Goal: Task Accomplishment & Management: Complete application form

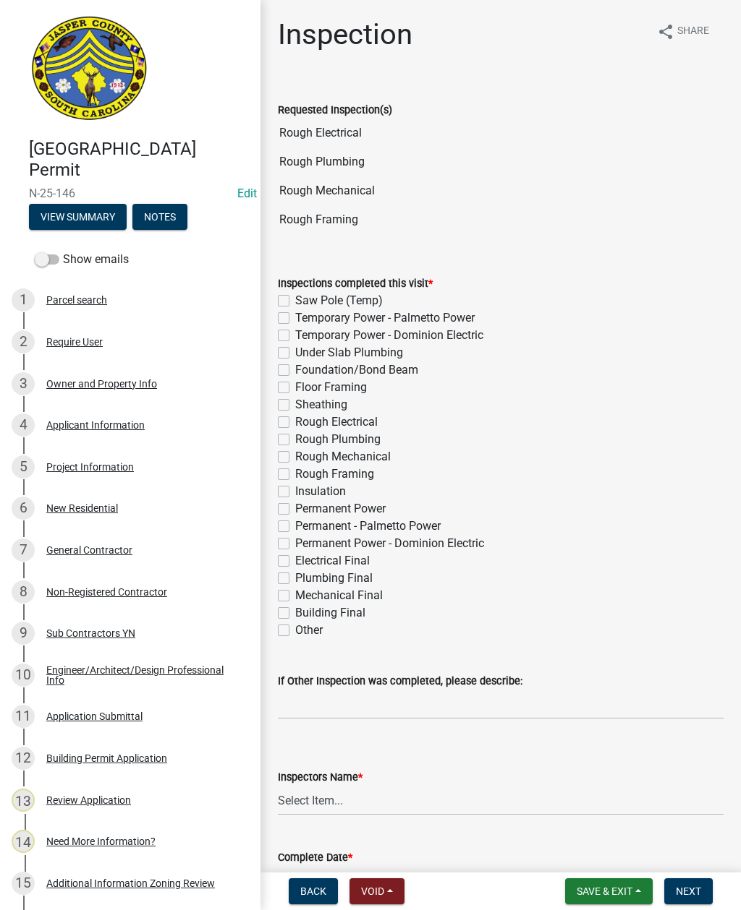
click at [295, 422] on label "Rough Electrical" at bounding box center [336, 422] width 82 height 17
click at [295, 422] on input "Rough Electrical" at bounding box center [299, 418] width 9 height 9
checkbox input "true"
checkbox input "false"
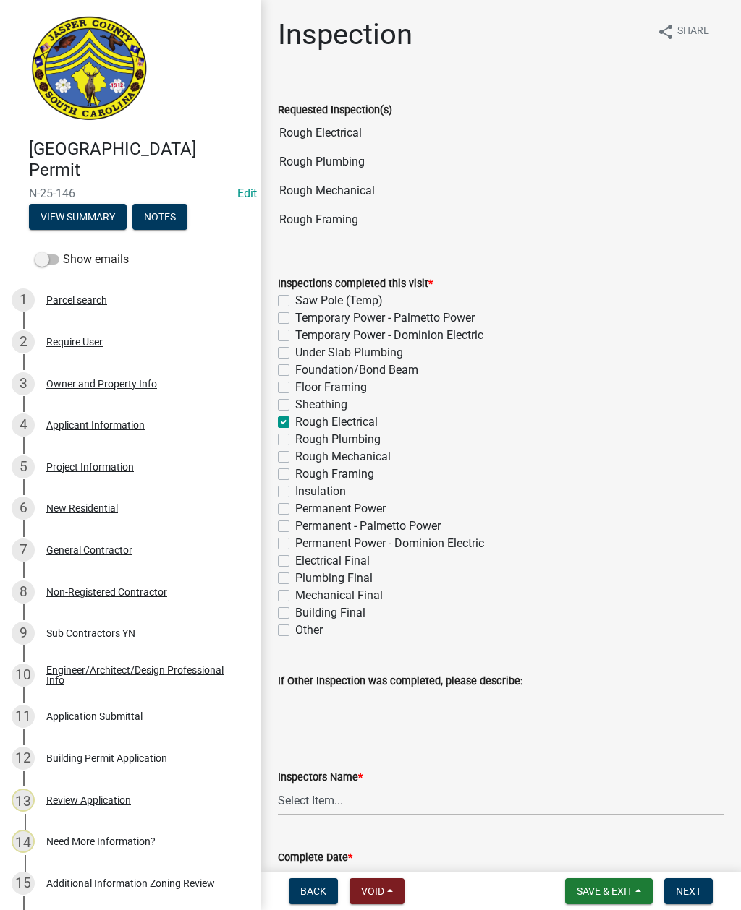
checkbox input "false"
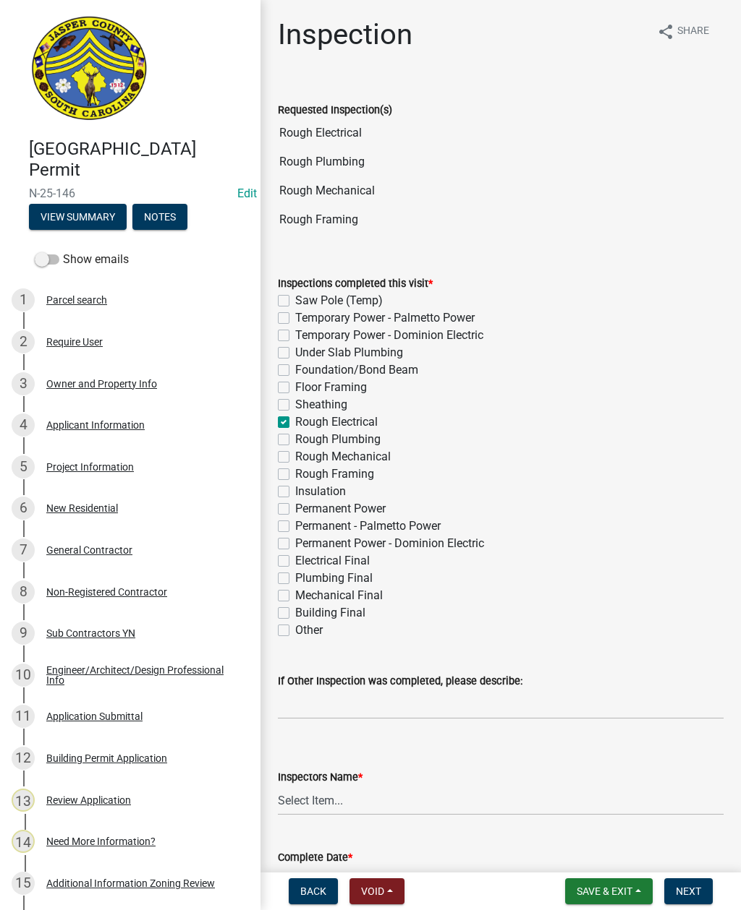
checkbox input "true"
checkbox input "false"
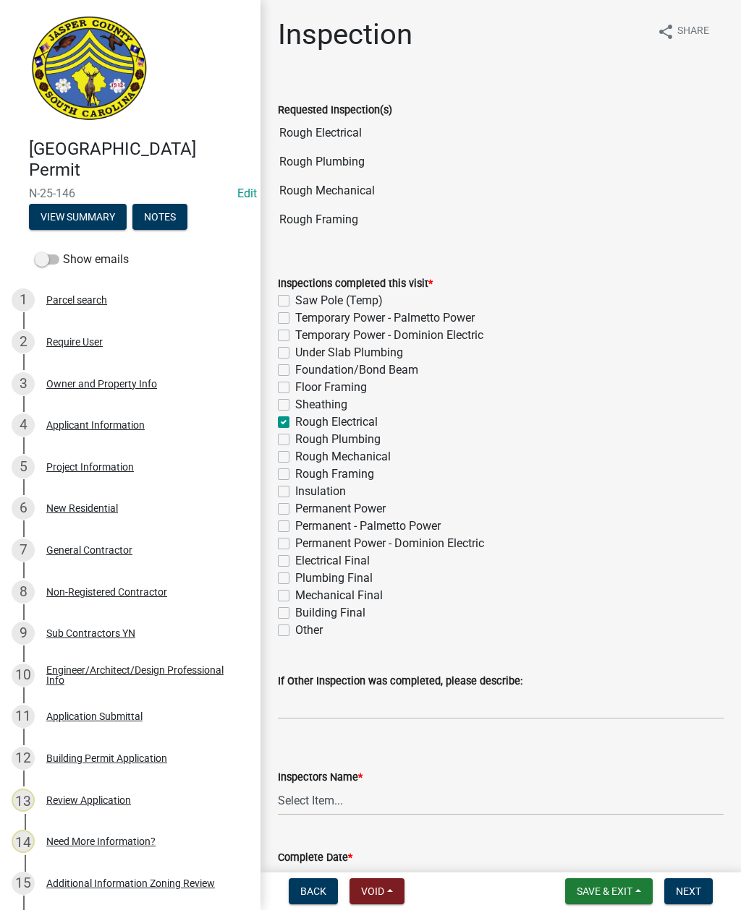
checkbox input "false"
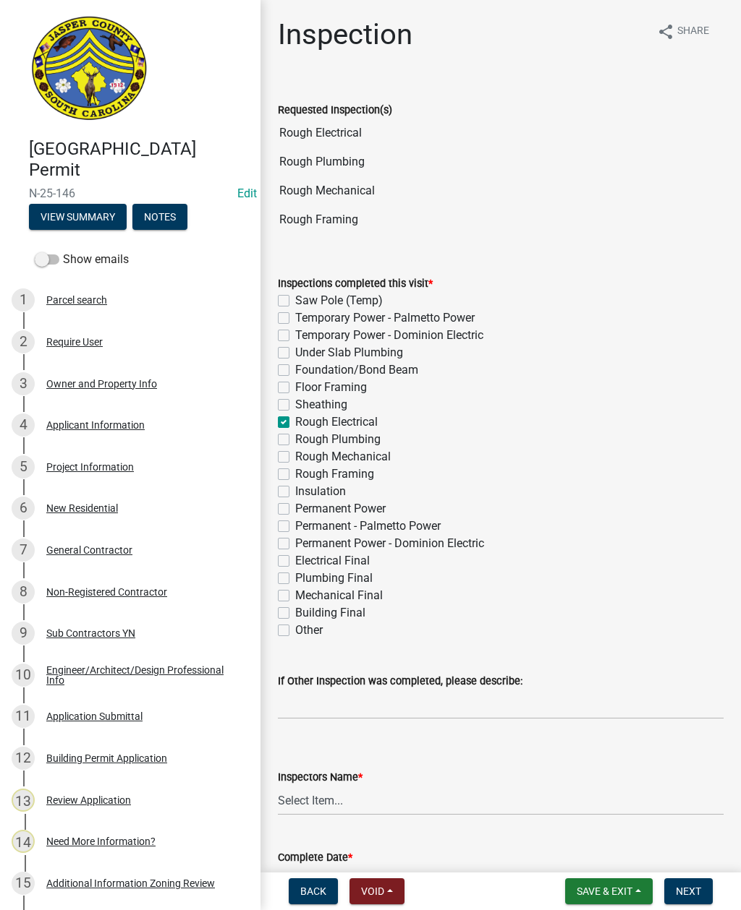
checkbox input "false"
click at [295, 435] on label "Rough Plumbing" at bounding box center [337, 439] width 85 height 17
click at [295, 435] on input "Rough Plumbing" at bounding box center [299, 435] width 9 height 9
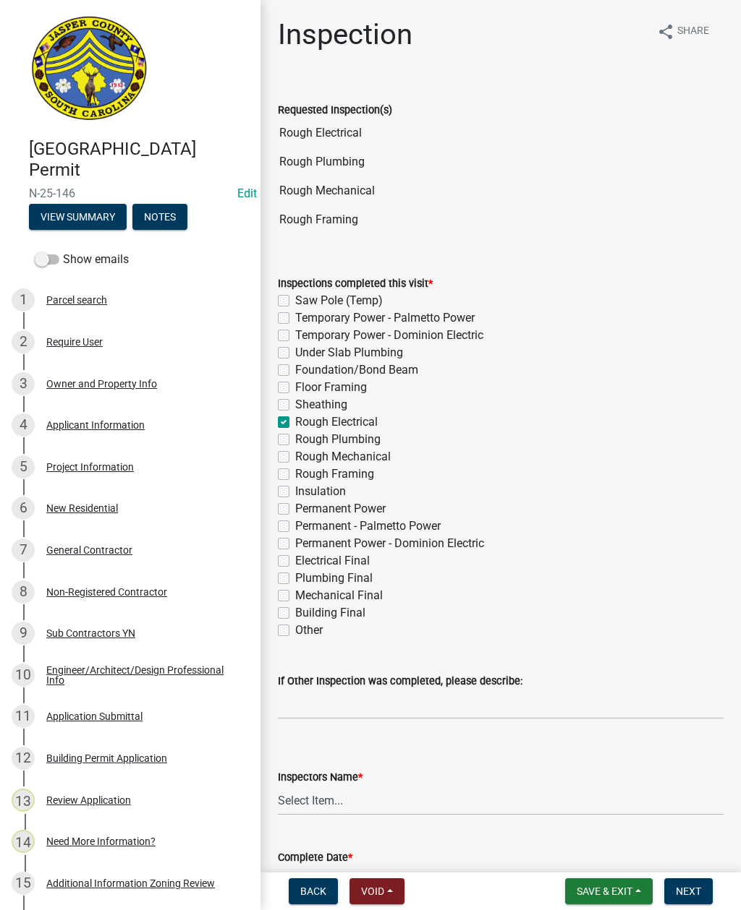
checkbox input "true"
checkbox input "false"
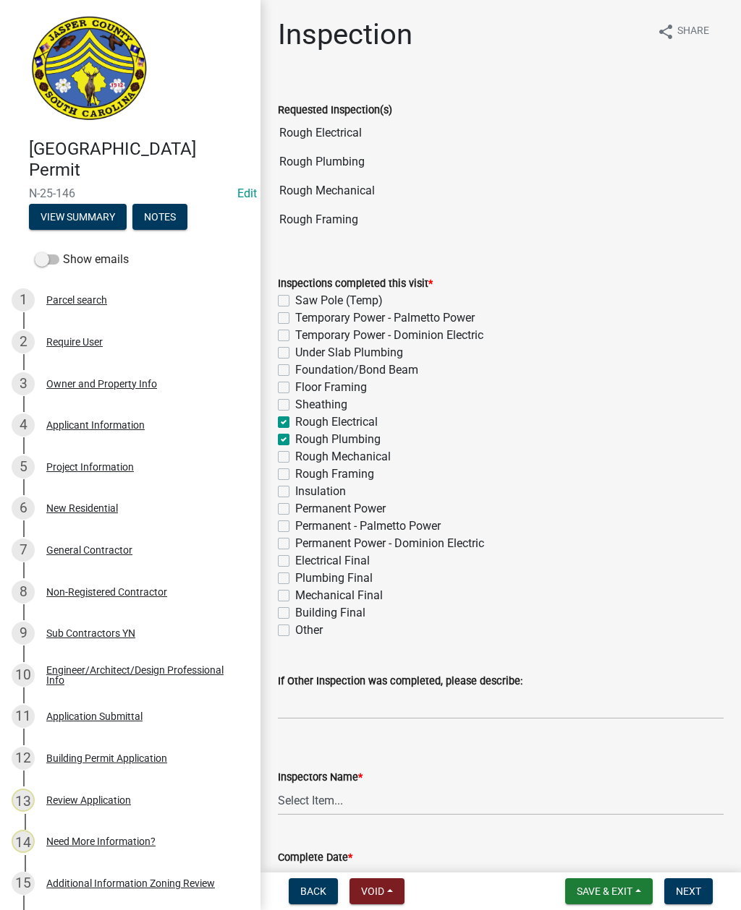
checkbox input "false"
checkbox input "true"
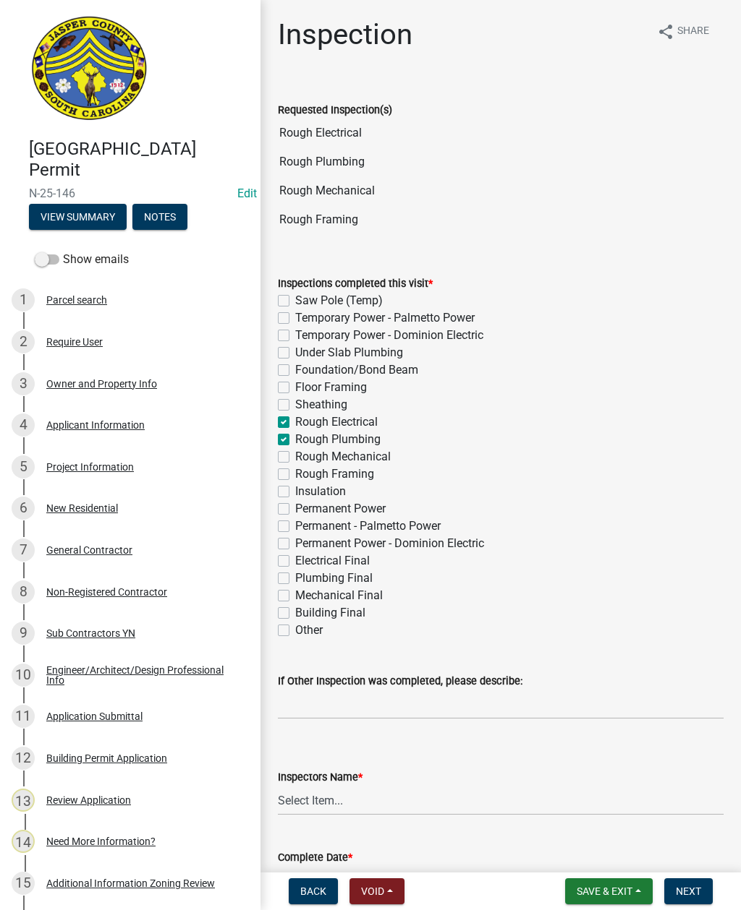
checkbox input "false"
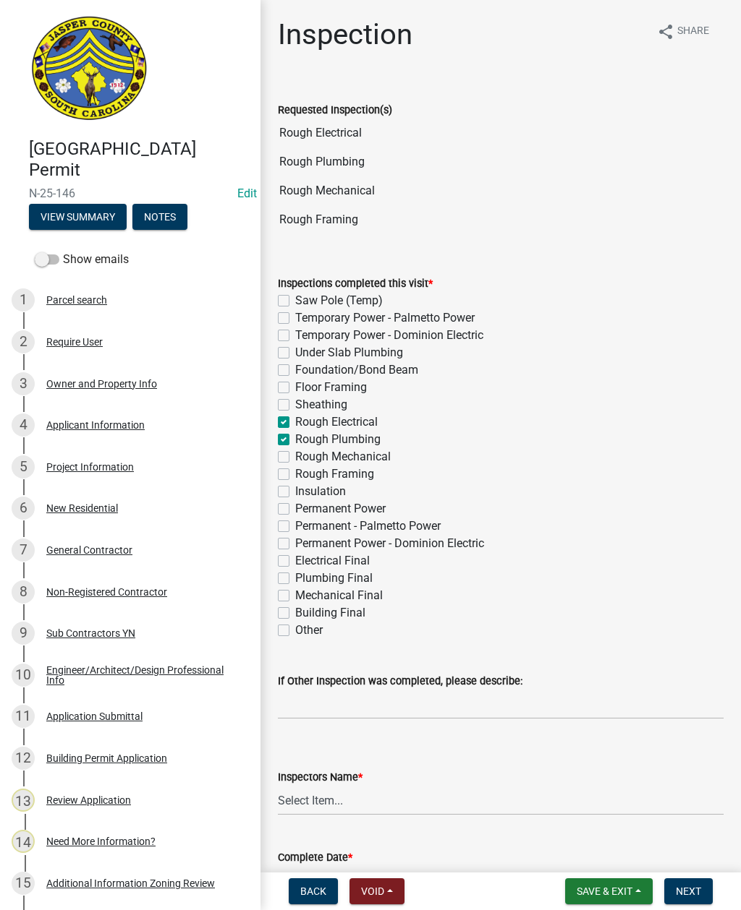
checkbox input "false"
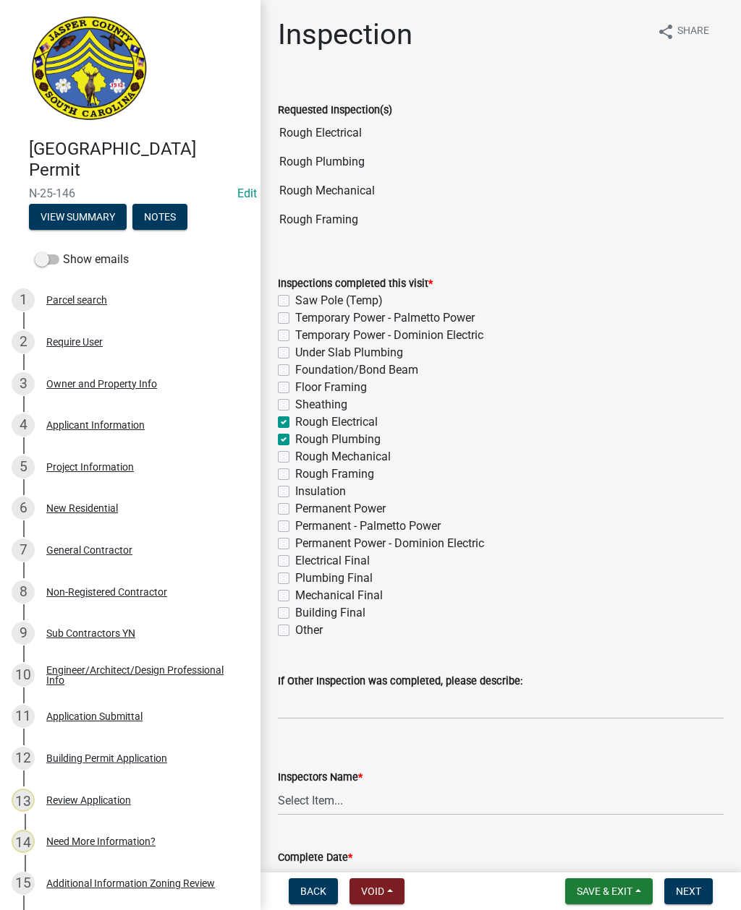
checkbox input "false"
click at [295, 456] on label "Rough Mechanical" at bounding box center [342, 456] width 95 height 17
click at [295, 456] on input "Rough Mechanical" at bounding box center [299, 452] width 9 height 9
checkbox input "true"
checkbox input "false"
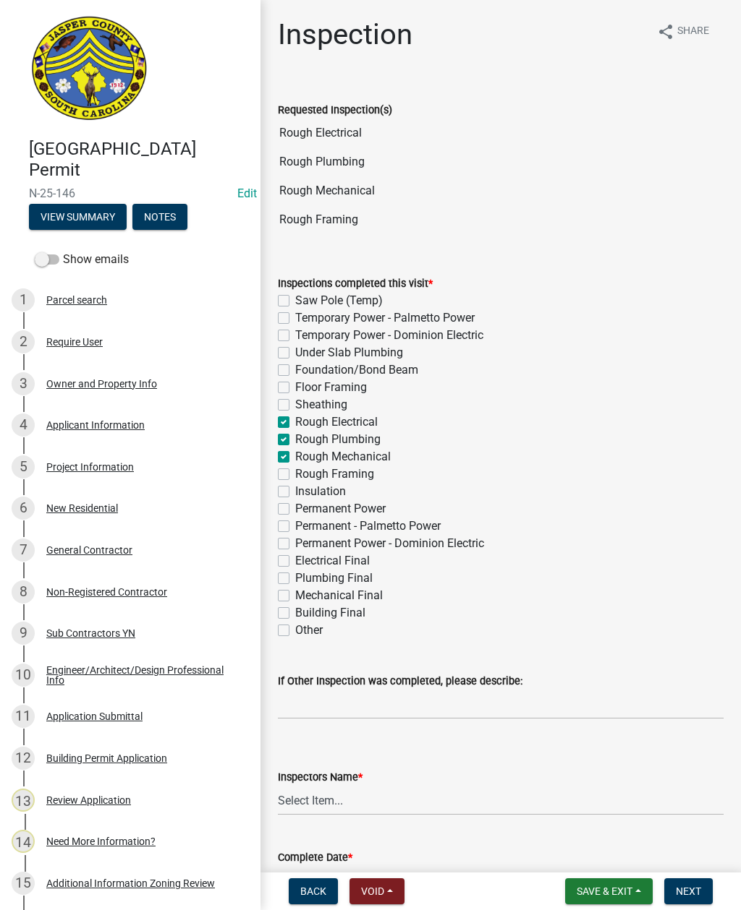
checkbox input "false"
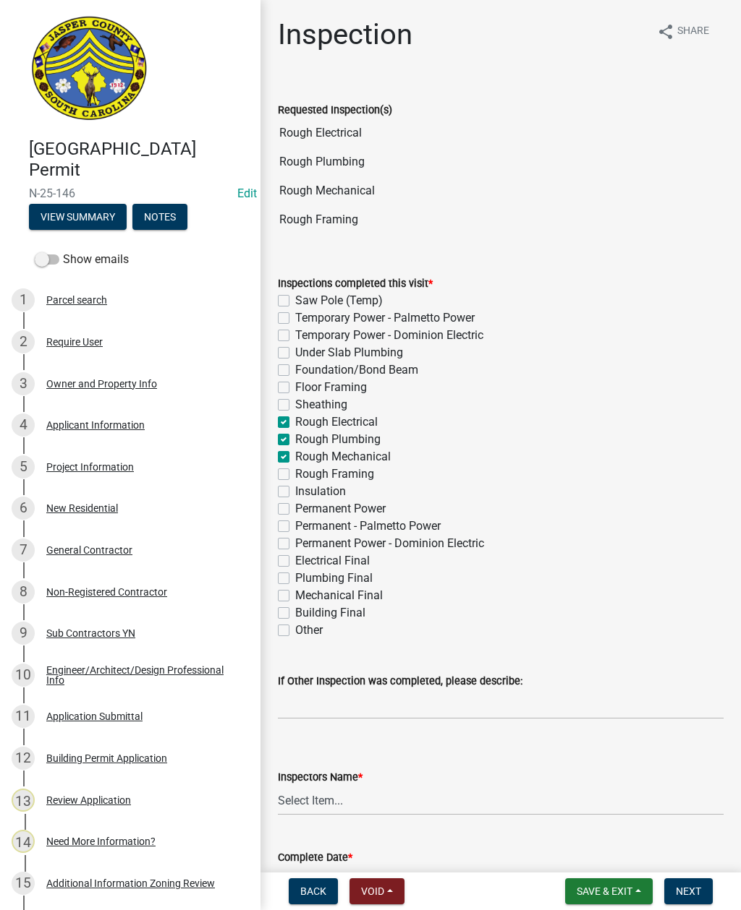
checkbox input "false"
checkbox input "true"
checkbox input "false"
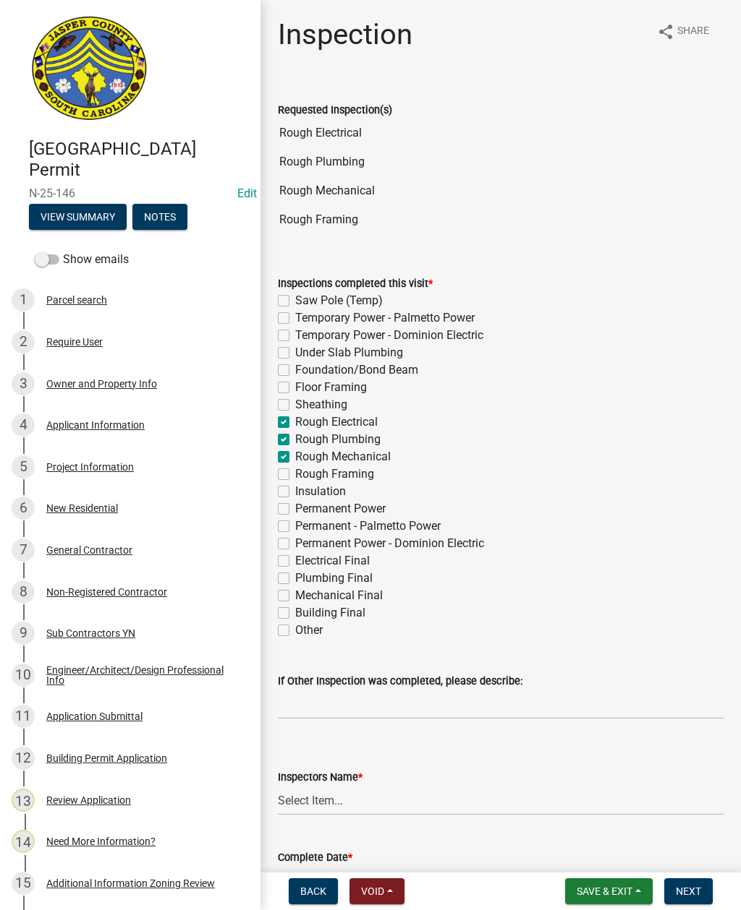
checkbox input "false"
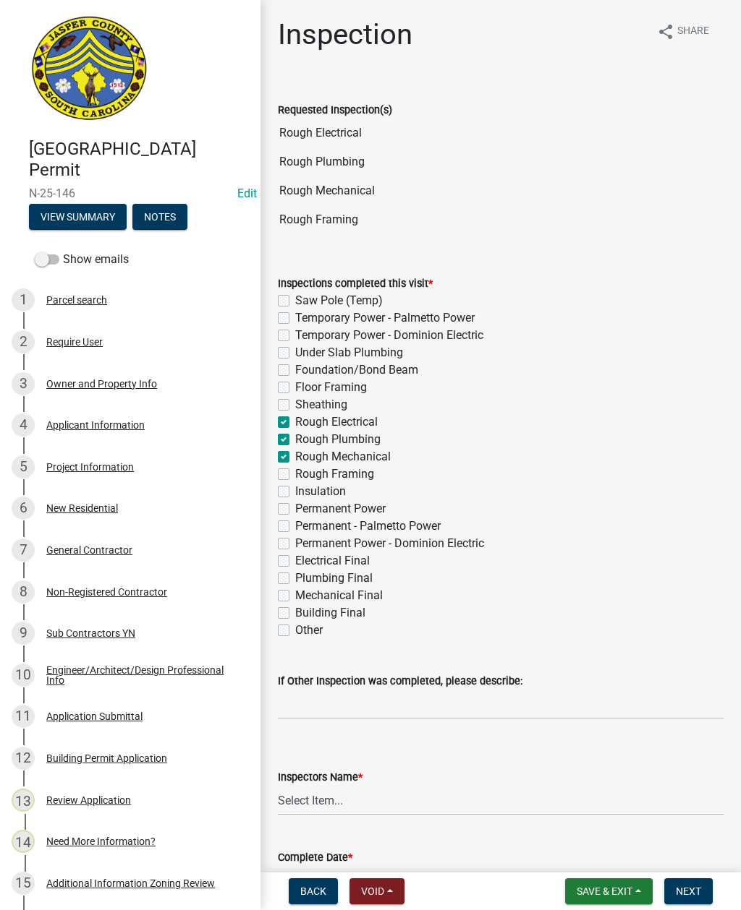
checkbox input "false"
click at [295, 472] on label "Rough Framing" at bounding box center [334, 474] width 79 height 17
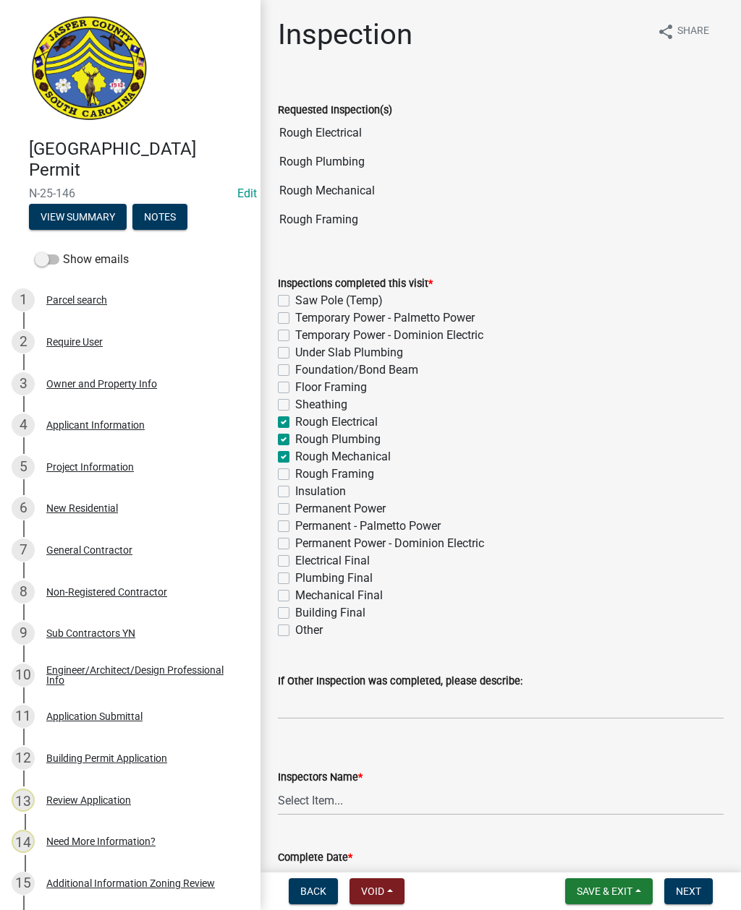
click at [295, 472] on input "Rough Framing" at bounding box center [299, 470] width 9 height 9
checkbox input "true"
checkbox input "false"
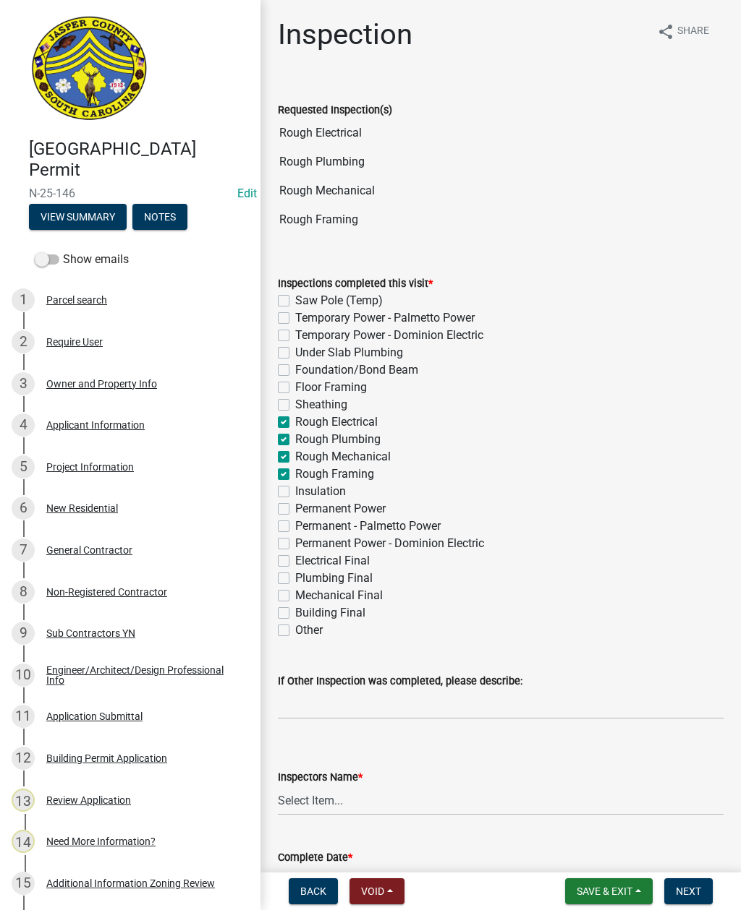
checkbox input "false"
checkbox input "true"
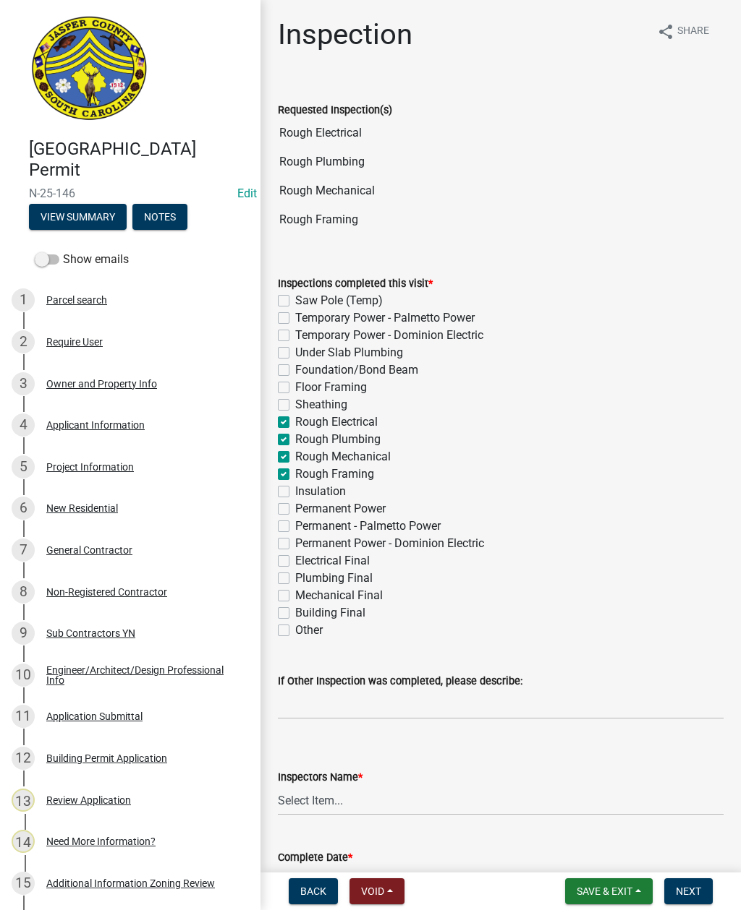
checkbox input "true"
checkbox input "false"
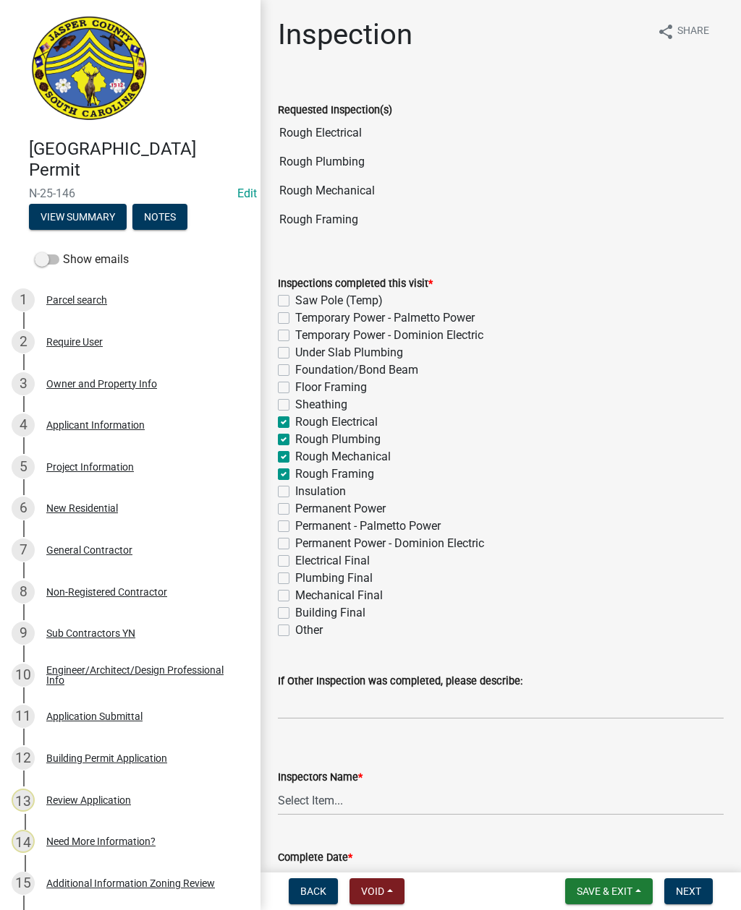
checkbox input "false"
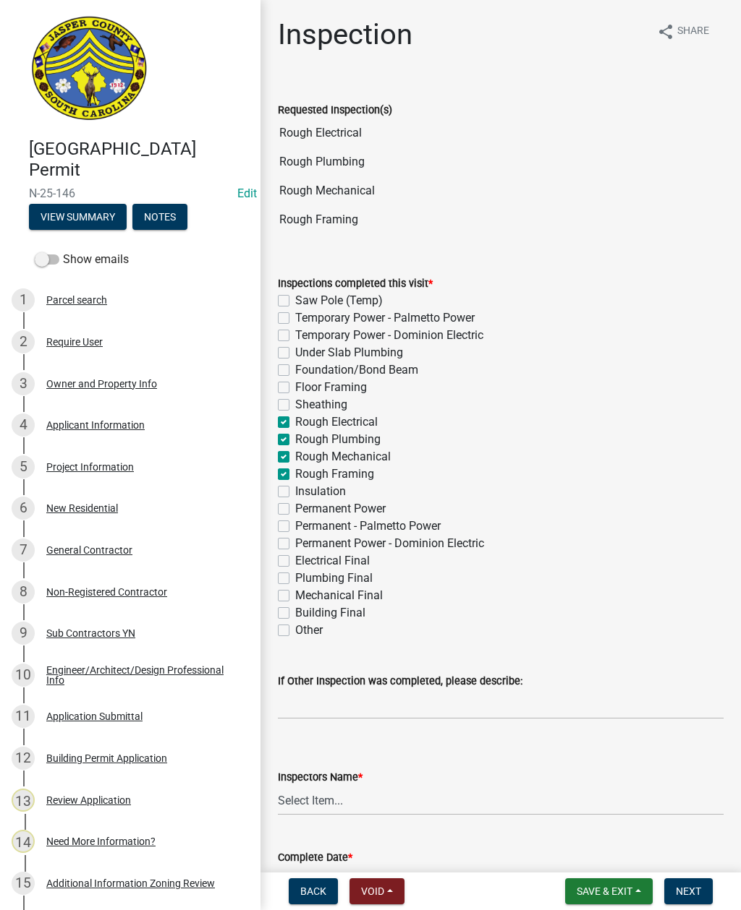
checkbox input "false"
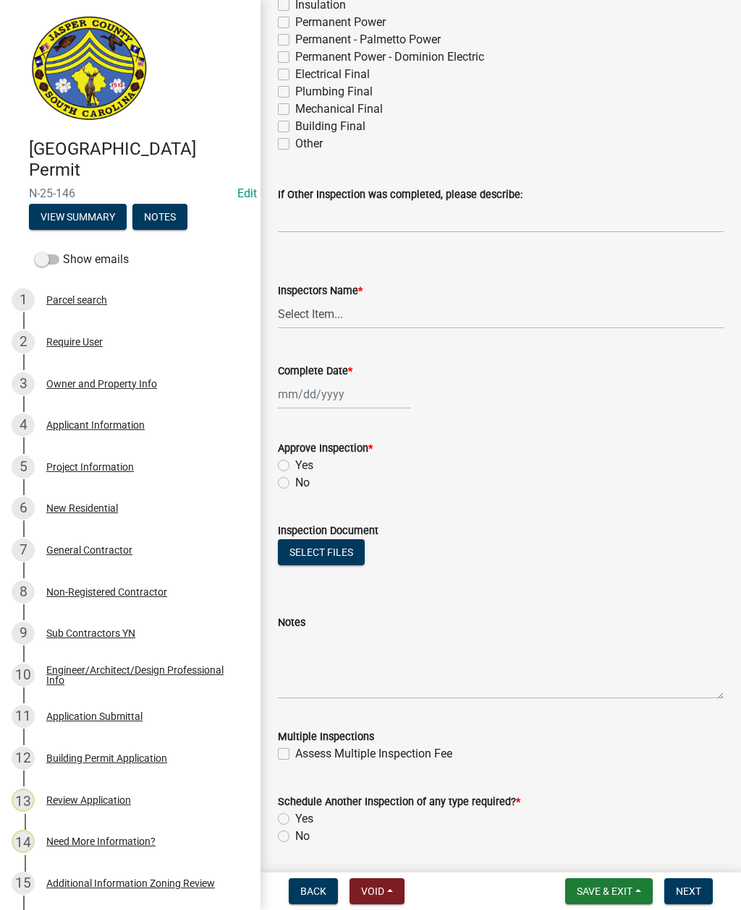
scroll to position [488, 0]
click at [318, 309] on select "Select Item... [EMAIL_ADDRESS][DOMAIN_NAME] ([PERSON_NAME] ) rcampbell ([PERSON…" at bounding box center [500, 313] width 445 height 30
select select "2d9ba1e5-2fdd-4b15-98d0-073dcbeb5880"
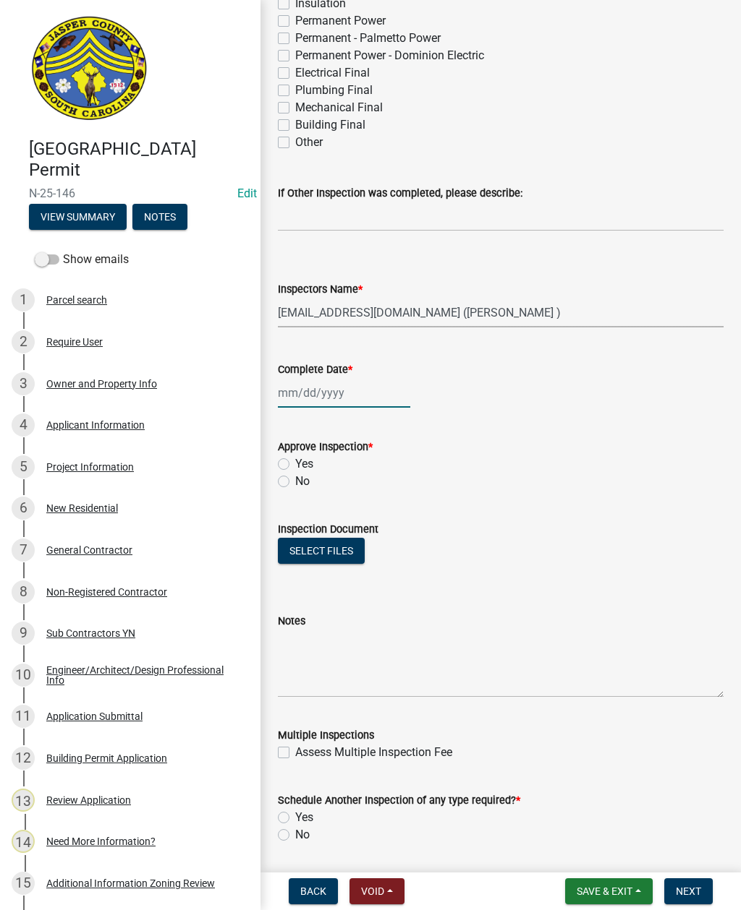
click at [317, 391] on div at bounding box center [344, 393] width 132 height 30
select select "9"
select select "2025"
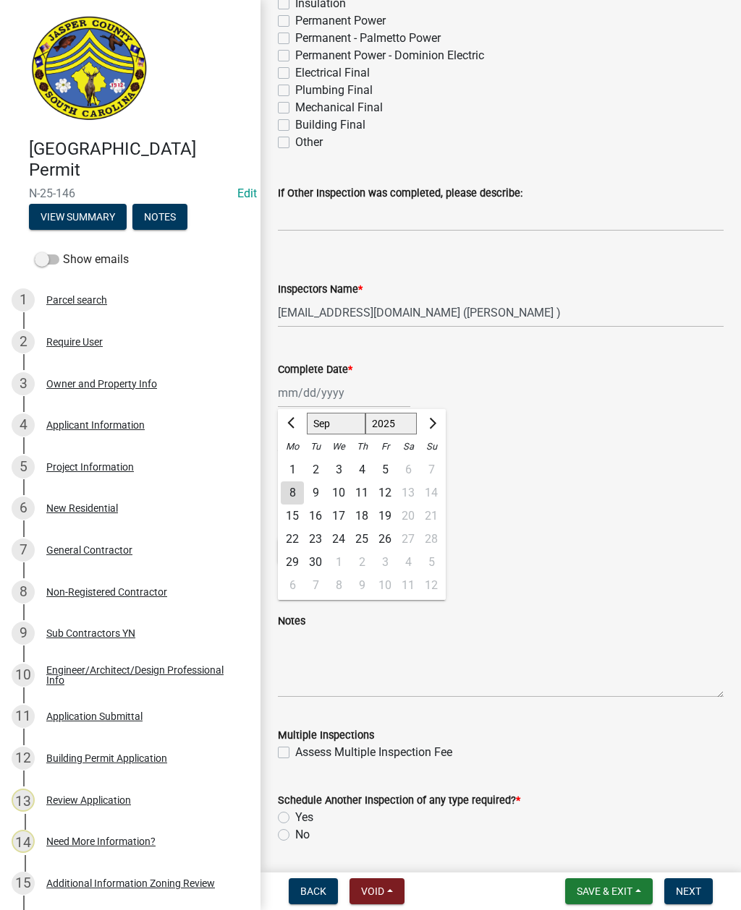
click at [285, 495] on div "8" at bounding box center [292, 493] width 23 height 23
type input "[DATE]"
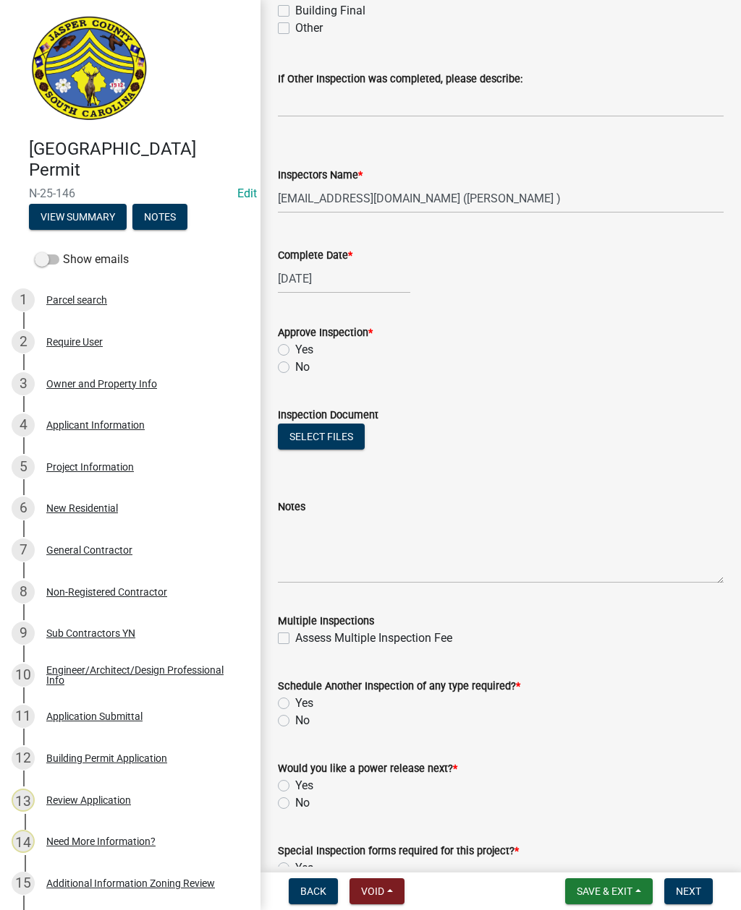
scroll to position [605, 0]
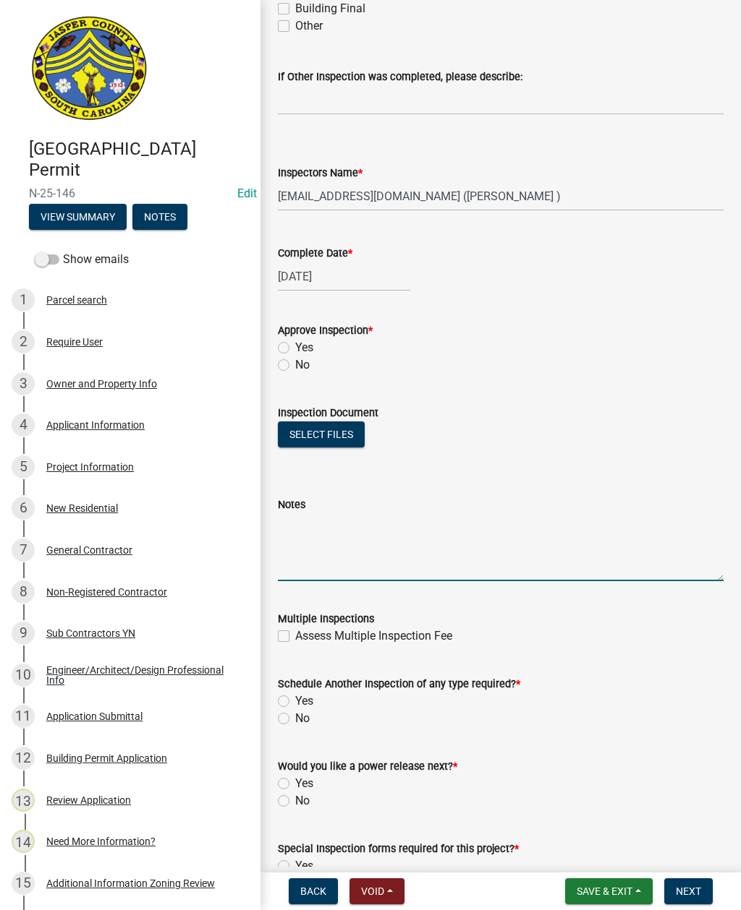
click at [393, 536] on textarea "Notes" at bounding box center [500, 547] width 445 height 68
click at [395, 519] on textarea "Need nail guards and pocket door in bathroom mother-in-law suite" at bounding box center [500, 547] width 445 height 68
click at [633, 522] on textarea "Need nail guards pocket door in bathroom mother-in-law suite" at bounding box center [500, 547] width 445 height 68
type textarea "Need"
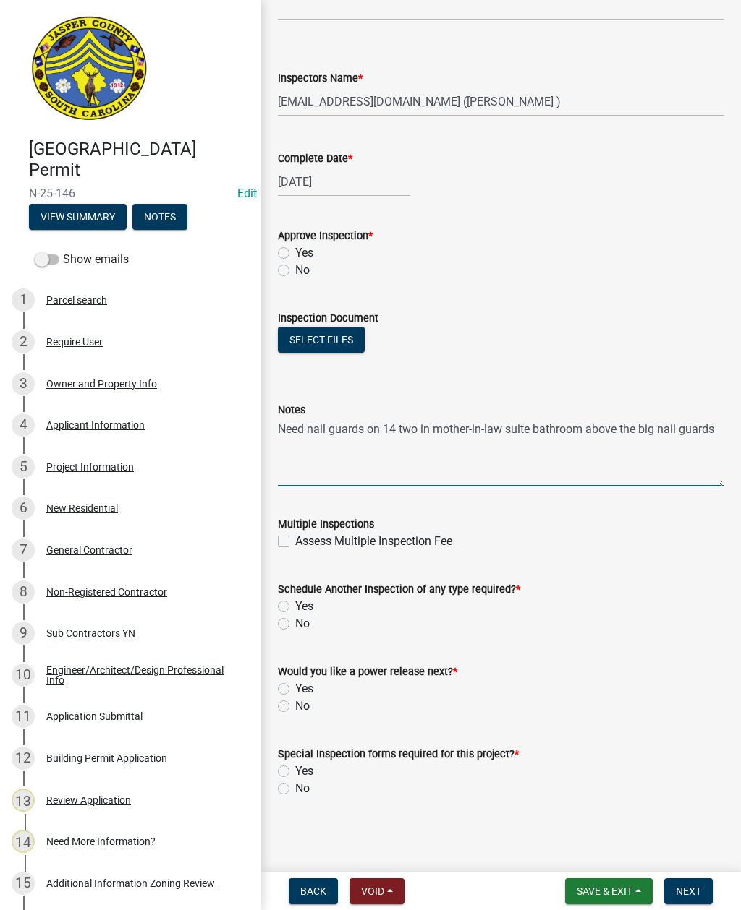
scroll to position [699, 0]
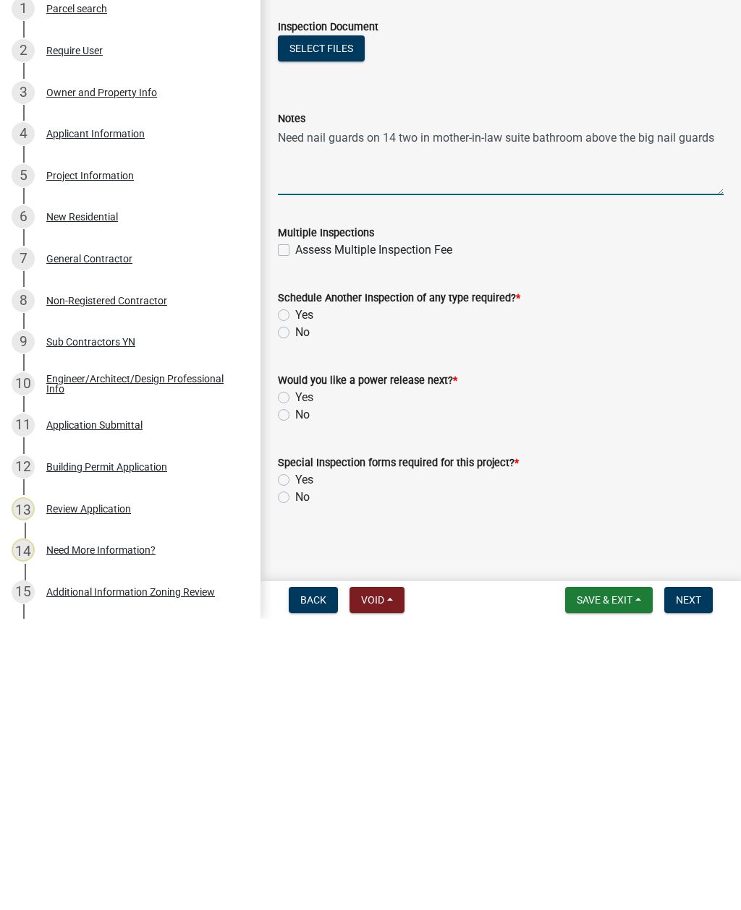
type textarea "Need nail guards on 14 two in mother-in-law suite bathroom above the big nail g…"
click at [295, 598] on label "Yes" at bounding box center [304, 606] width 18 height 17
click at [295, 598] on input "Yes" at bounding box center [299, 602] width 9 height 9
radio input "true"
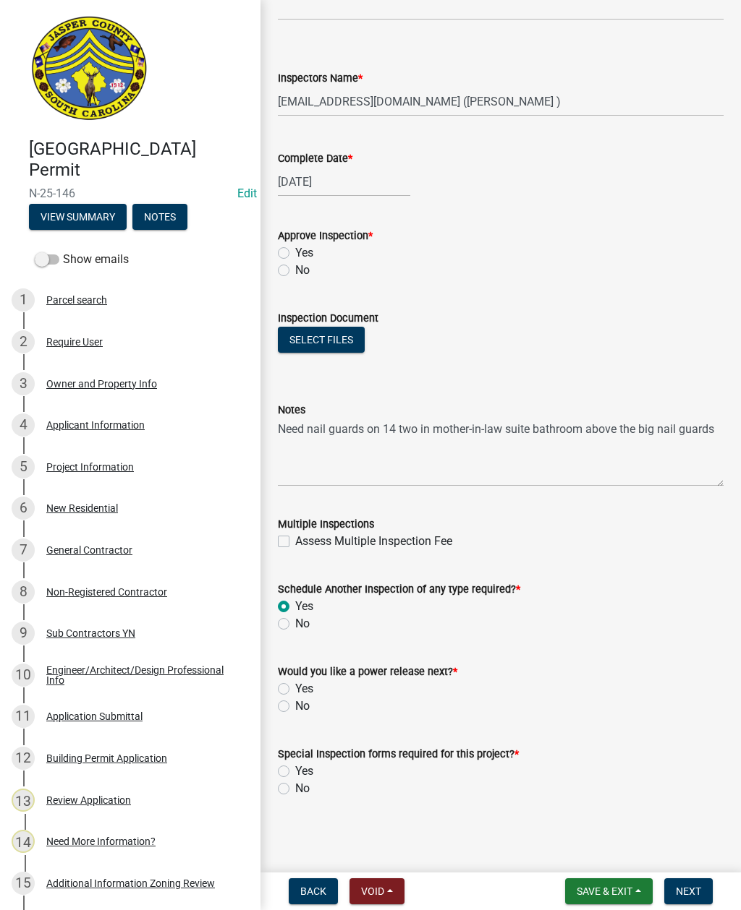
click at [295, 710] on label "No" at bounding box center [302, 706] width 14 height 17
click at [295, 707] on input "No" at bounding box center [299, 702] width 9 height 9
radio input "true"
click at [295, 792] on label "No" at bounding box center [302, 788] width 14 height 17
click at [295, 790] on input "No" at bounding box center [299, 784] width 9 height 9
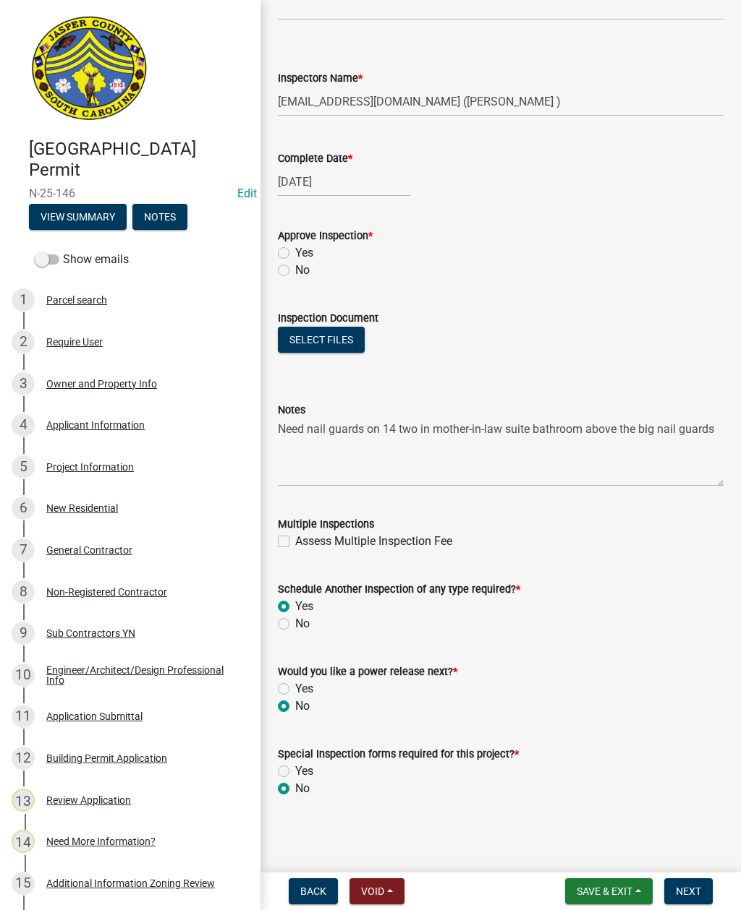
radio input "true"
click at [722, 440] on textarea "Need nail guards on 14 two in mother-in-law suite bathroom above the big nail g…" at bounding box center [500, 453] width 445 height 68
type textarea "Need nail guards on 14 two in mother-in-law suite bathroom above the big nail g…"
click at [295, 270] on label "No" at bounding box center [302, 270] width 14 height 17
click at [295, 270] on input "No" at bounding box center [299, 266] width 9 height 9
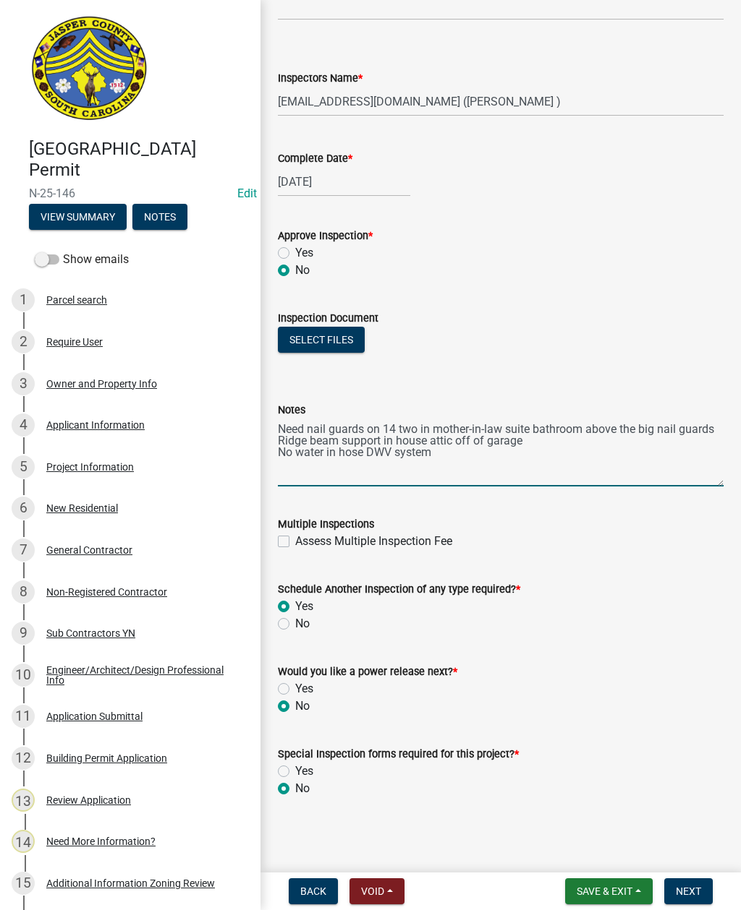
radio input "true"
click at [354, 465] on textarea "Need nail guards on 14 two in mother-in-law suite bathroom above the big nail g…" at bounding box center [500, 453] width 445 height 68
click at [456, 469] on textarea "Need nail guards on 14 two in mother-in-law suite bathroom above the big nail g…" at bounding box center [500, 453] width 445 height 68
type textarea "Need nail guards on 14 two in mother-in-law suite bathroom above the big nail g…"
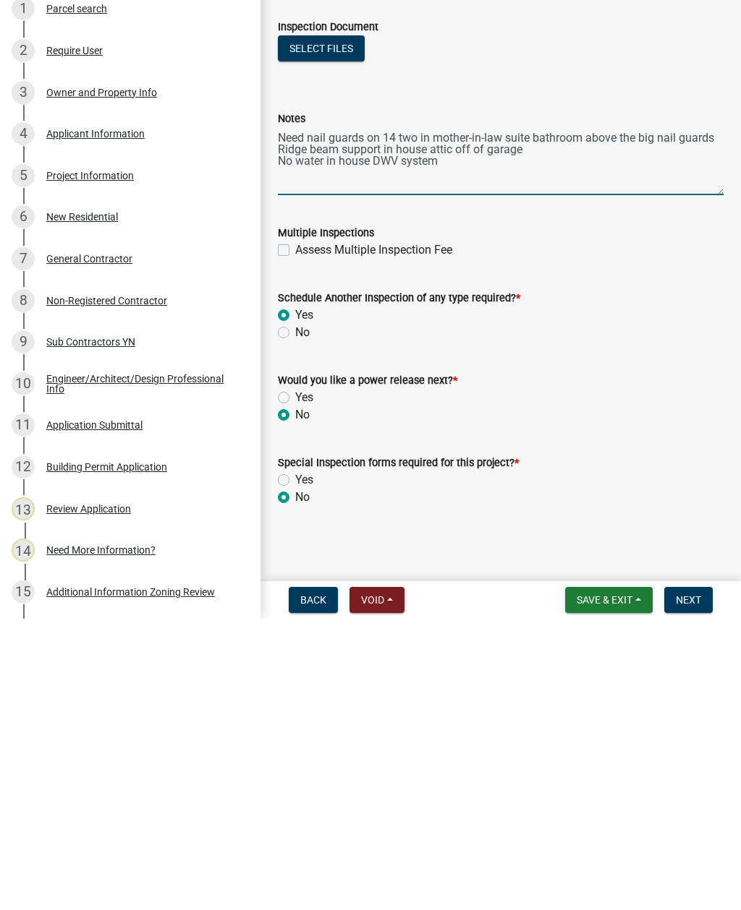
click at [692, 886] on span "Next" at bounding box center [687, 892] width 25 height 12
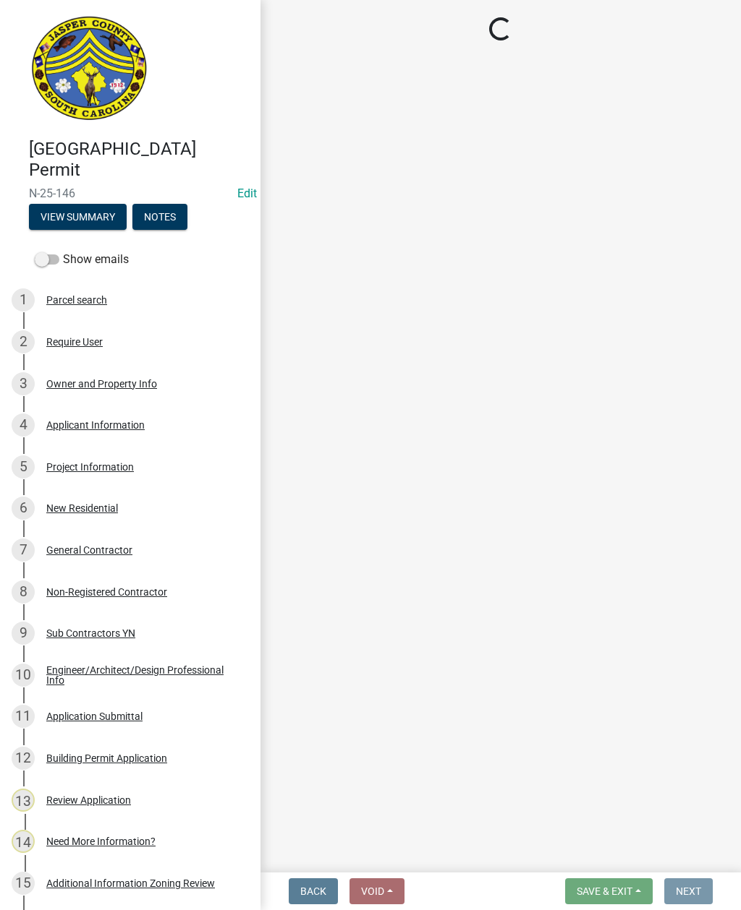
scroll to position [0, 0]
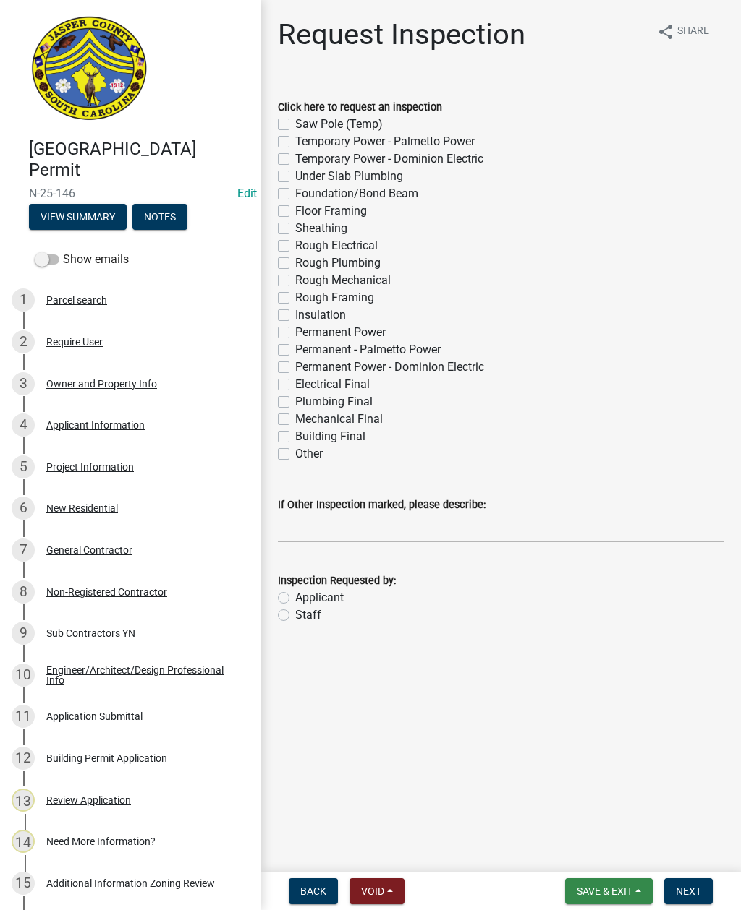
click at [596, 892] on span "Save & Exit" at bounding box center [604, 892] width 56 height 12
click at [585, 853] on button "Save & Exit" at bounding box center [595, 854] width 116 height 35
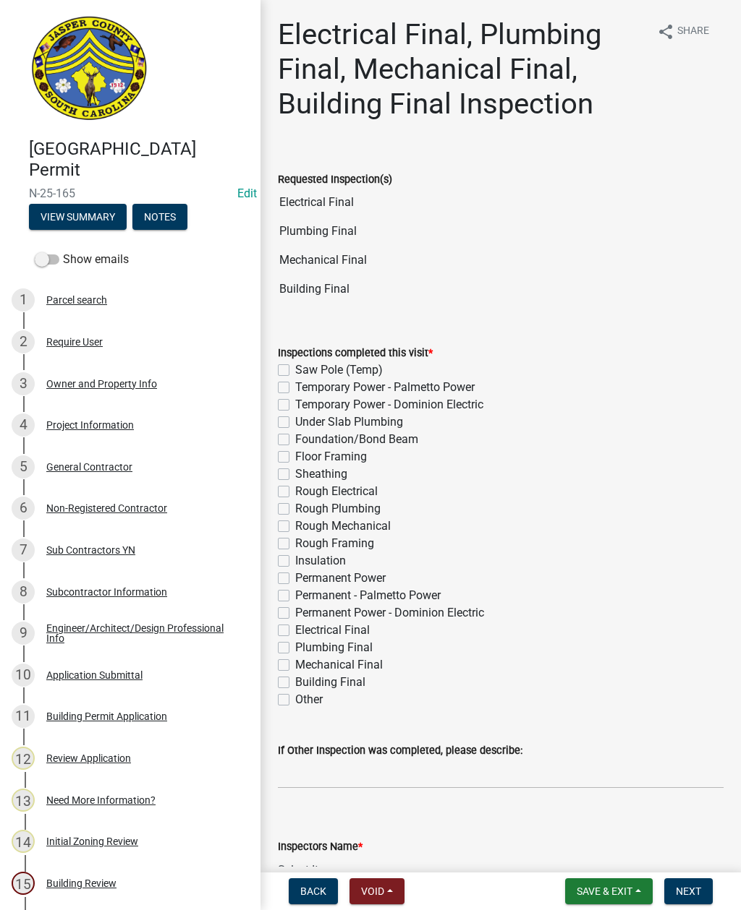
click at [87, 208] on button "View Summary" at bounding box center [78, 217] width 98 height 26
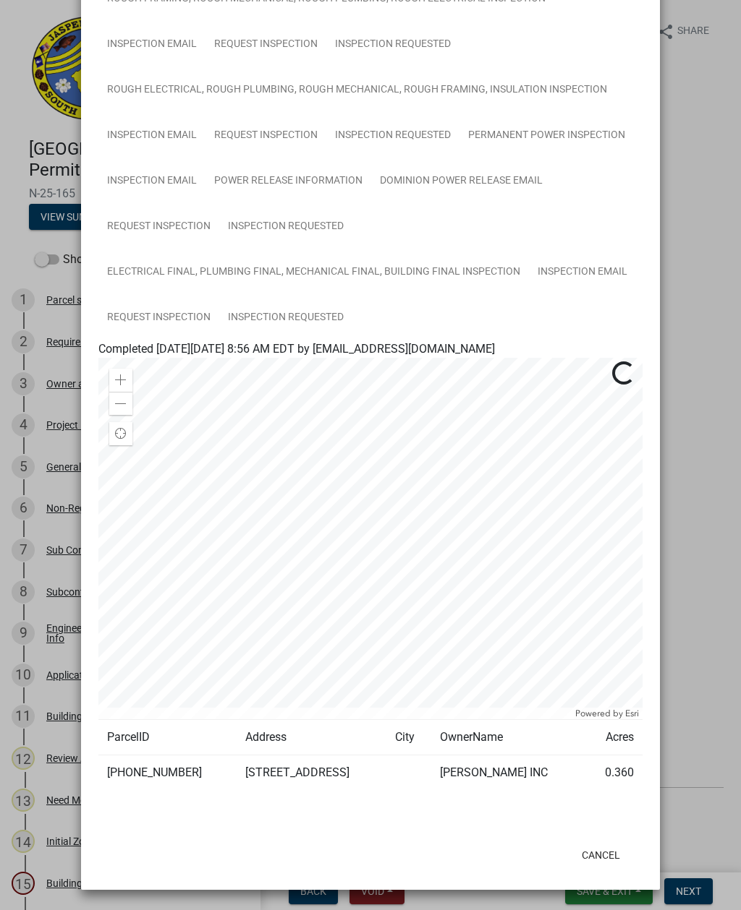
scroll to position [757, 0]
click at [582, 265] on link "Inspection Email" at bounding box center [582, 272] width 107 height 46
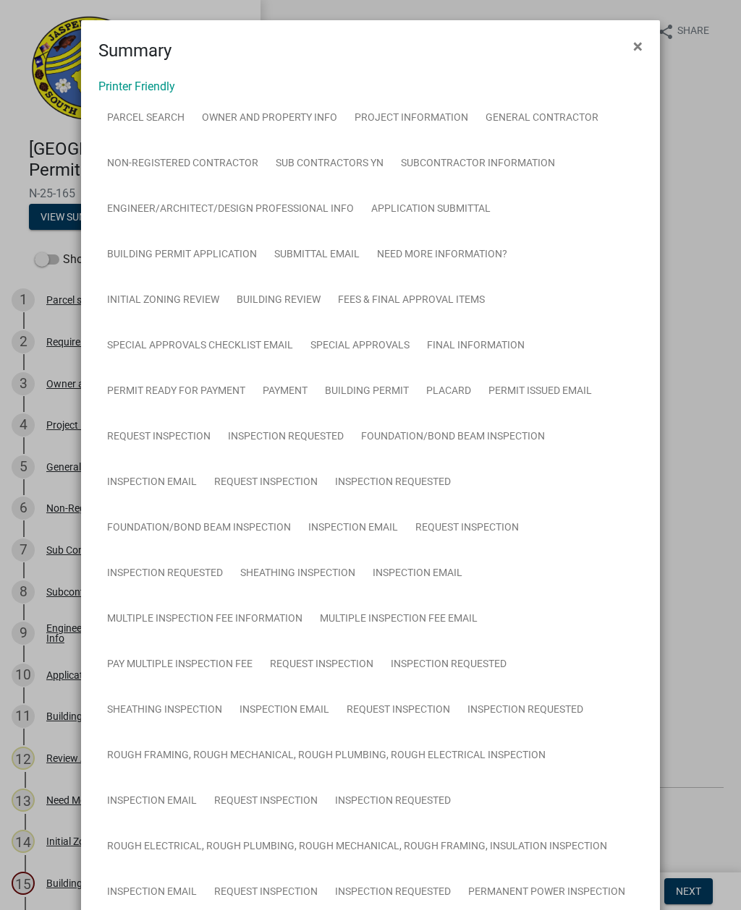
scroll to position [0, 0]
click at [633, 40] on span "×" at bounding box center [637, 46] width 9 height 20
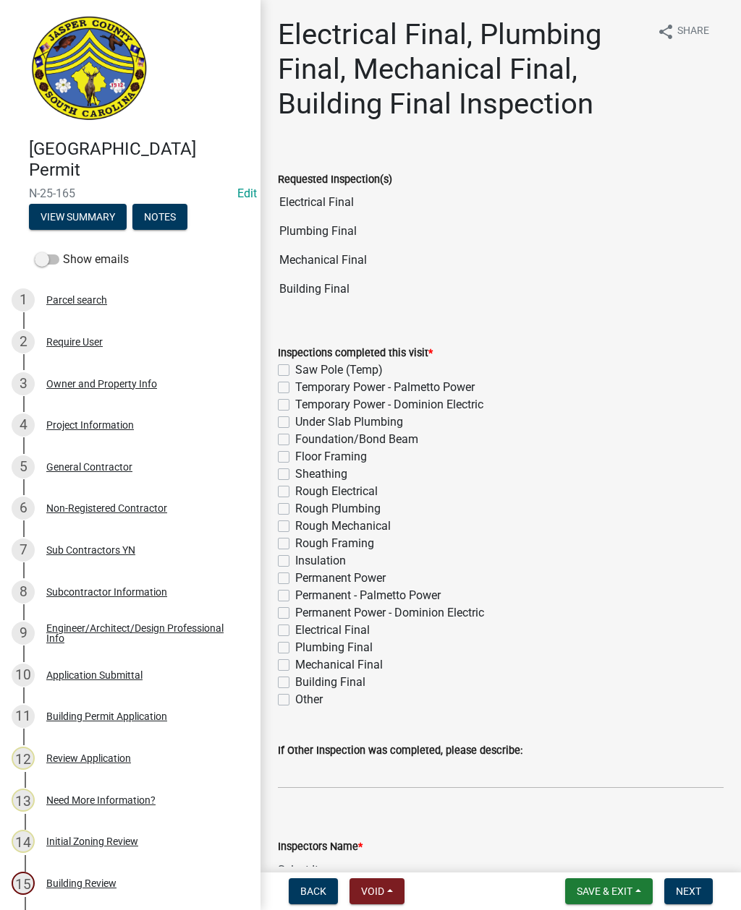
click at [268, 623] on div "Inspections completed this visit * Saw Pole (Temp) Temporary Power - Palmetto P…" at bounding box center [500, 518] width 467 height 382
click at [295, 635] on label "Electrical Final" at bounding box center [332, 630] width 74 height 17
click at [295, 631] on input "Electrical Final" at bounding box center [299, 626] width 9 height 9
checkbox input "true"
checkbox input "false"
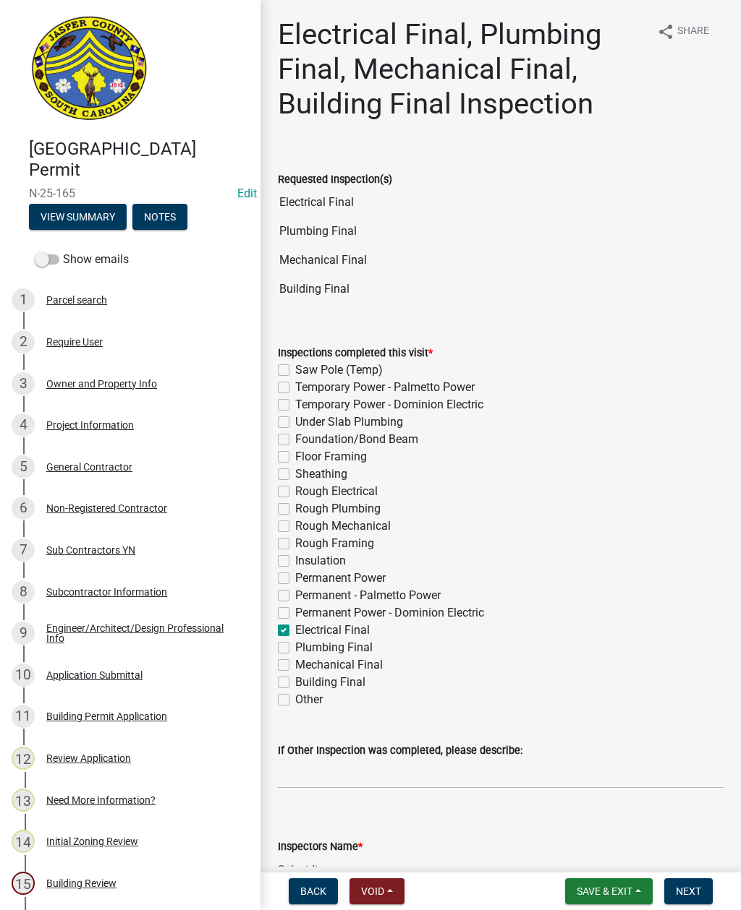
checkbox input "false"
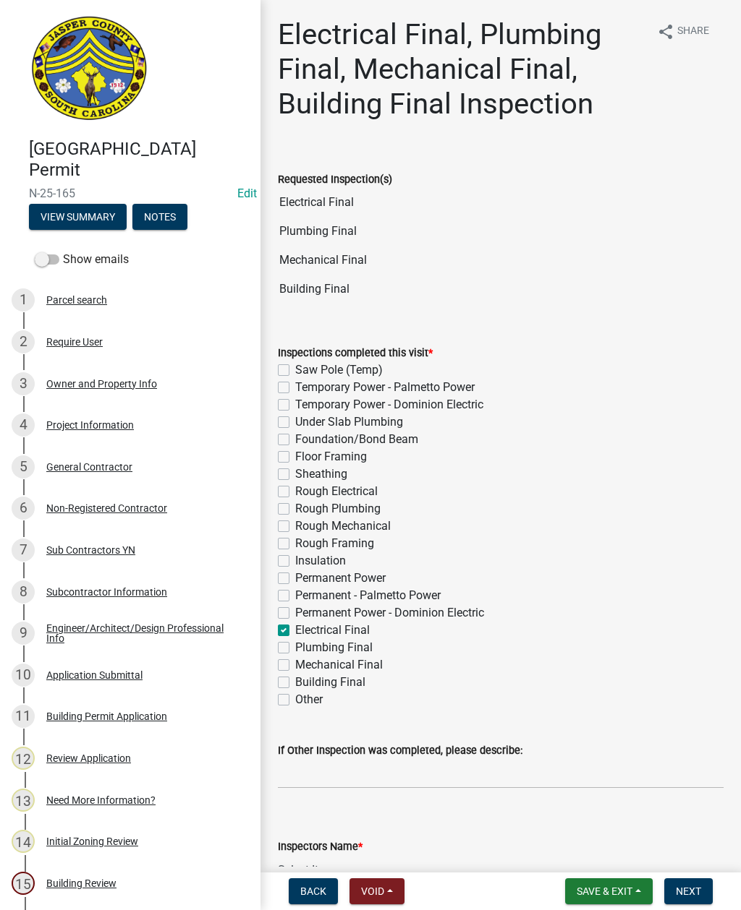
checkbox input "false"
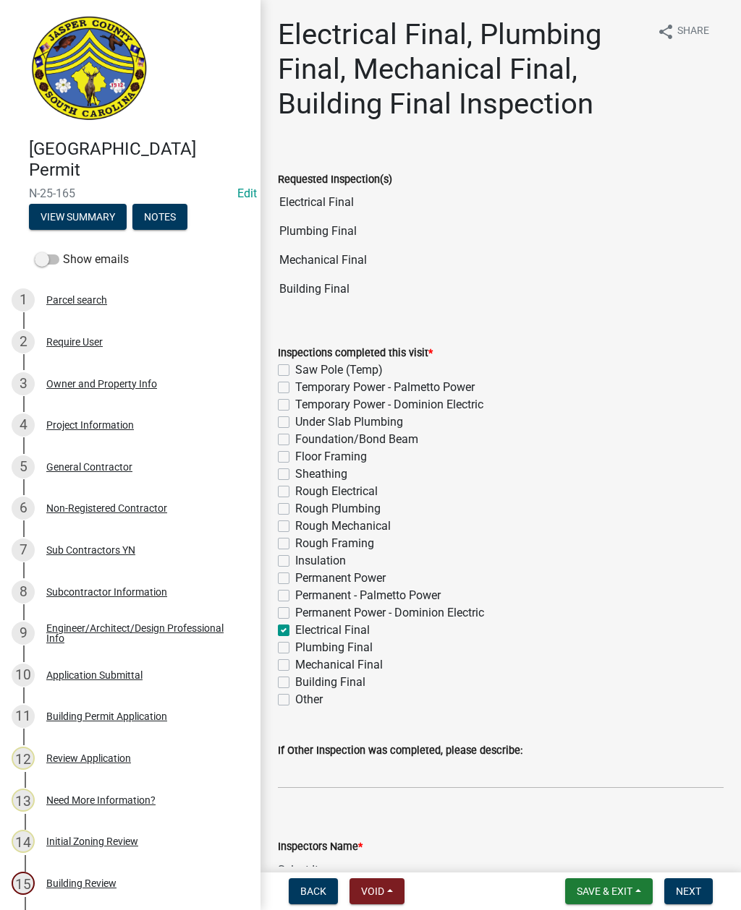
checkbox input "false"
checkbox input "true"
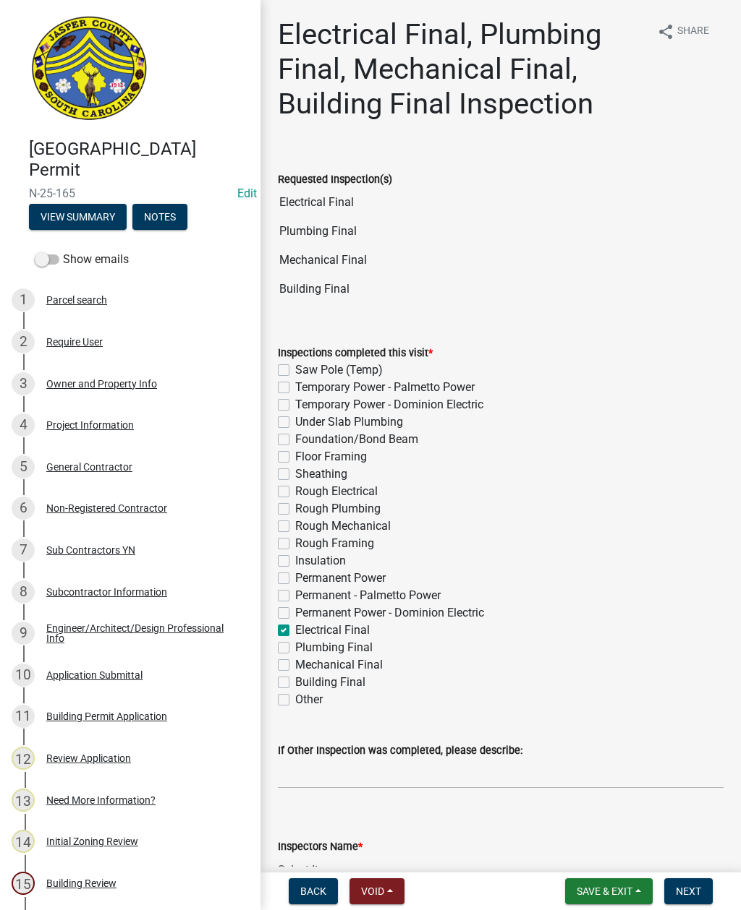
checkbox input "false"
click at [295, 633] on label "Electrical Final" at bounding box center [332, 630] width 74 height 17
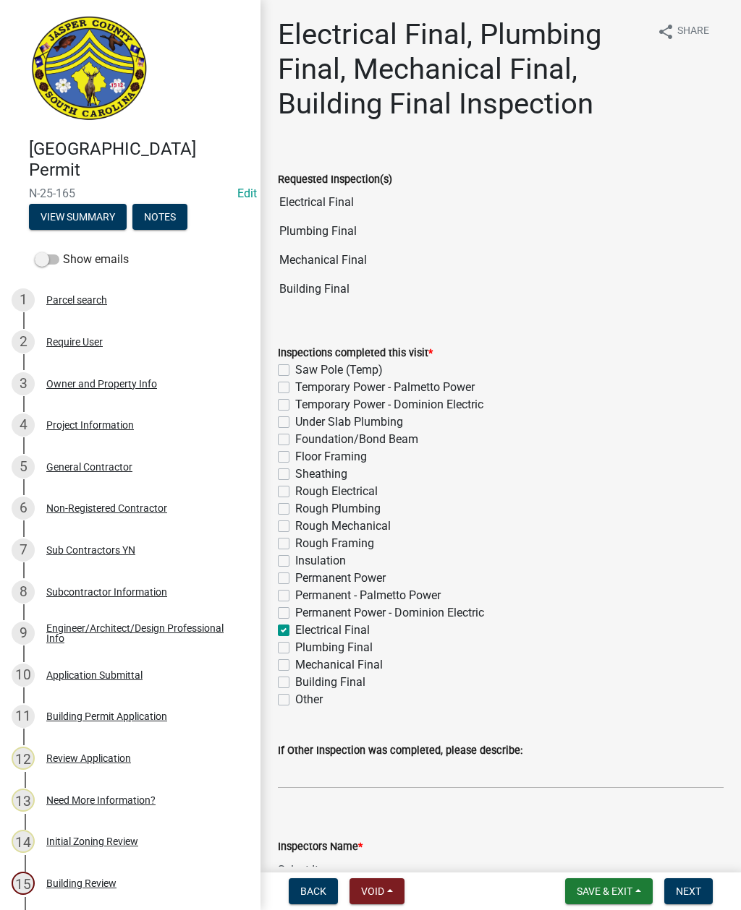
click at [295, 631] on input "Electrical Final" at bounding box center [299, 626] width 9 height 9
checkbox input "false"
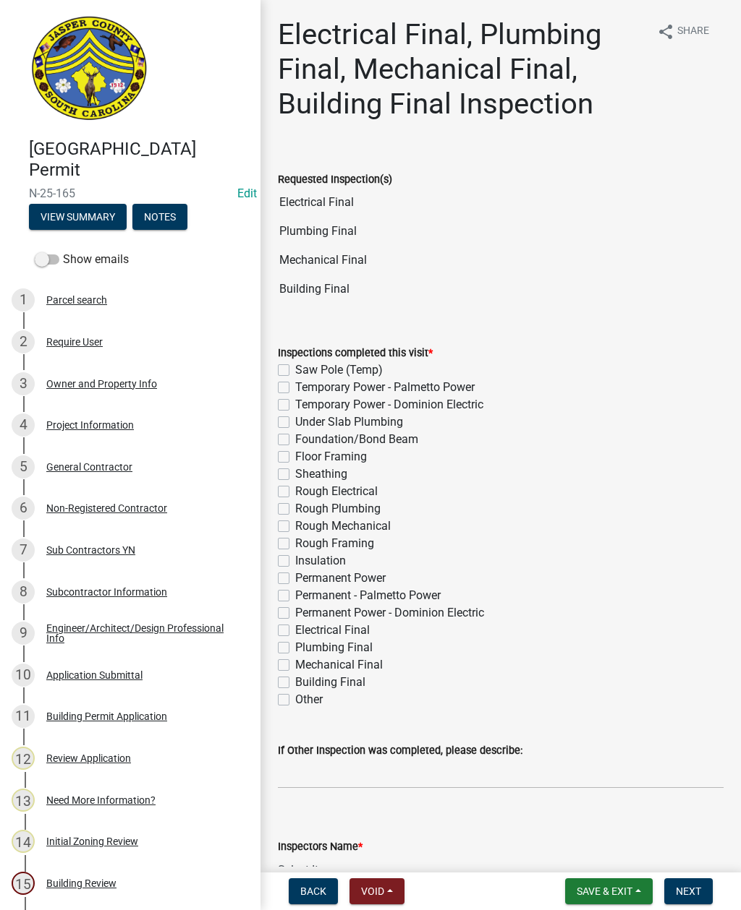
checkbox input "false"
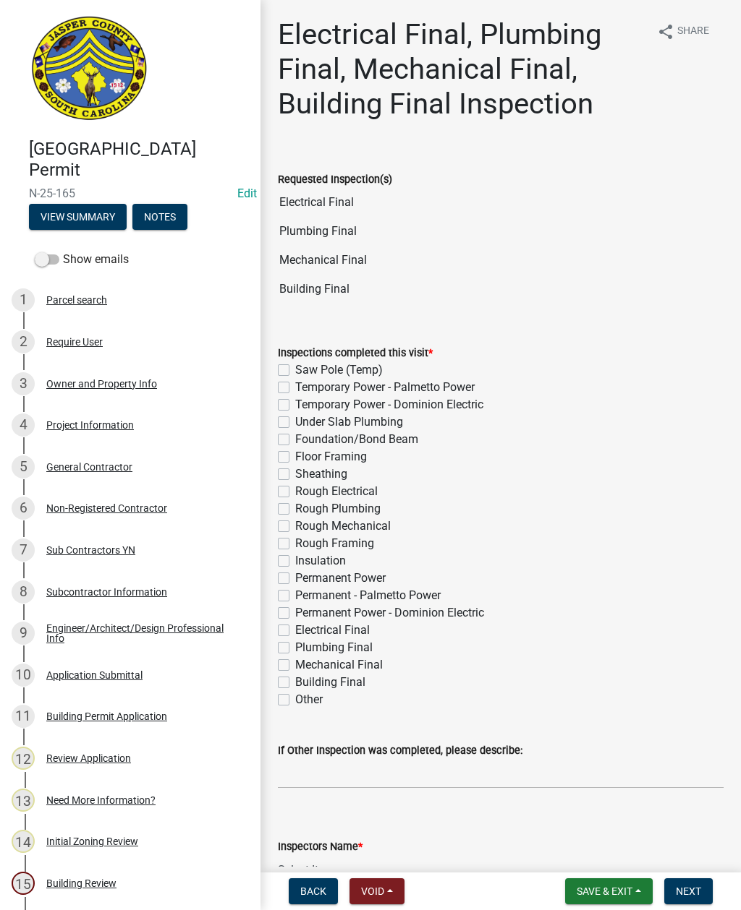
checkbox input "false"
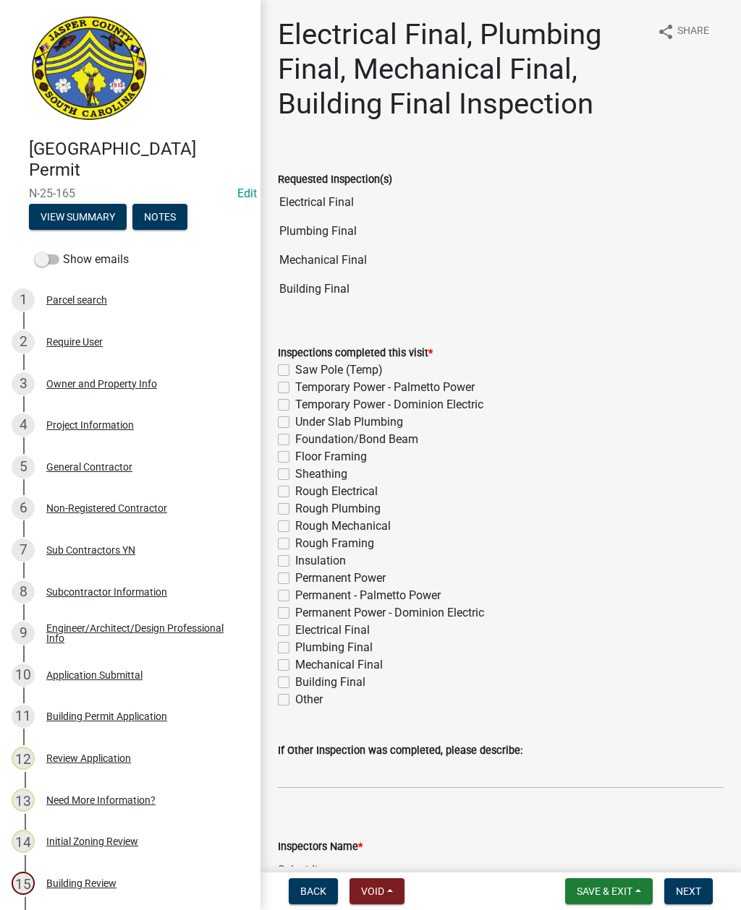
checkbox input "false"
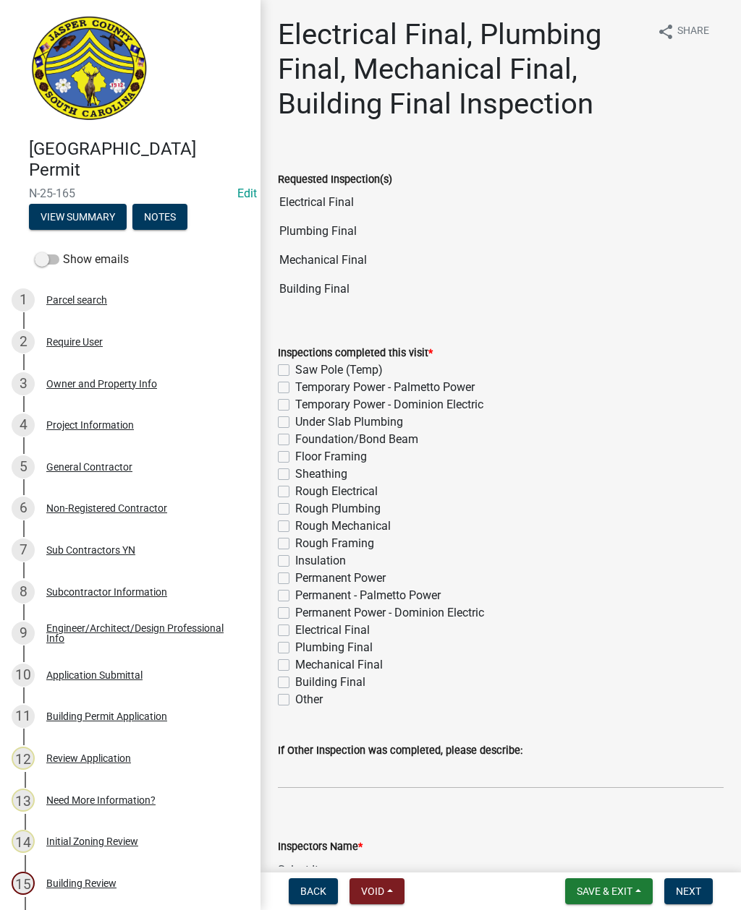
checkbox input "false"
click at [295, 647] on label "Plumbing Final" at bounding box center [333, 647] width 77 height 17
click at [295, 647] on input "Plumbing Final" at bounding box center [299, 643] width 9 height 9
checkbox input "true"
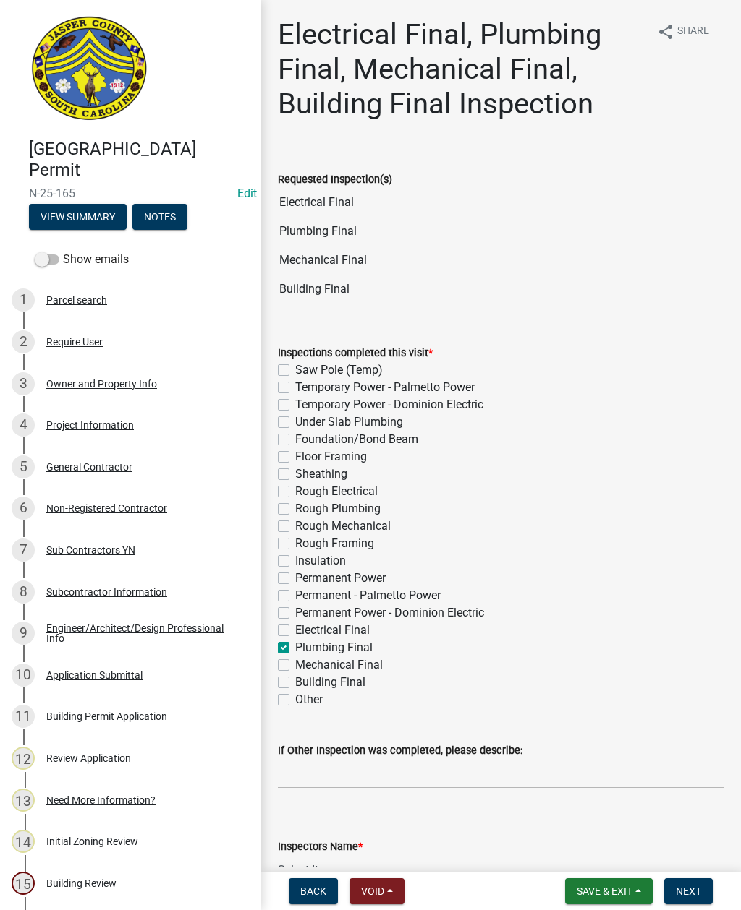
checkbox input "false"
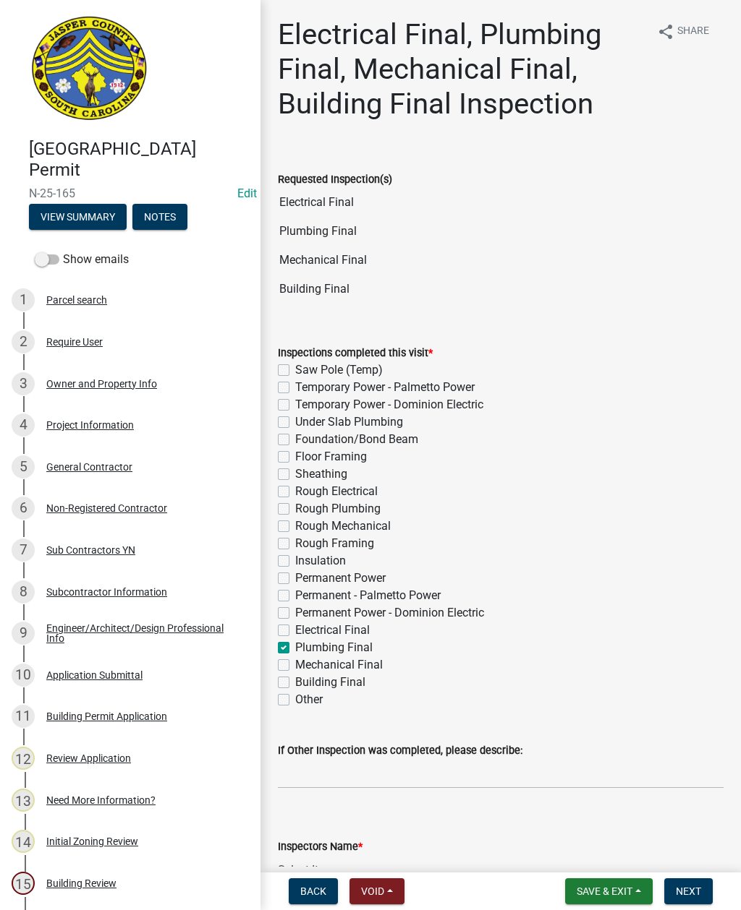
checkbox input "false"
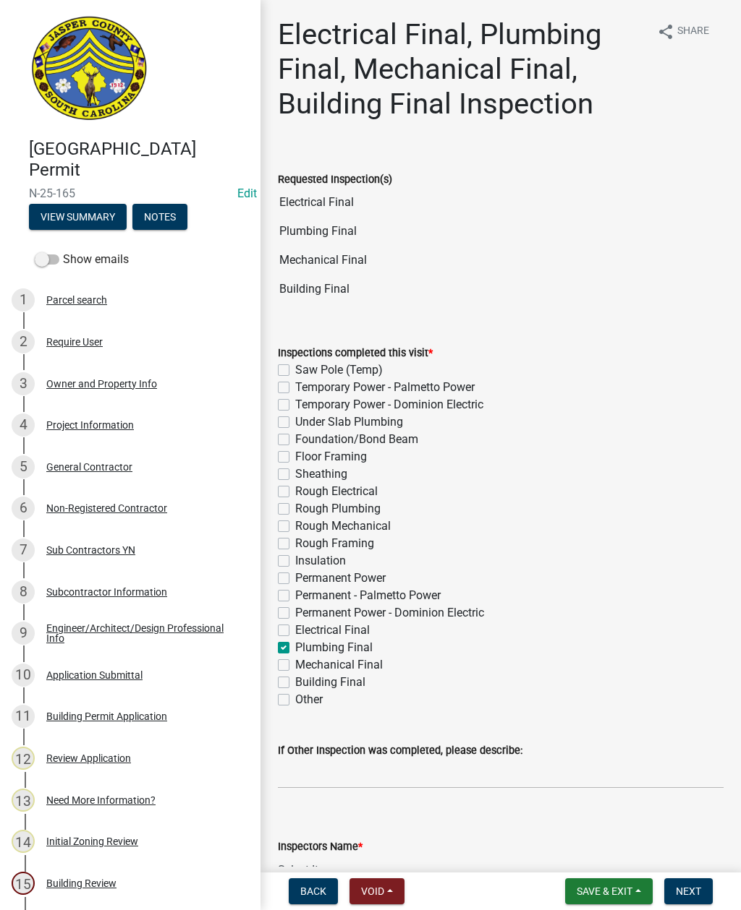
checkbox input "false"
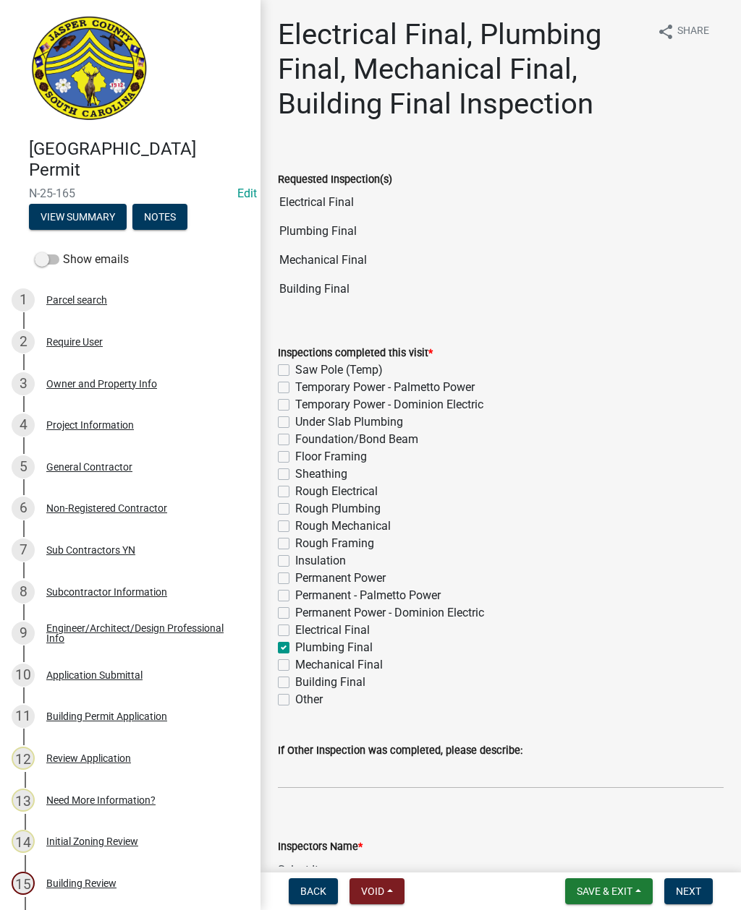
checkbox input "false"
checkbox input "true"
checkbox input "false"
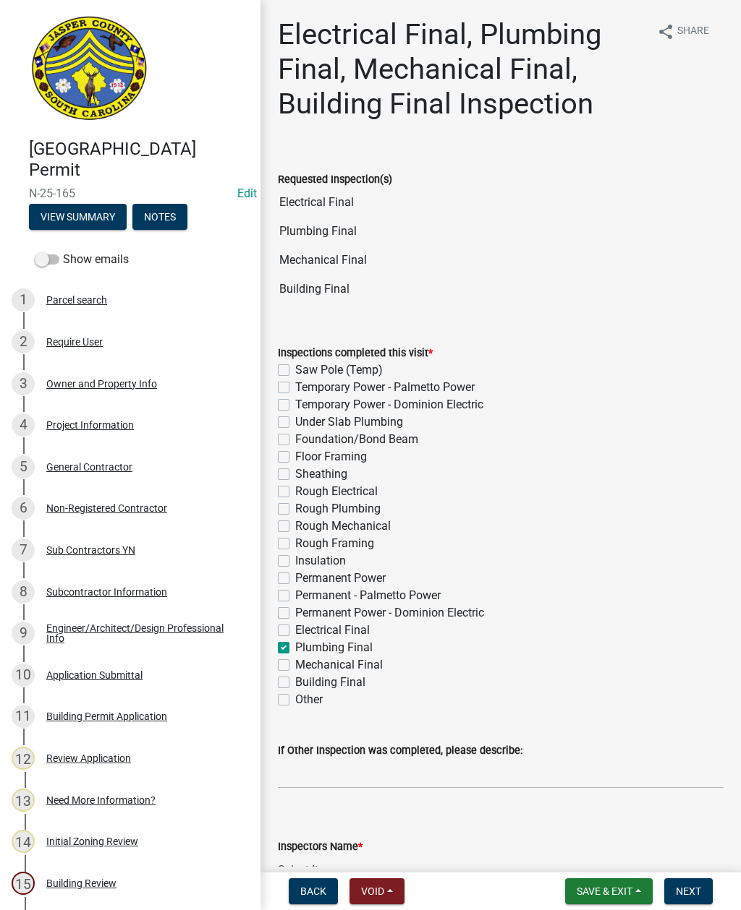
click at [295, 633] on label "Electrical Final" at bounding box center [332, 630] width 74 height 17
click at [295, 631] on input "Electrical Final" at bounding box center [299, 626] width 9 height 9
checkbox input "true"
checkbox input "false"
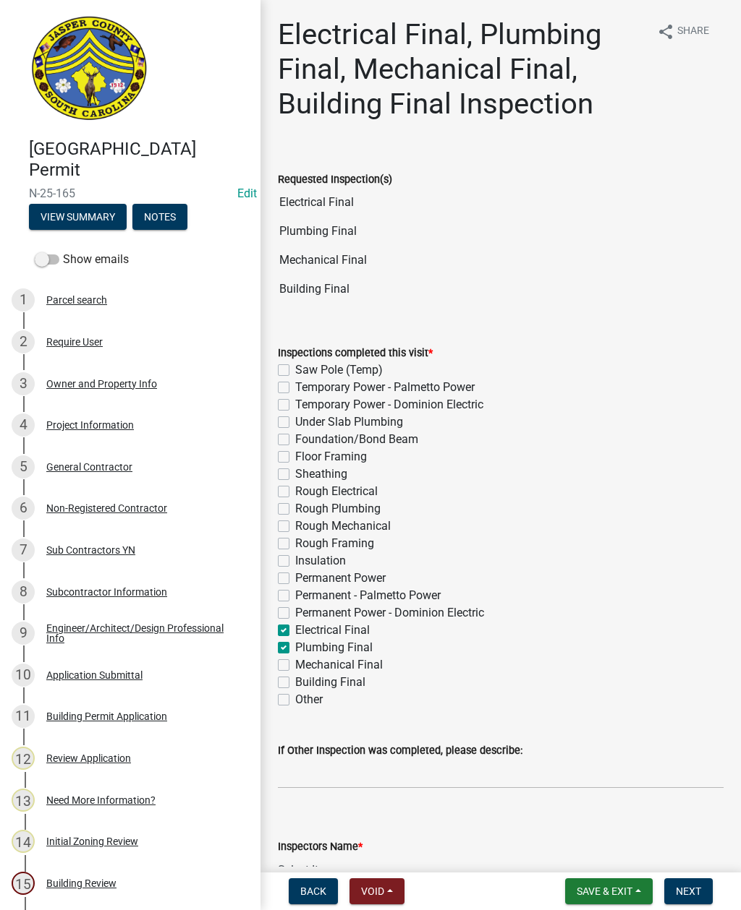
checkbox input "false"
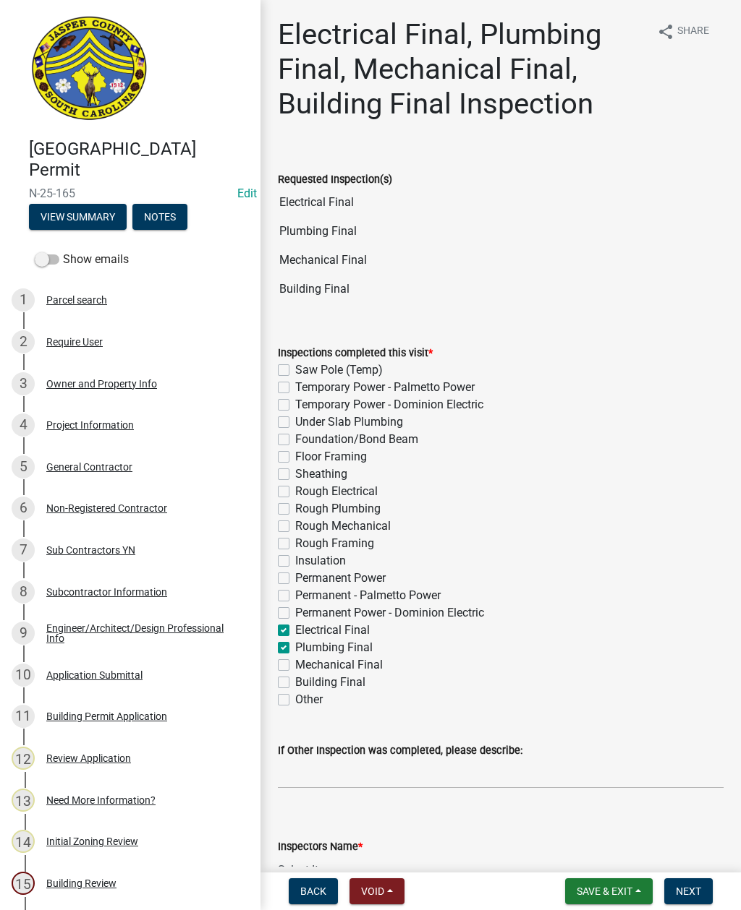
checkbox input "false"
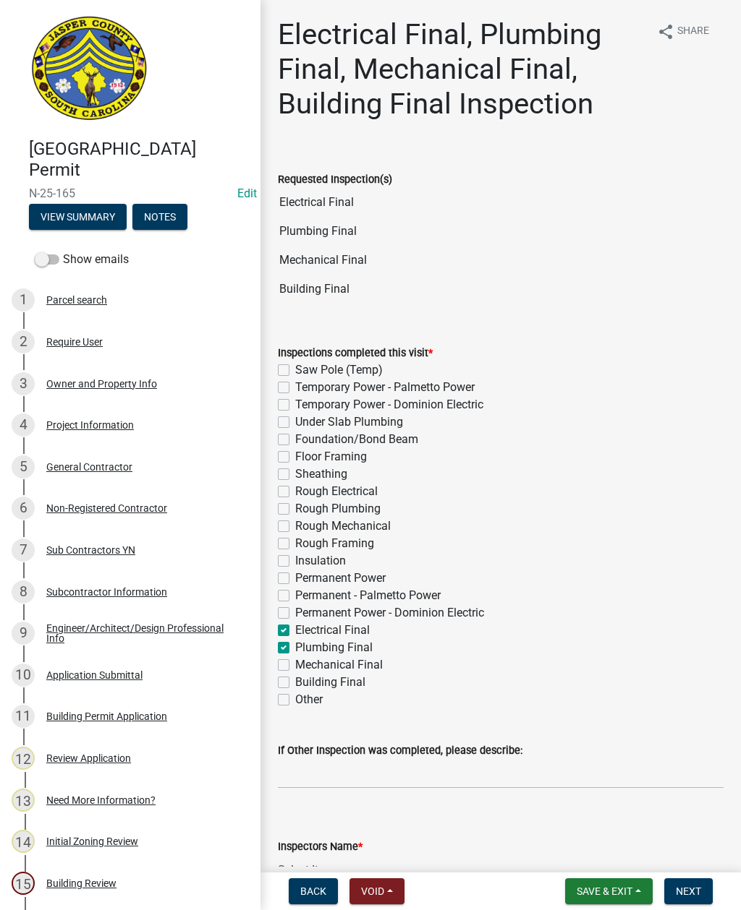
checkbox input "false"
checkbox input "true"
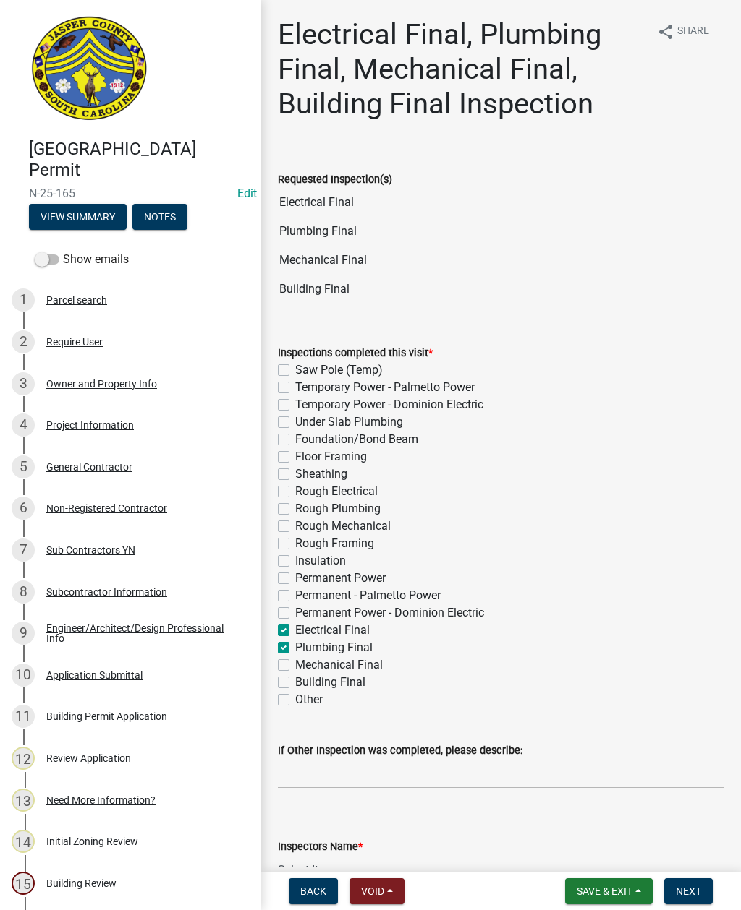
checkbox input "false"
click at [295, 653] on label "Plumbing Final" at bounding box center [333, 647] width 77 height 17
click at [295, 649] on input "Plumbing Final" at bounding box center [299, 643] width 9 height 9
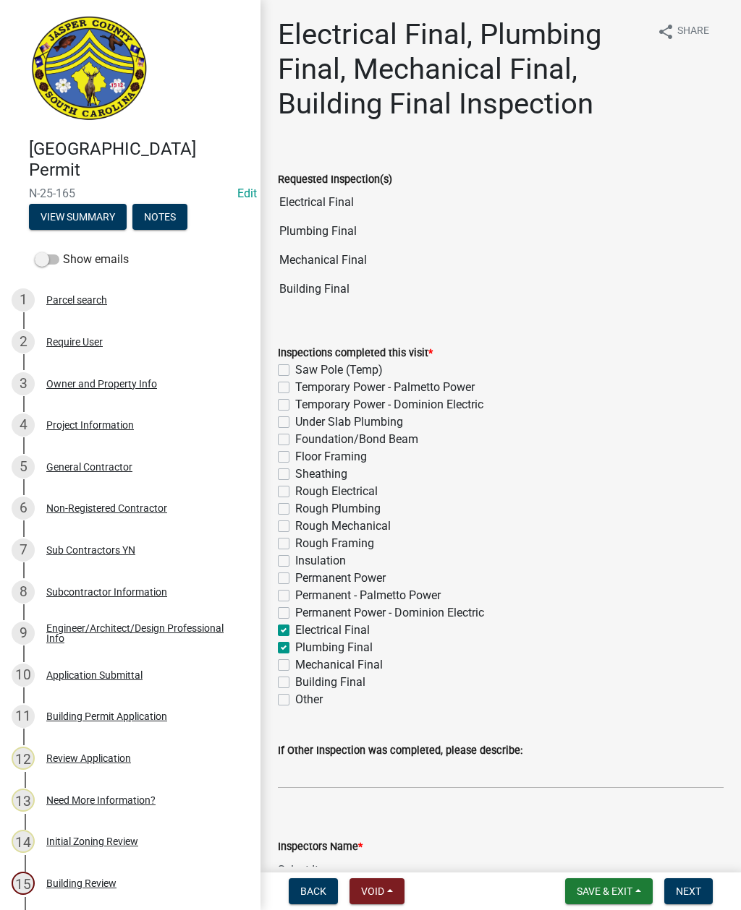
checkbox input "false"
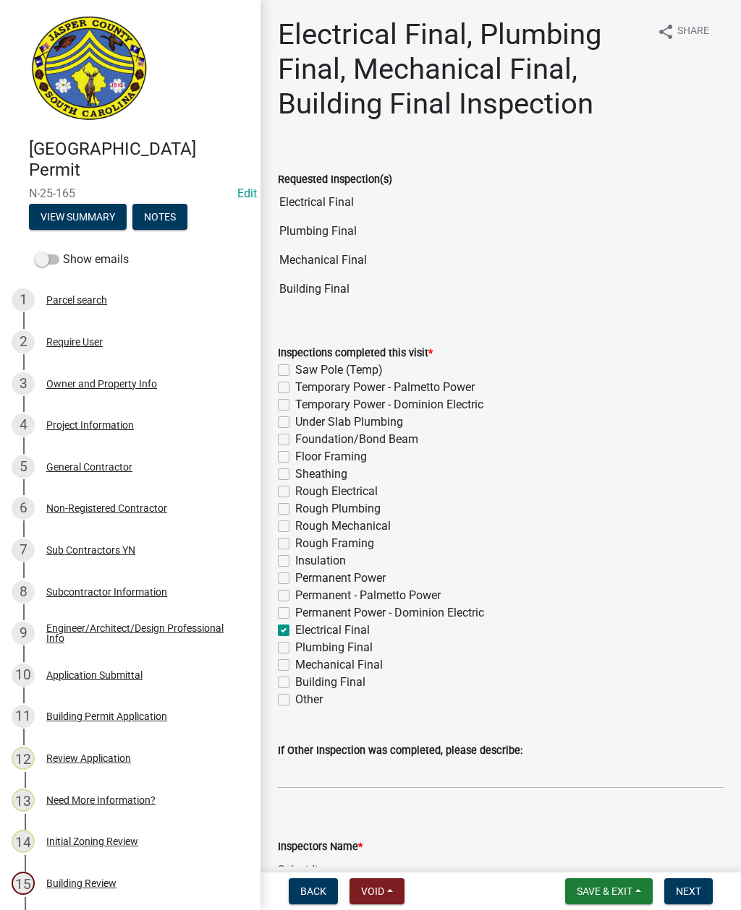
checkbox input "false"
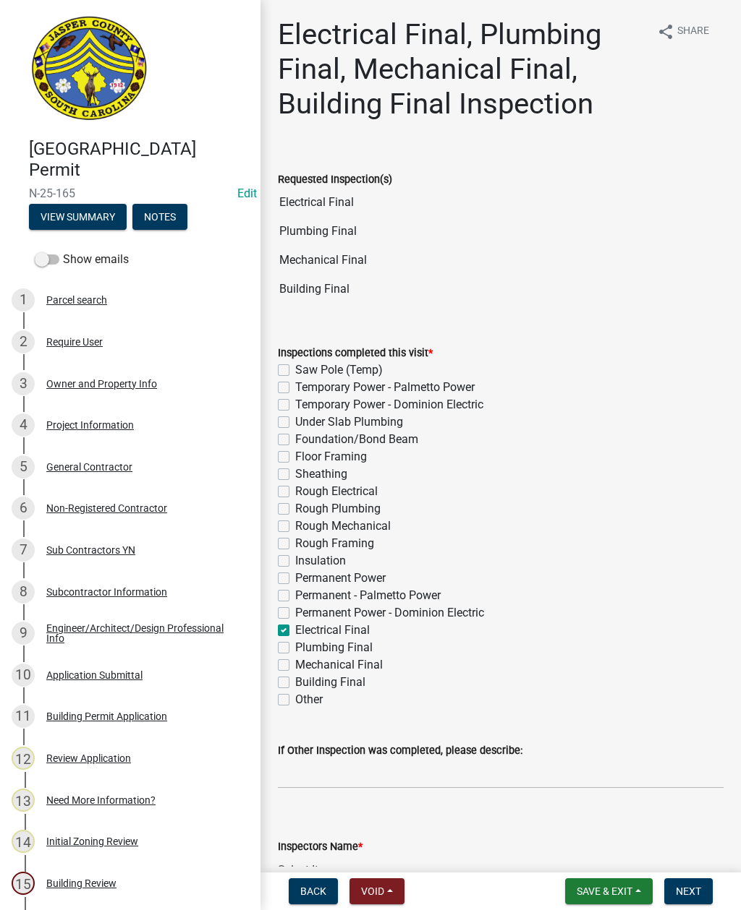
checkbox input "false"
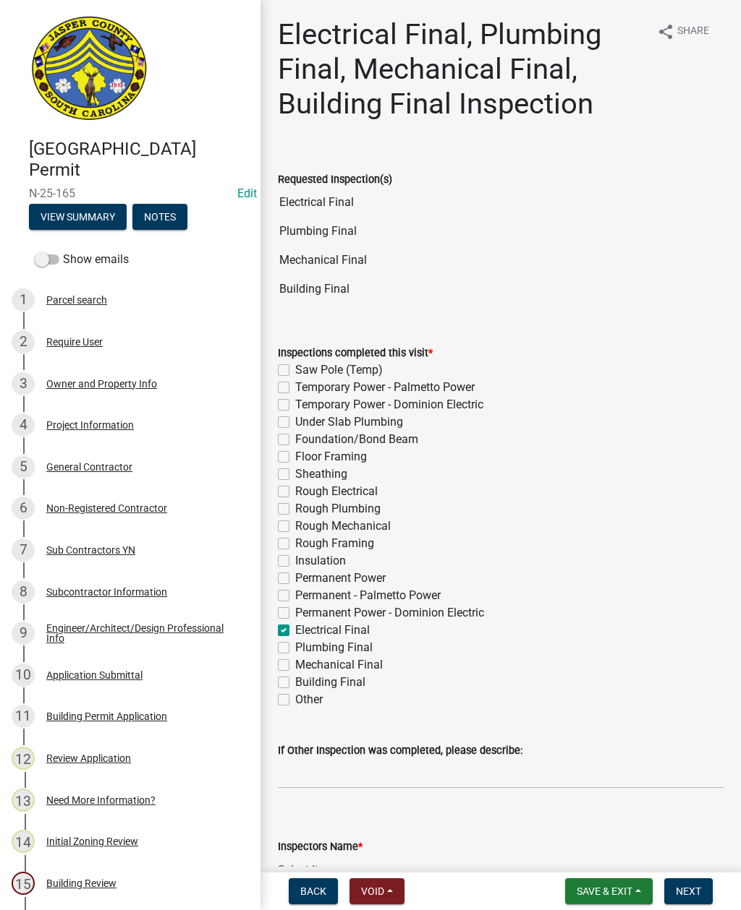
checkbox input "false"
checkbox input "true"
checkbox input "false"
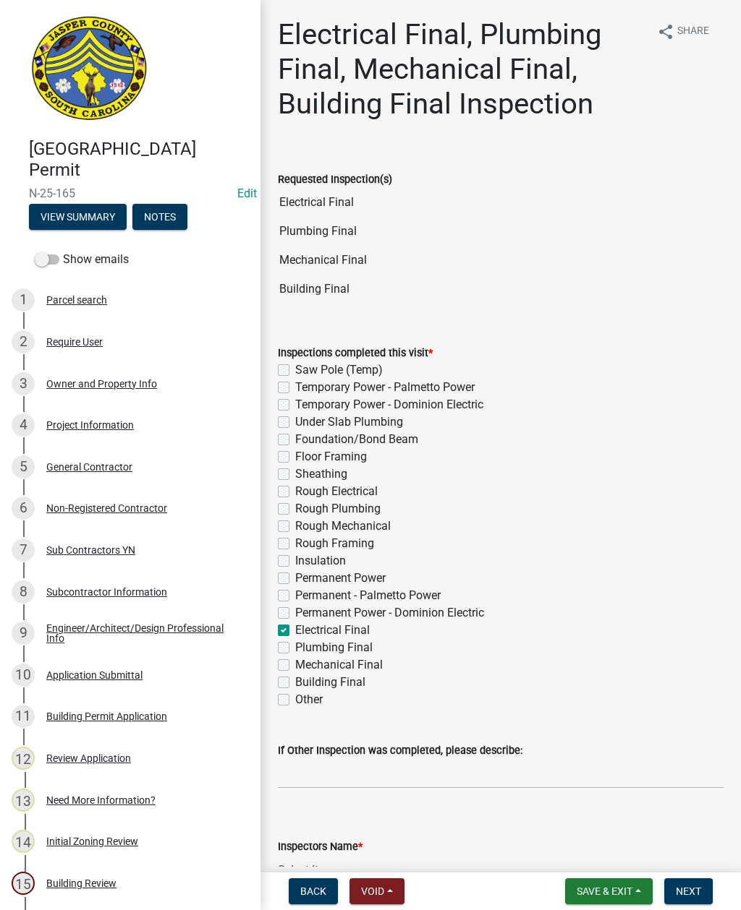
checkbox input "false"
click at [295, 651] on label "Plumbing Final" at bounding box center [333, 647] width 77 height 17
click at [295, 649] on input "Plumbing Final" at bounding box center [299, 643] width 9 height 9
checkbox input "true"
checkbox input "false"
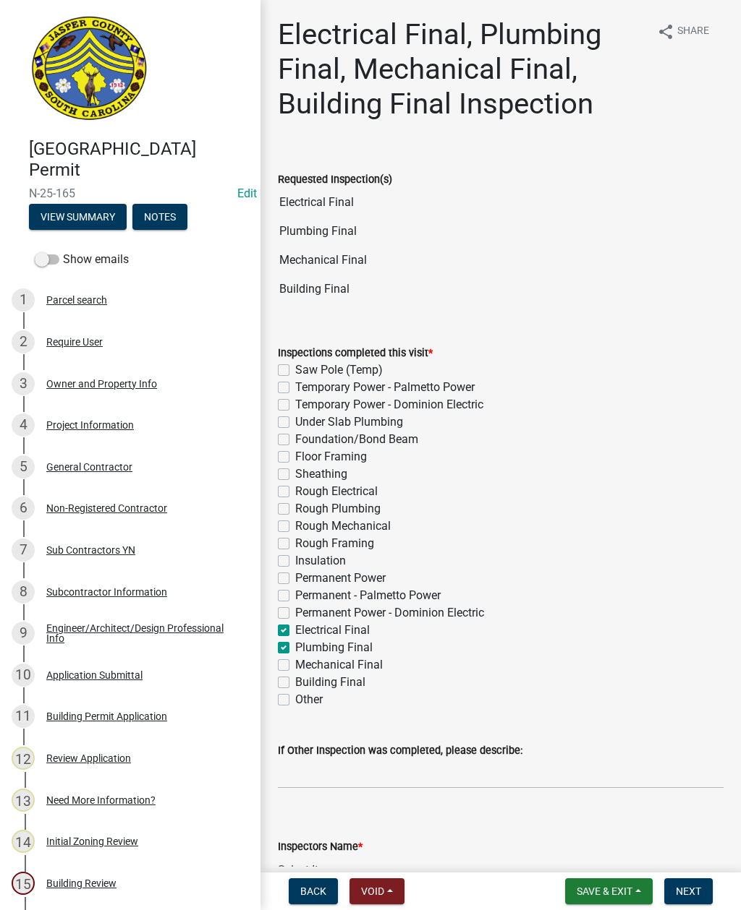
checkbox input "false"
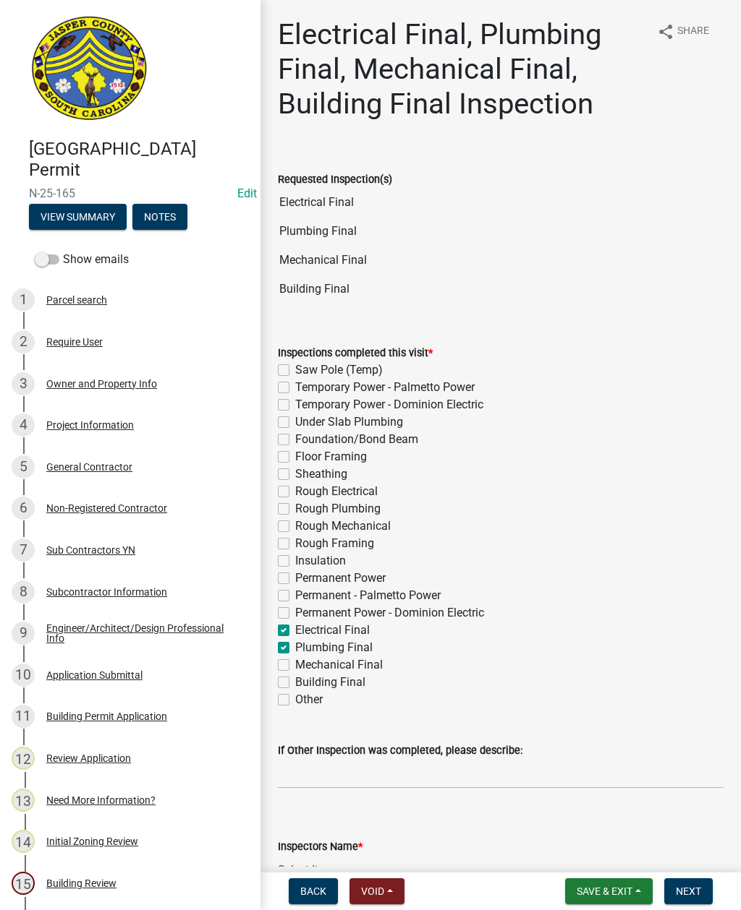
checkbox input "false"
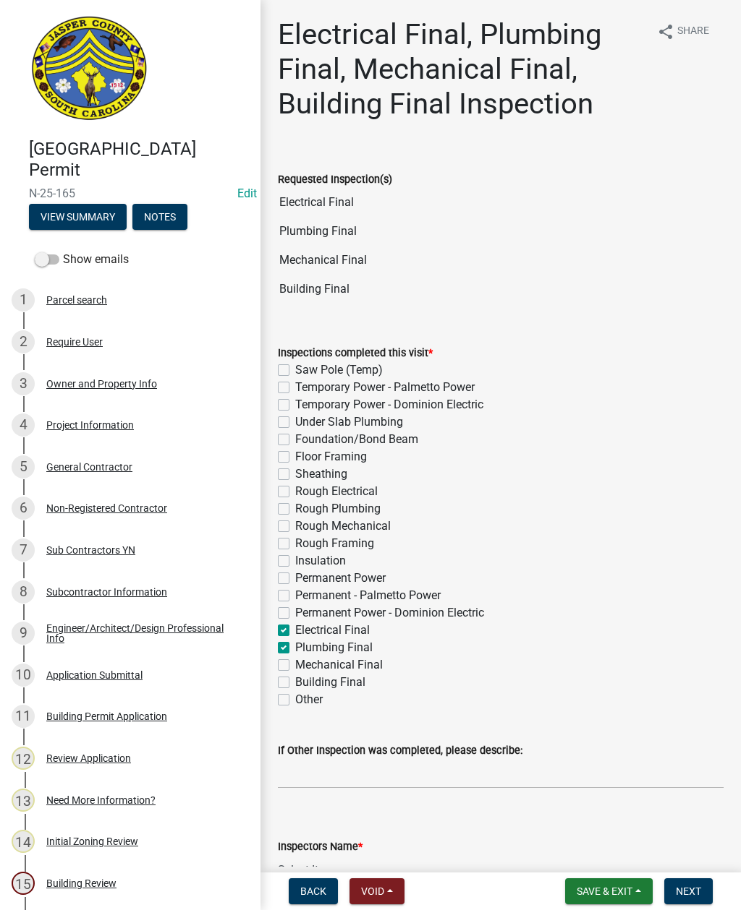
checkbox input "false"
checkbox input "true"
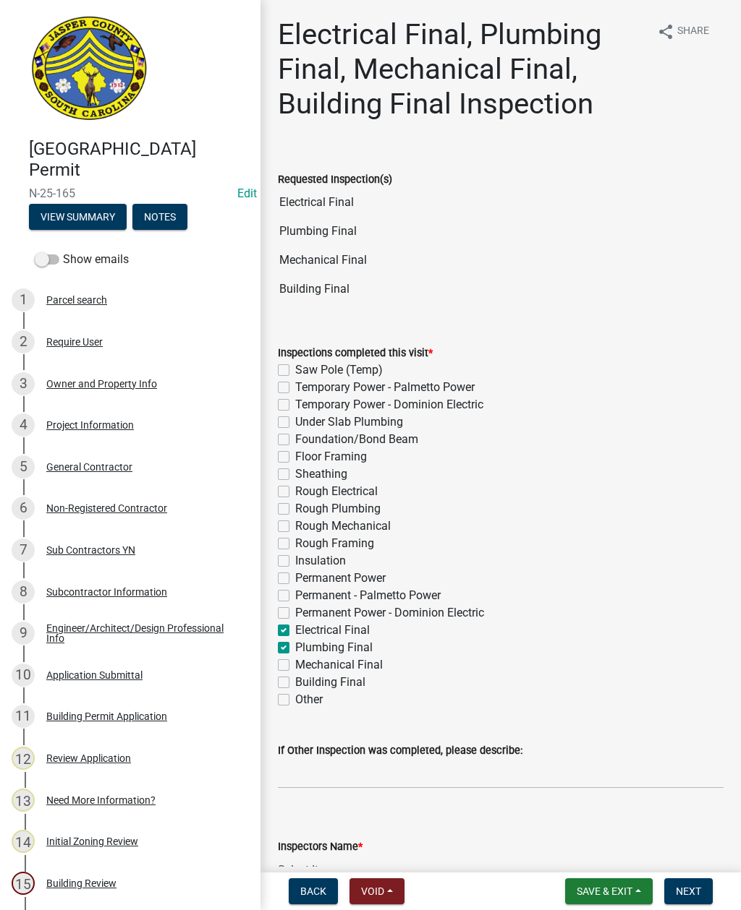
checkbox input "true"
checkbox input "false"
click at [295, 649] on label "Plumbing Final" at bounding box center [333, 647] width 77 height 17
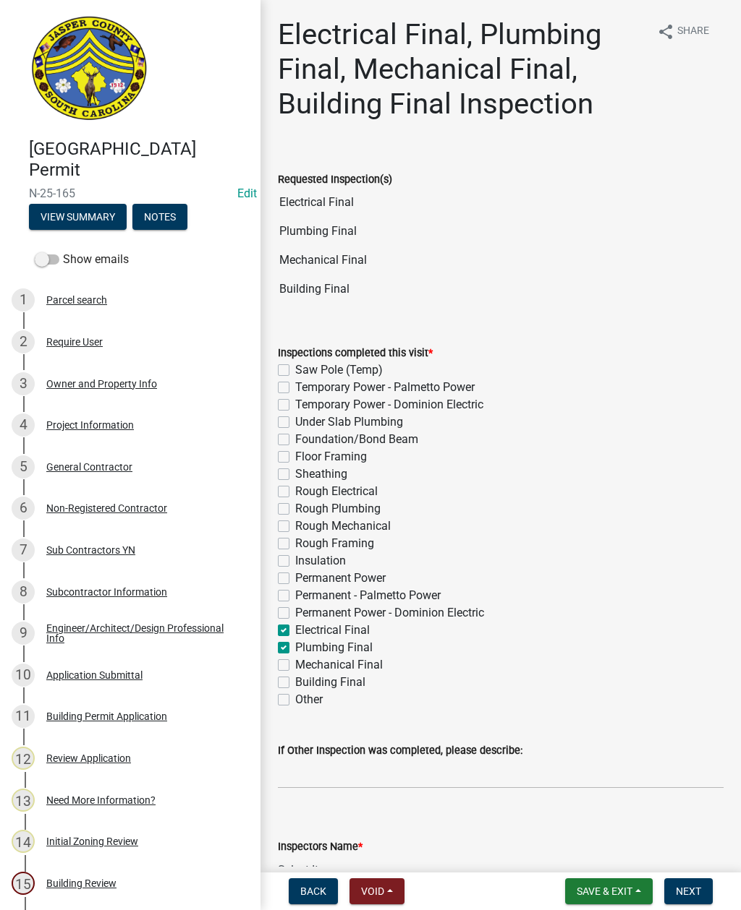
click at [295, 649] on input "Plumbing Final" at bounding box center [299, 643] width 9 height 9
checkbox input "false"
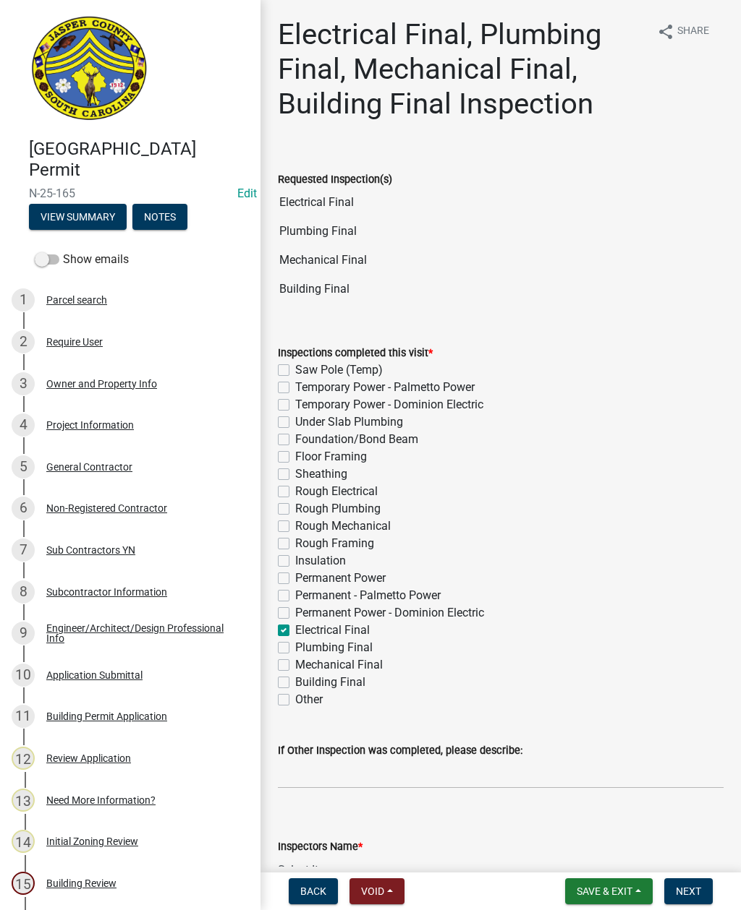
checkbox input "false"
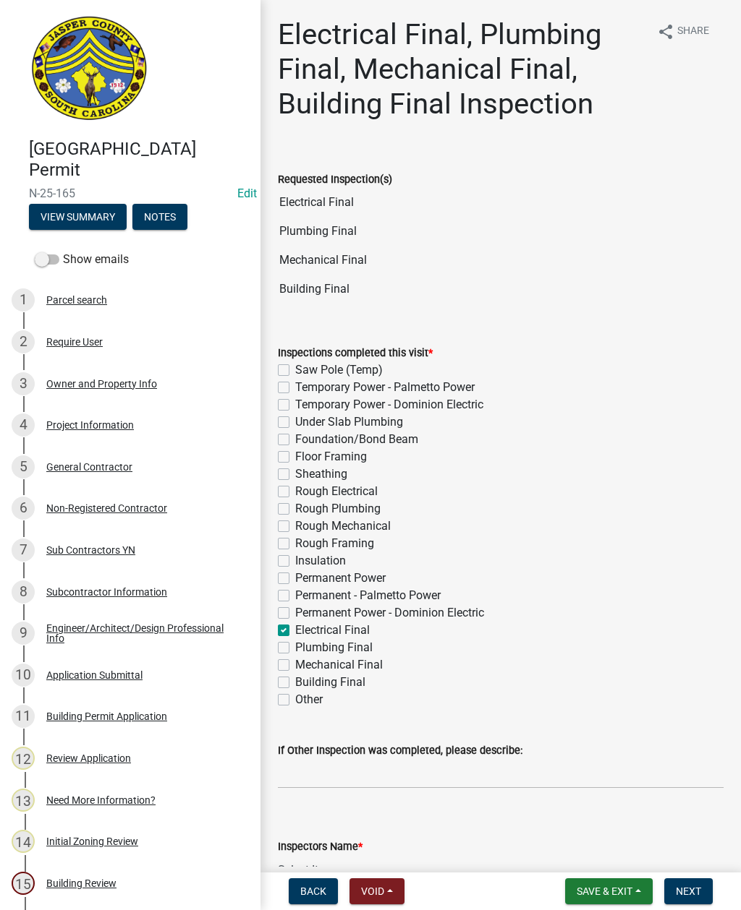
checkbox input "false"
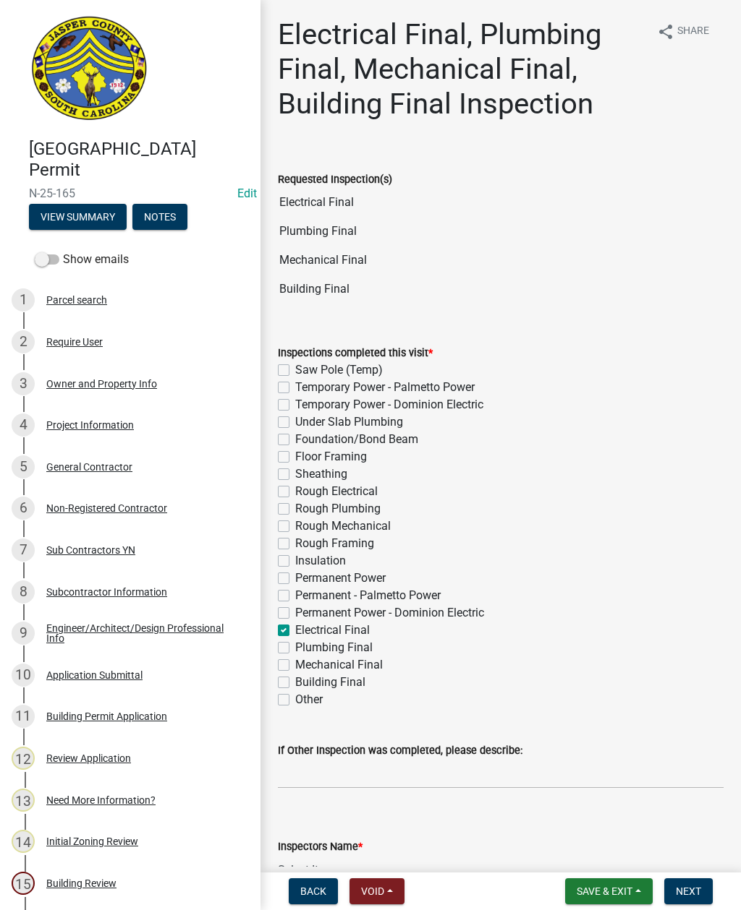
checkbox input "false"
checkbox input "true"
checkbox input "false"
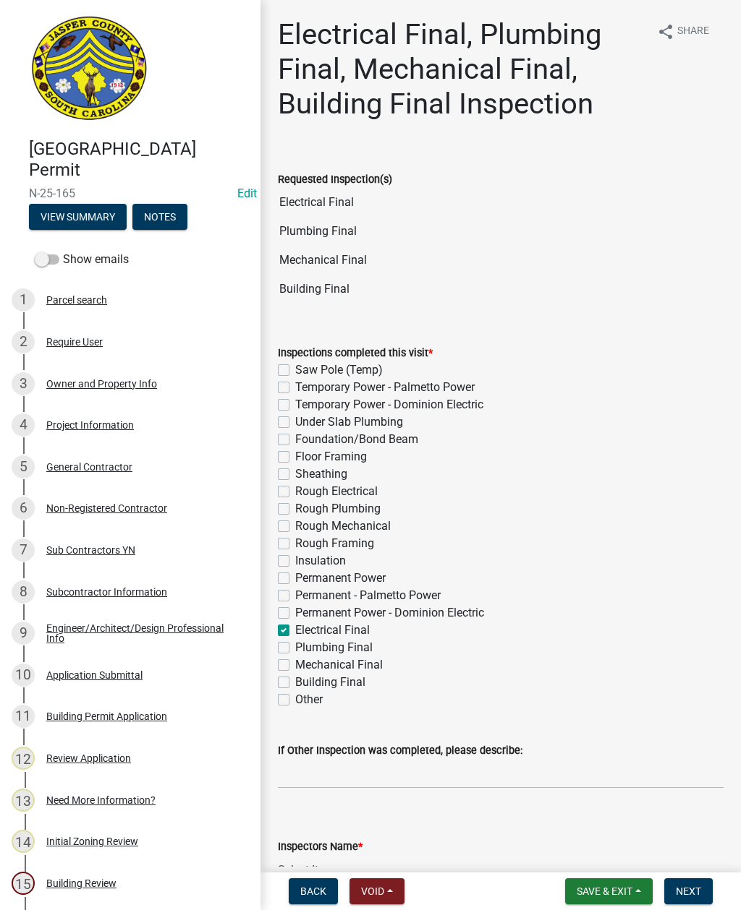
checkbox input "false"
click at [295, 644] on label "Plumbing Final" at bounding box center [333, 647] width 77 height 17
click at [295, 644] on input "Plumbing Final" at bounding box center [299, 643] width 9 height 9
checkbox input "true"
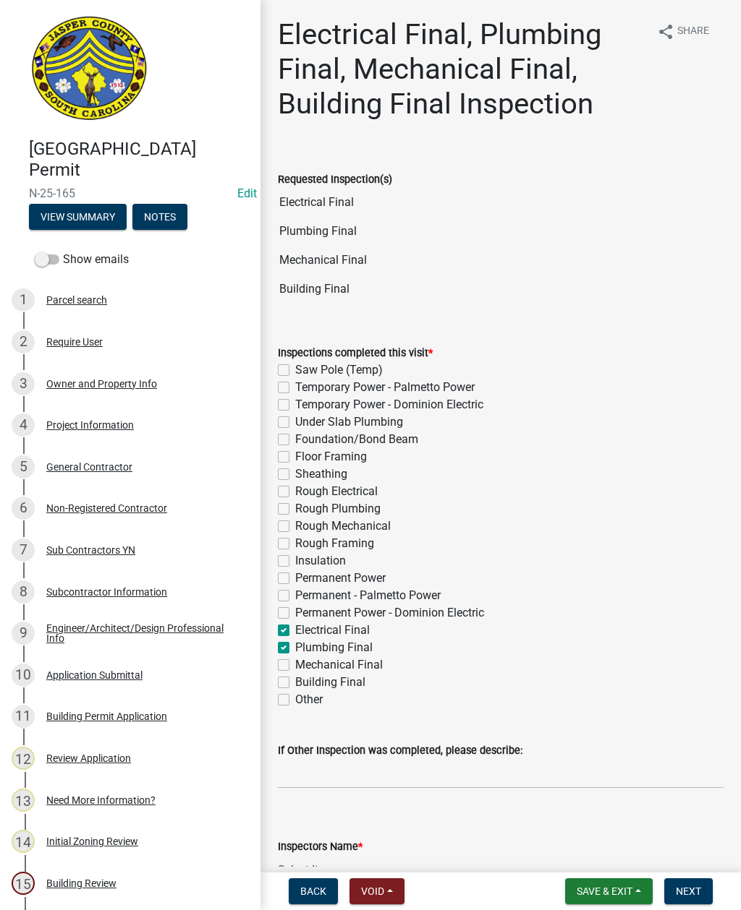
checkbox input "false"
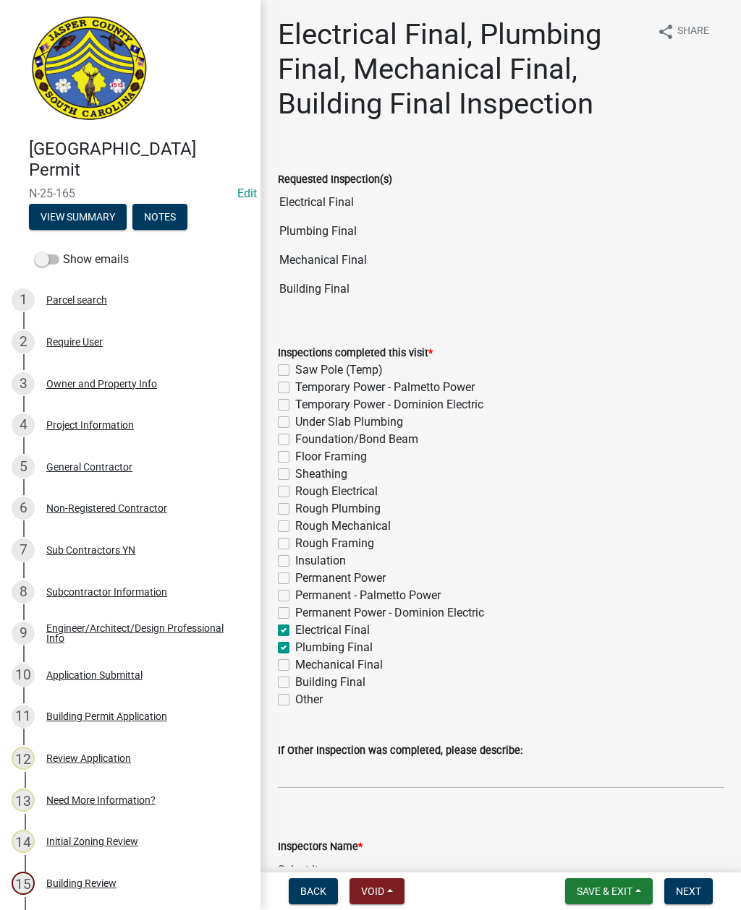
checkbox input "false"
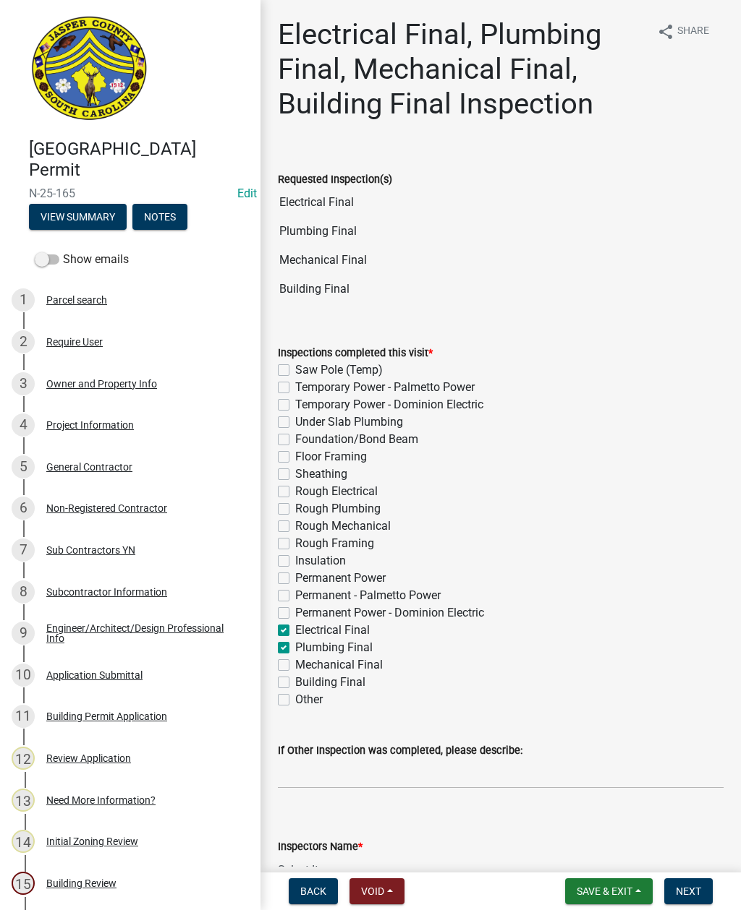
checkbox input "false"
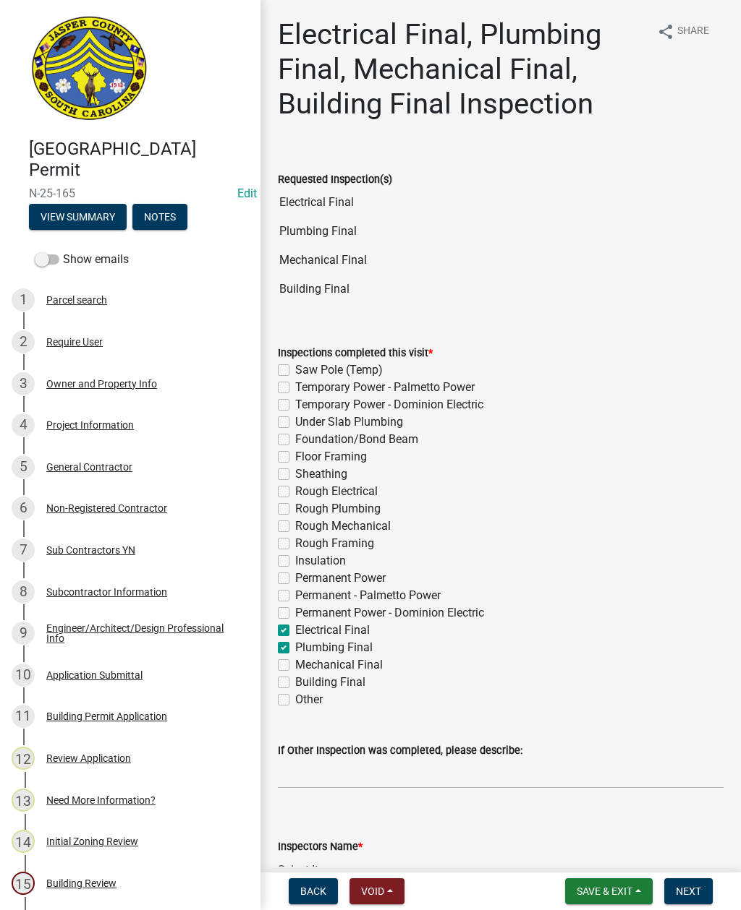
checkbox input "true"
checkbox input "false"
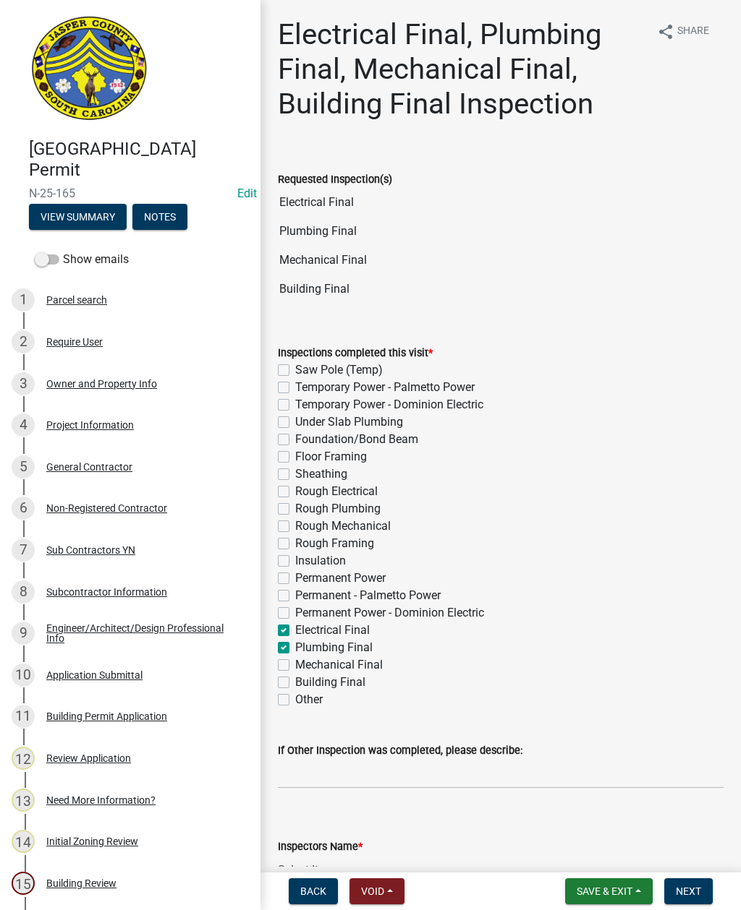
click at [295, 661] on label "Mechanical Final" at bounding box center [339, 665] width 88 height 17
click at [295, 661] on input "Mechanical Final" at bounding box center [299, 661] width 9 height 9
checkbox input "true"
checkbox input "false"
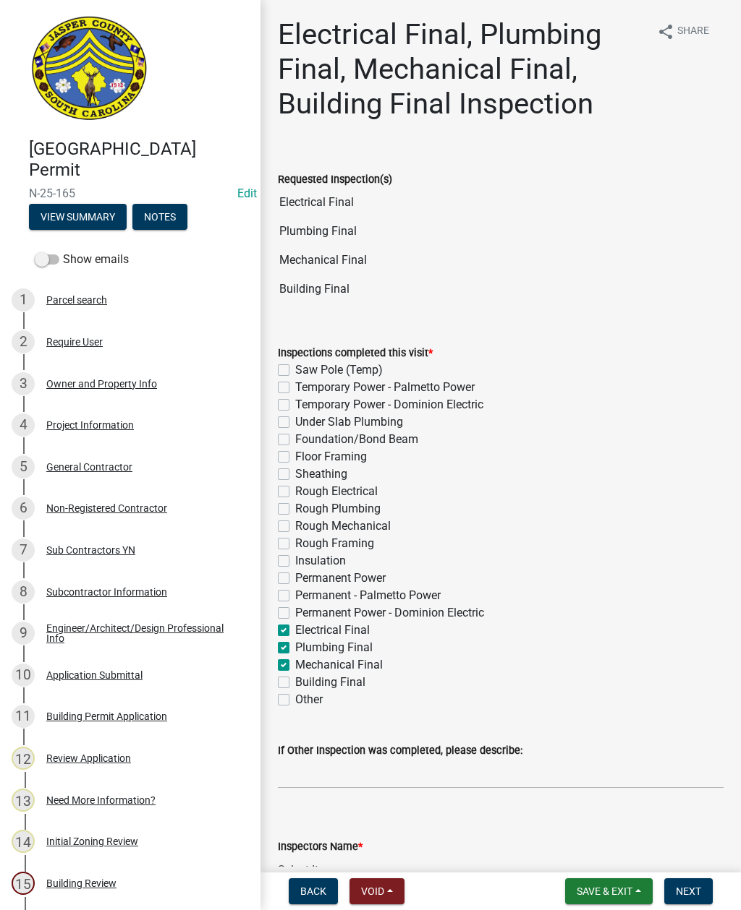
checkbox input "false"
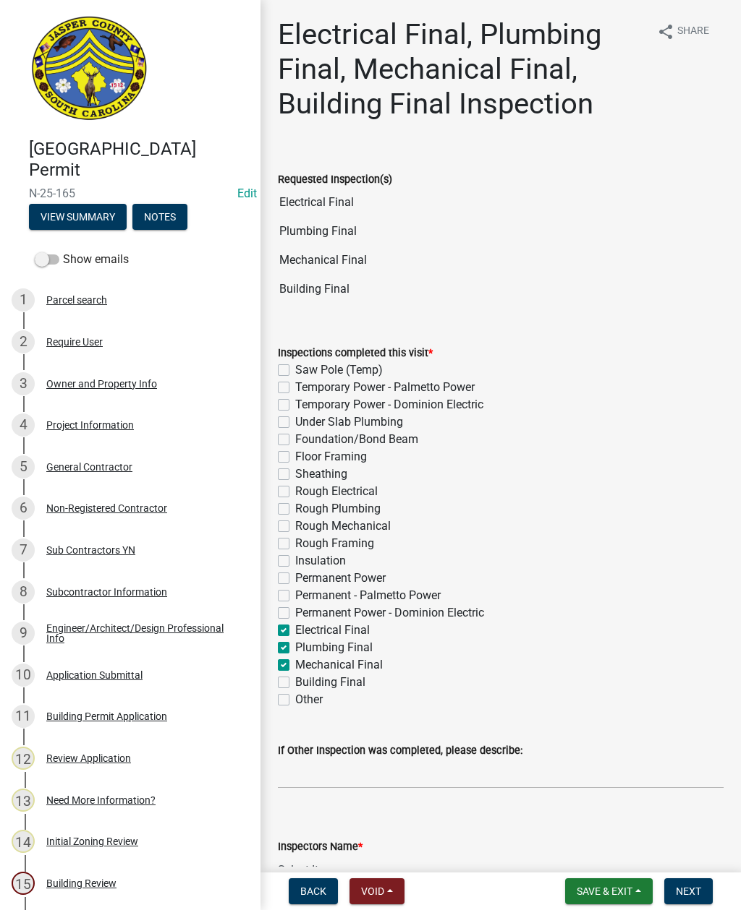
checkbox input "false"
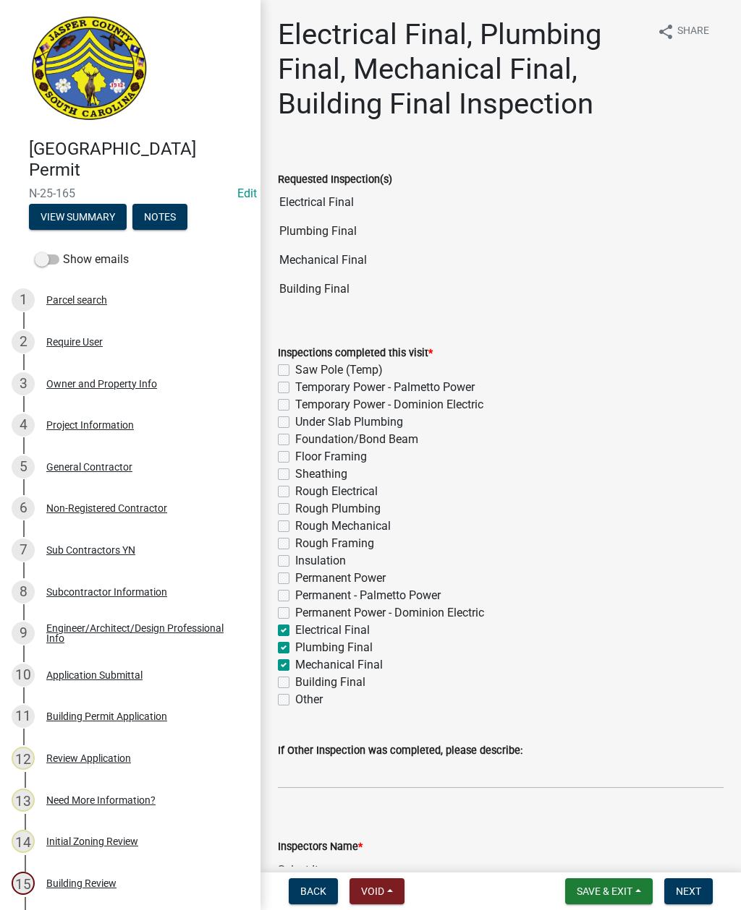
checkbox input "false"
checkbox input "true"
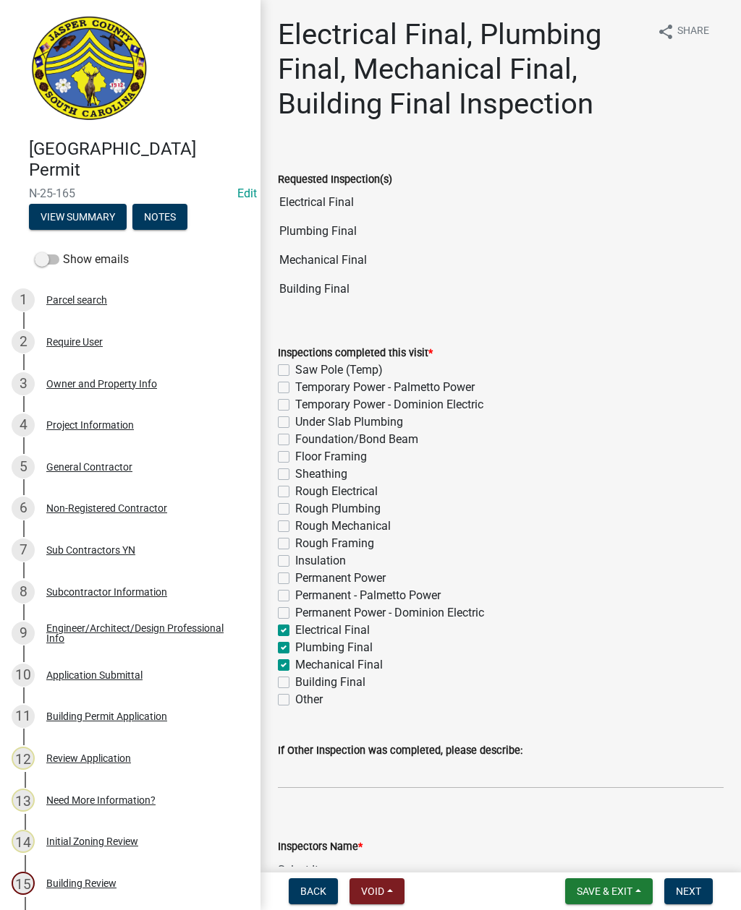
checkbox input "true"
checkbox input "false"
click at [295, 683] on label "Building Final" at bounding box center [330, 682] width 70 height 17
click at [295, 683] on input "Building Final" at bounding box center [299, 678] width 9 height 9
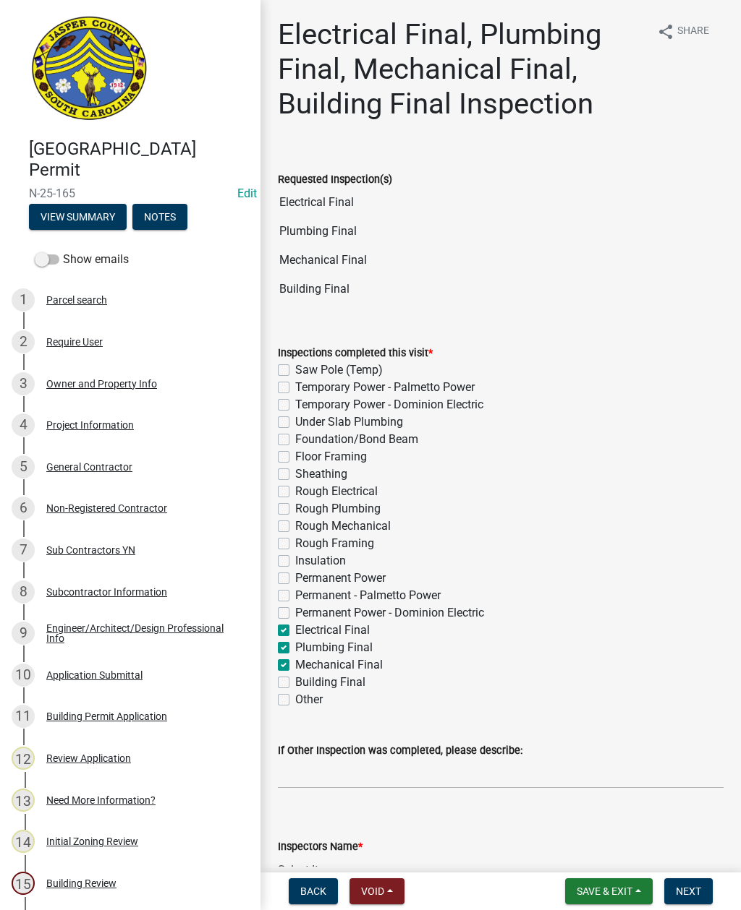
checkbox input "true"
checkbox input "false"
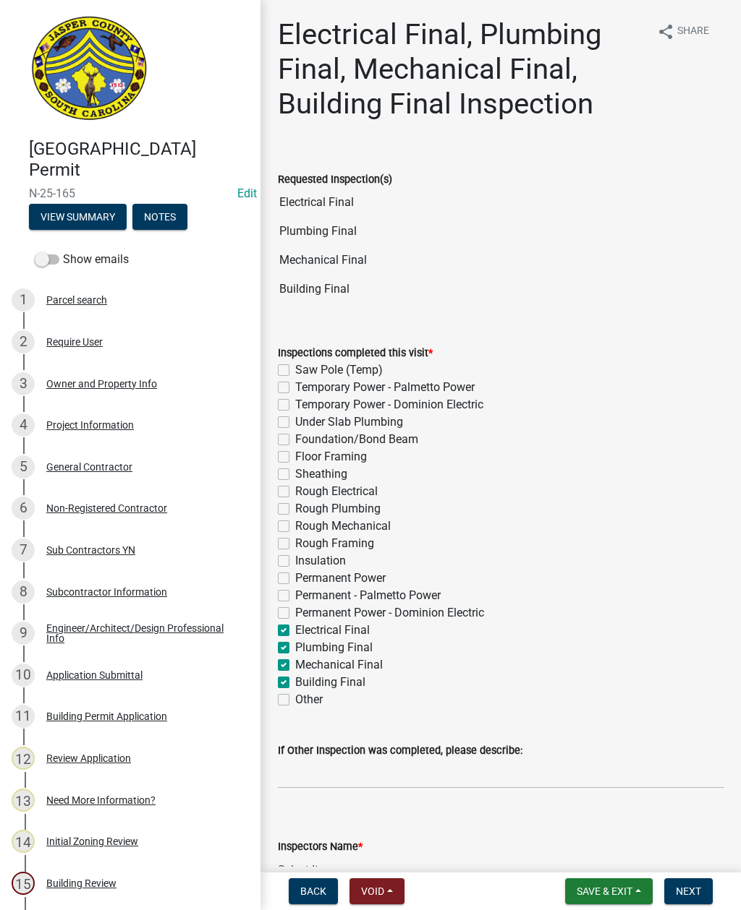
checkbox input "false"
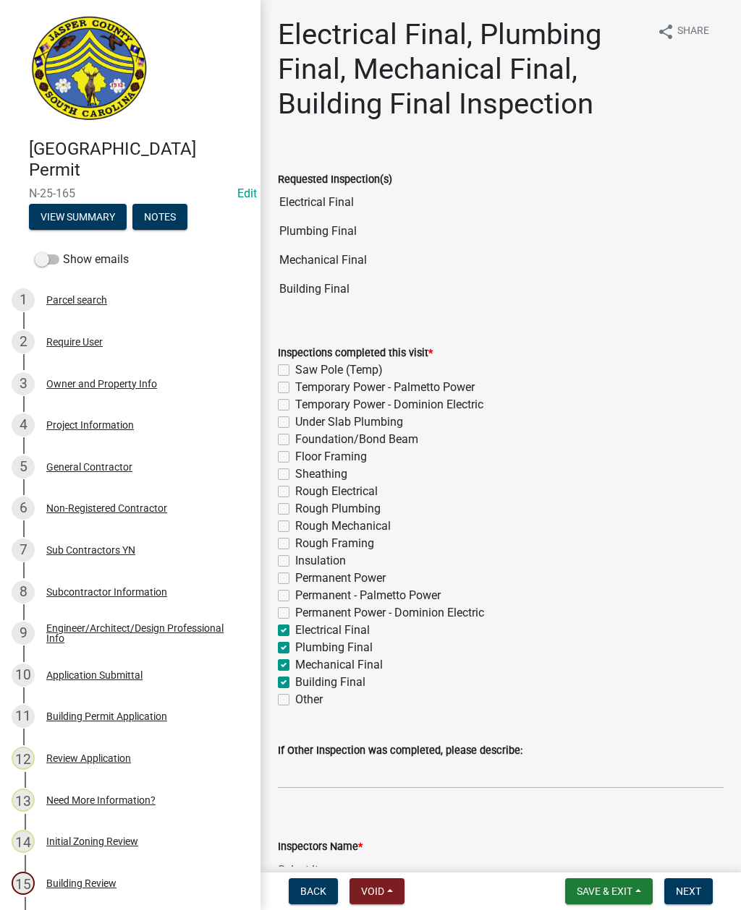
checkbox input "false"
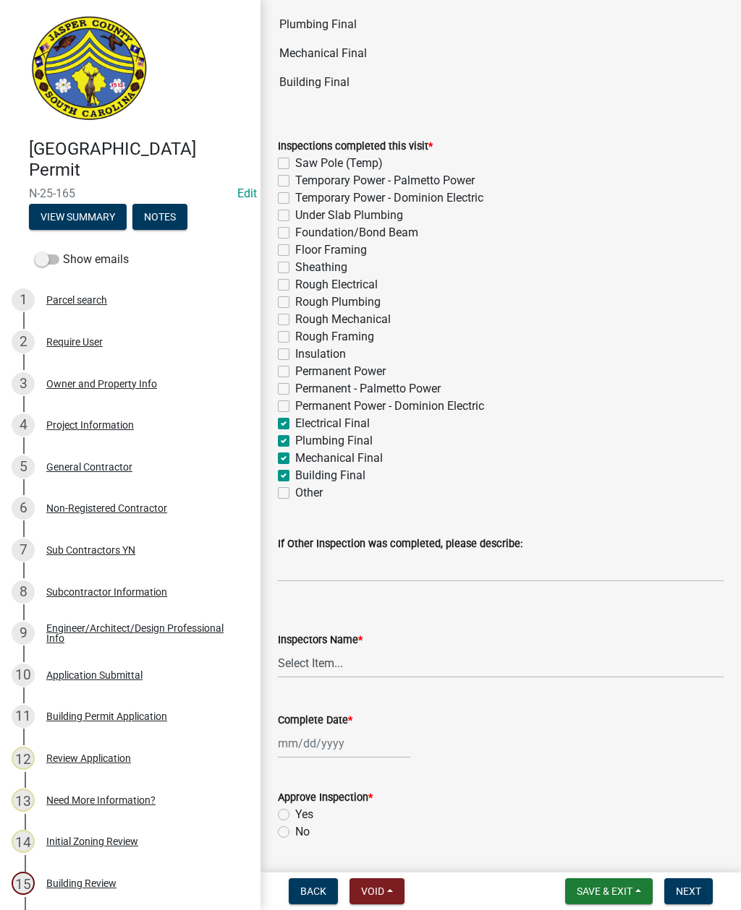
scroll to position [208, 0]
click at [319, 656] on select "Select Item... [EMAIL_ADDRESS][DOMAIN_NAME] ([PERSON_NAME] ) rcampbell ([PERSON…" at bounding box center [500, 663] width 445 height 30
click at [340, 743] on div at bounding box center [344, 743] width 132 height 30
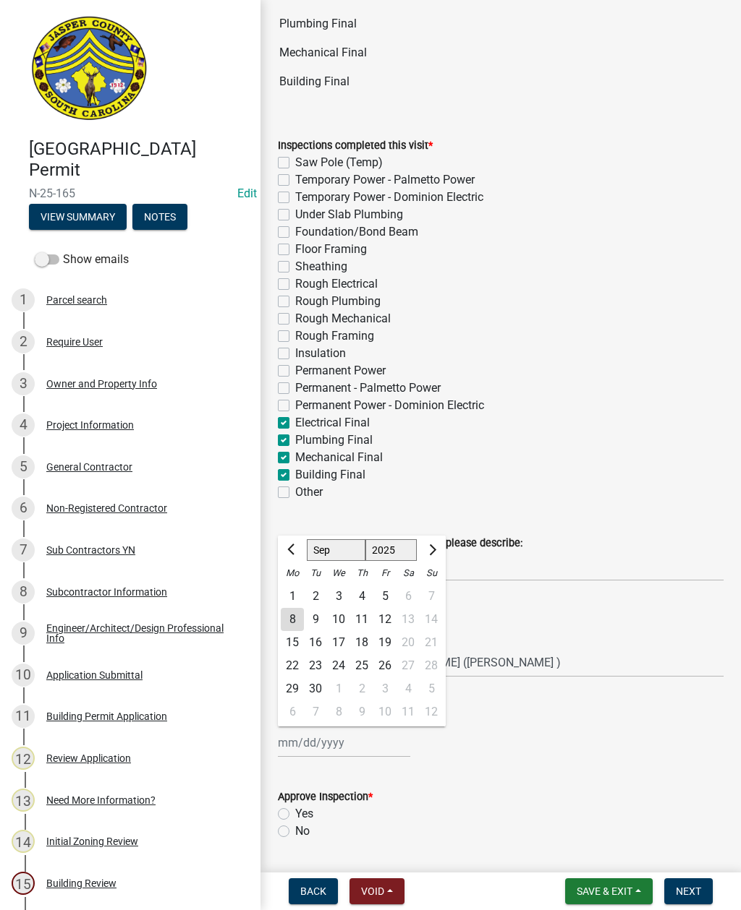
click at [288, 618] on div "8" at bounding box center [292, 619] width 23 height 23
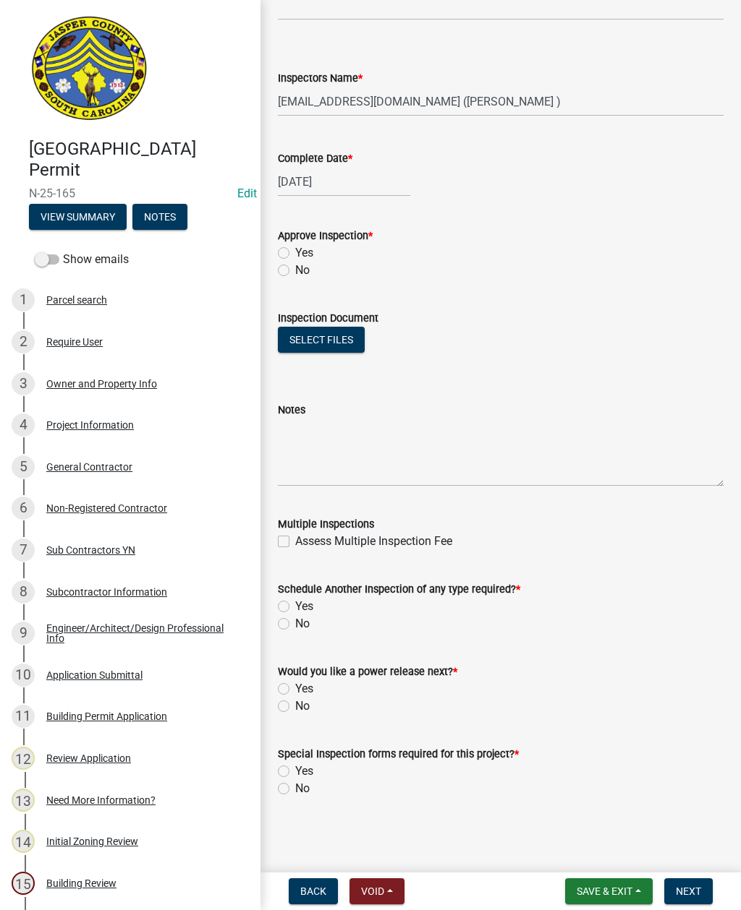
scroll to position [769, 0]
click at [295, 611] on label "Yes" at bounding box center [304, 606] width 18 height 17
click at [295, 607] on input "Yes" at bounding box center [299, 602] width 9 height 9
click at [295, 620] on label "No" at bounding box center [302, 623] width 14 height 17
click at [295, 620] on input "No" at bounding box center [299, 619] width 9 height 9
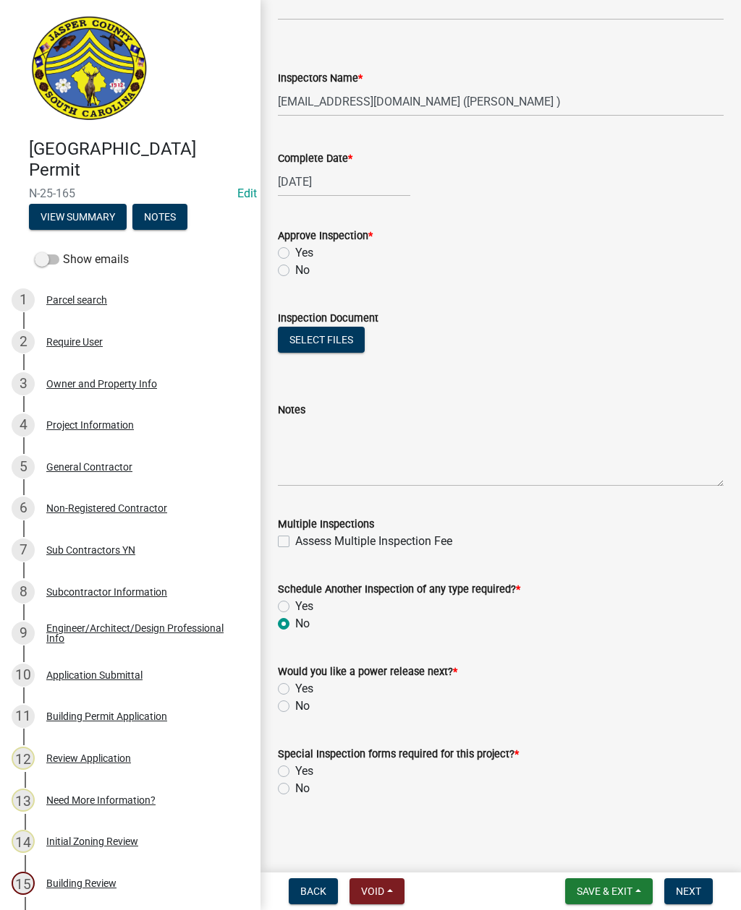
click at [295, 704] on label "No" at bounding box center [302, 706] width 14 height 17
click at [295, 704] on input "No" at bounding box center [299, 702] width 9 height 9
click at [295, 786] on label "No" at bounding box center [302, 788] width 14 height 17
click at [295, 786] on input "No" at bounding box center [299, 784] width 9 height 9
click at [295, 249] on label "Yes" at bounding box center [304, 252] width 18 height 17
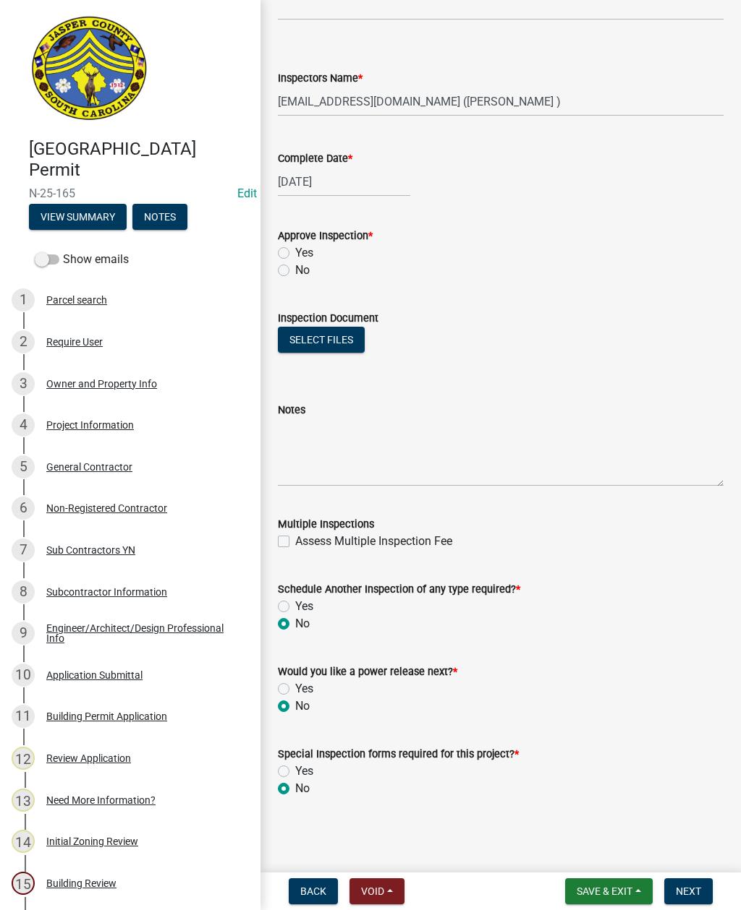
click at [295, 249] on input "Yes" at bounding box center [299, 248] width 9 height 9
click at [692, 887] on span "Next" at bounding box center [687, 892] width 25 height 12
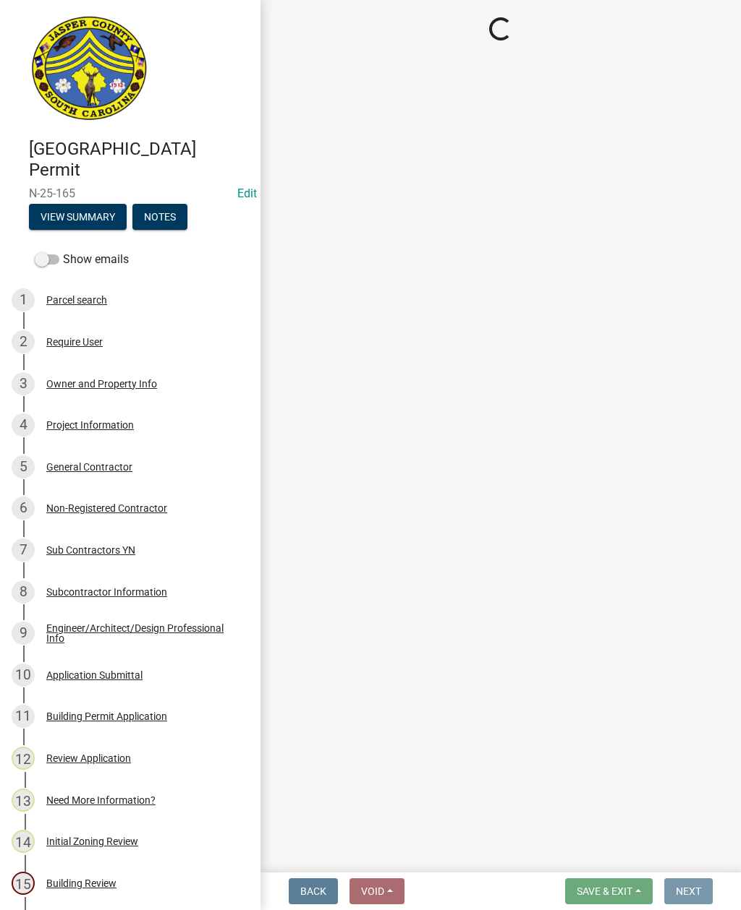
scroll to position [0, 0]
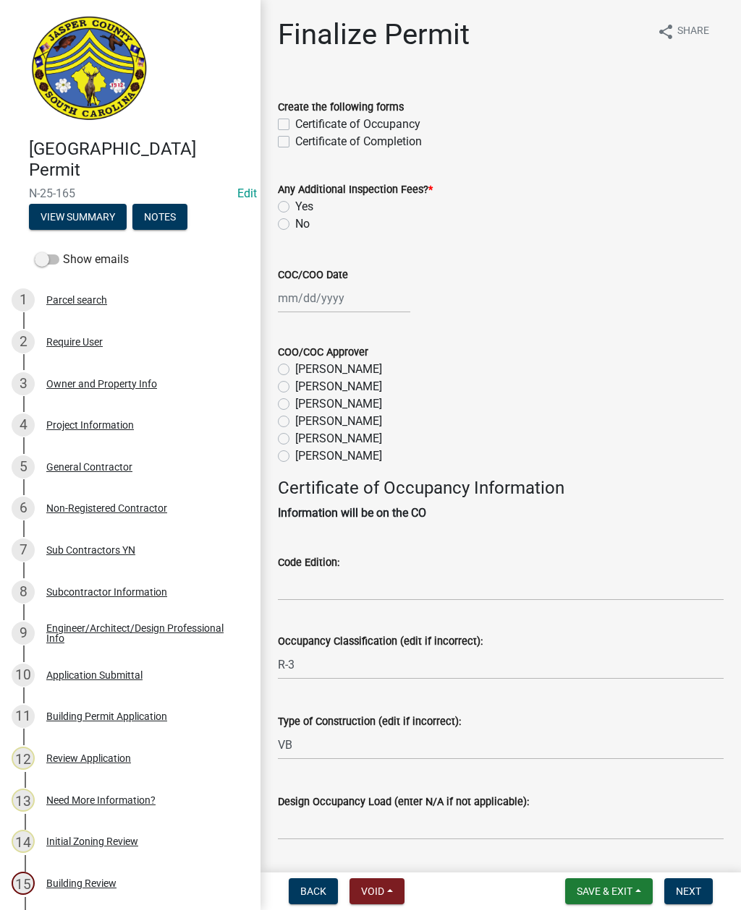
click at [295, 119] on label "Certificate of Occupancy" at bounding box center [357, 124] width 125 height 17
click at [295, 119] on input "Certificate of Occupancy" at bounding box center [299, 120] width 9 height 9
click at [295, 224] on label "No" at bounding box center [302, 224] width 14 height 17
click at [295, 224] on input "No" at bounding box center [299, 220] width 9 height 9
click at [323, 298] on div at bounding box center [344, 298] width 132 height 30
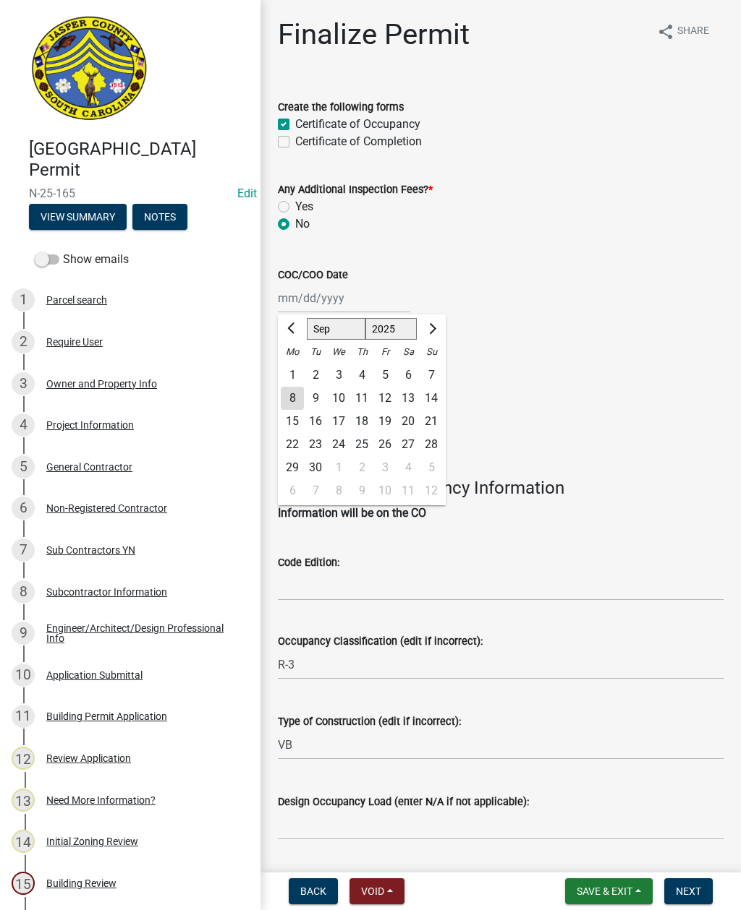
click at [295, 392] on div "8" at bounding box center [292, 398] width 23 height 23
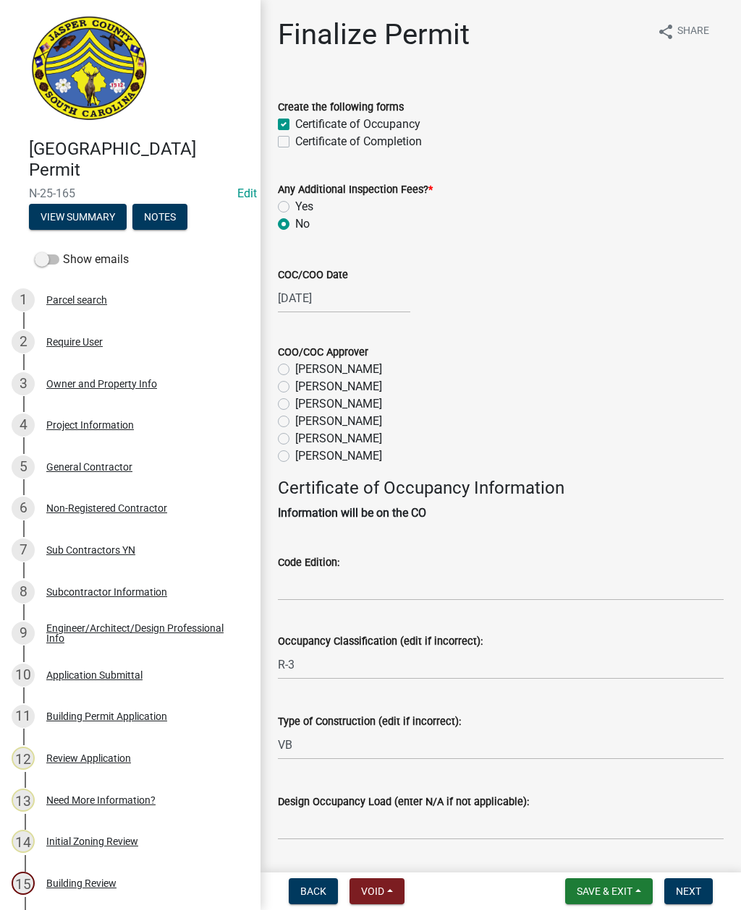
click at [295, 436] on label "Ryan Campbell" at bounding box center [338, 438] width 87 height 17
click at [295, 436] on input "Ryan Campbell" at bounding box center [299, 434] width 9 height 9
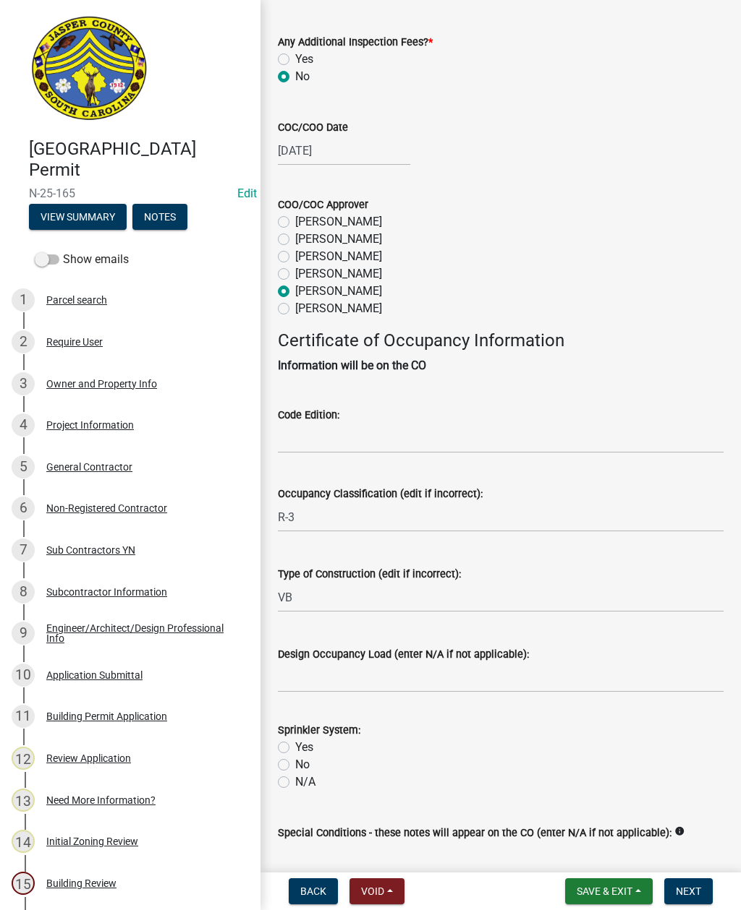
scroll to position [155, 0]
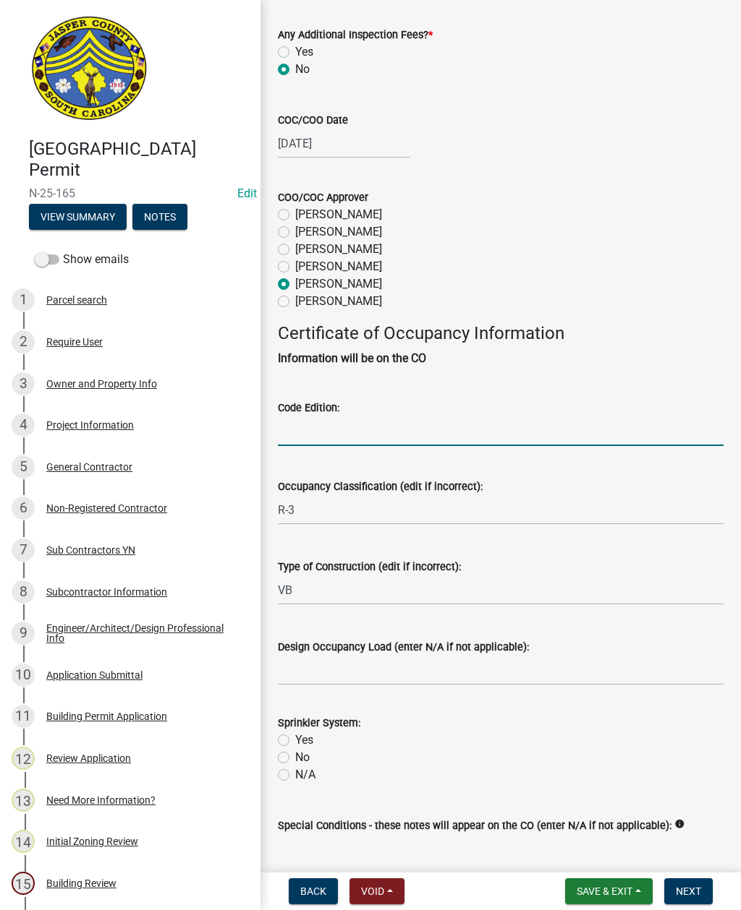
click at [359, 432] on input "Code Edition:" at bounding box center [500, 432] width 445 height 30
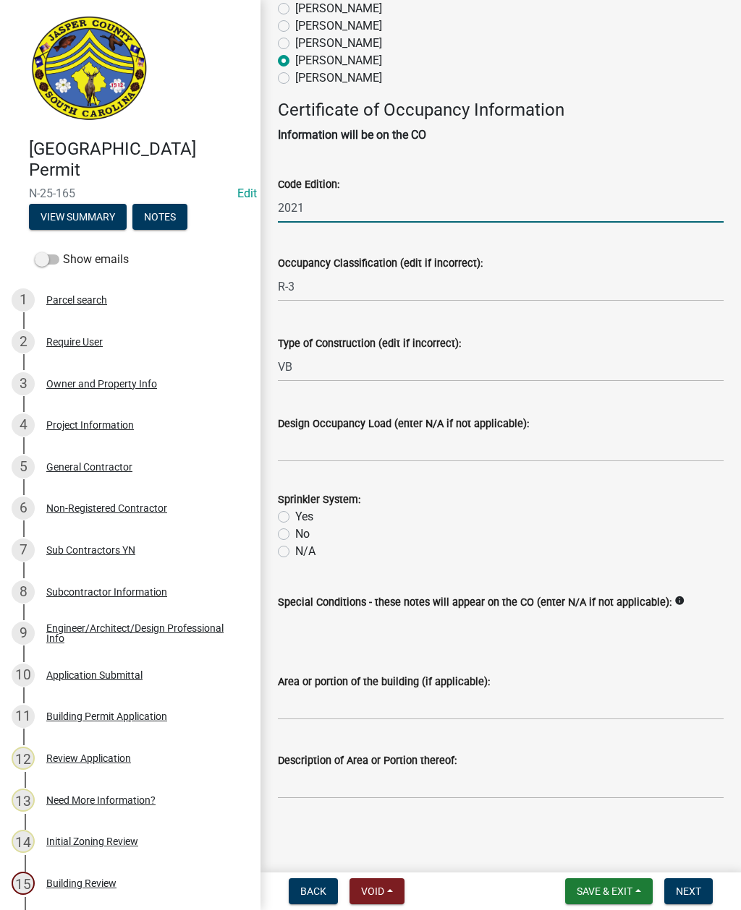
scroll to position [395, 0]
click at [295, 526] on label "No" at bounding box center [302, 534] width 14 height 17
click at [295, 526] on input "No" at bounding box center [299, 530] width 9 height 9
click at [328, 432] on input "Design Occupancy Load (enter N/A if not applicable):" at bounding box center [500, 447] width 445 height 30
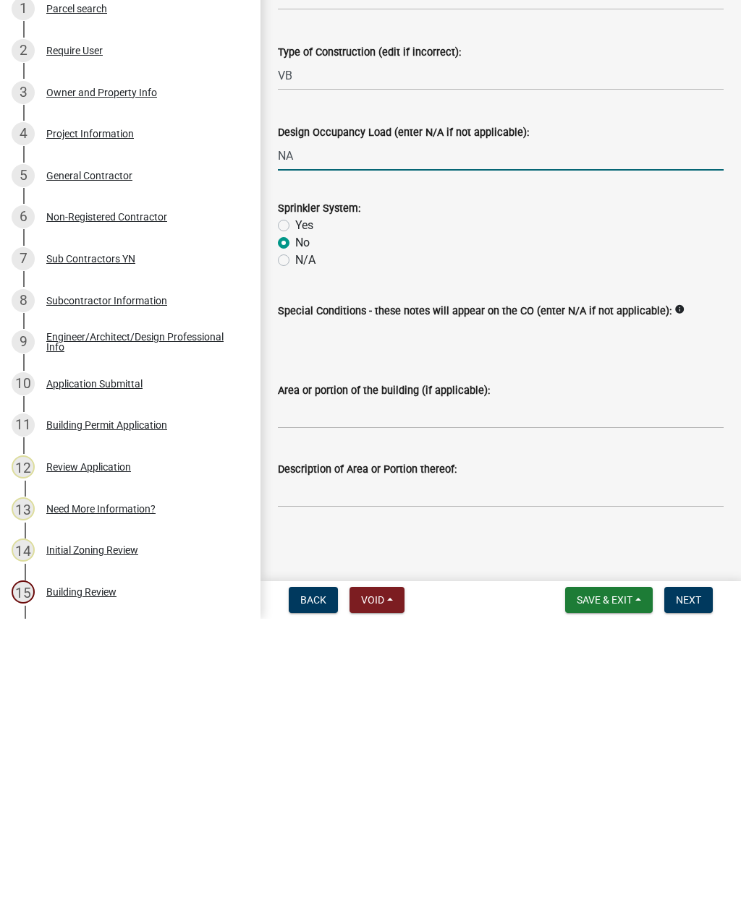
click at [694, 886] on span "Next" at bounding box center [687, 892] width 25 height 12
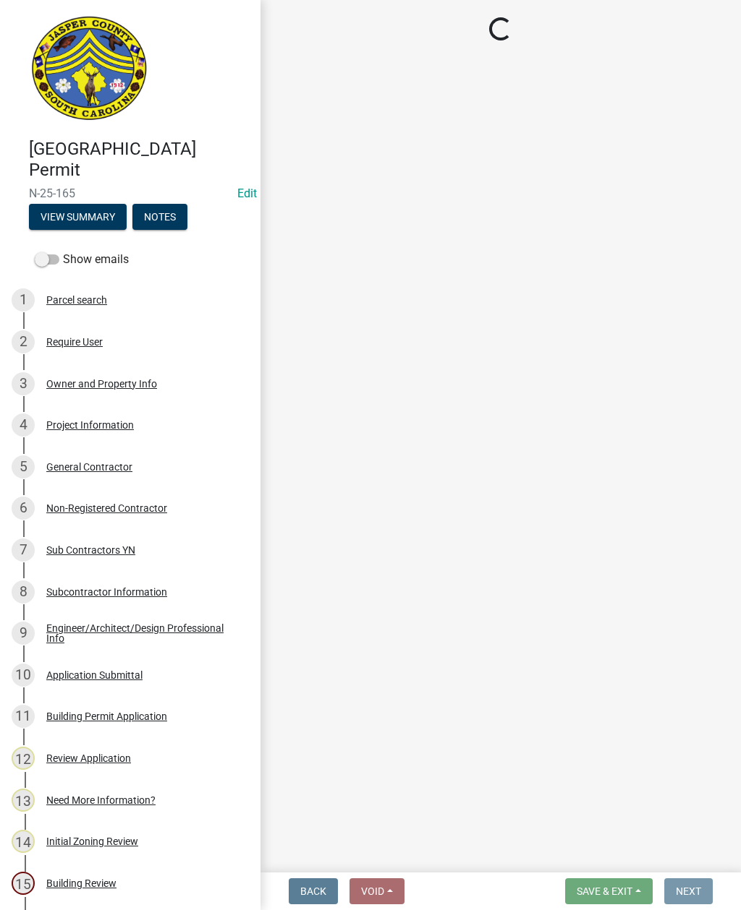
scroll to position [0, 0]
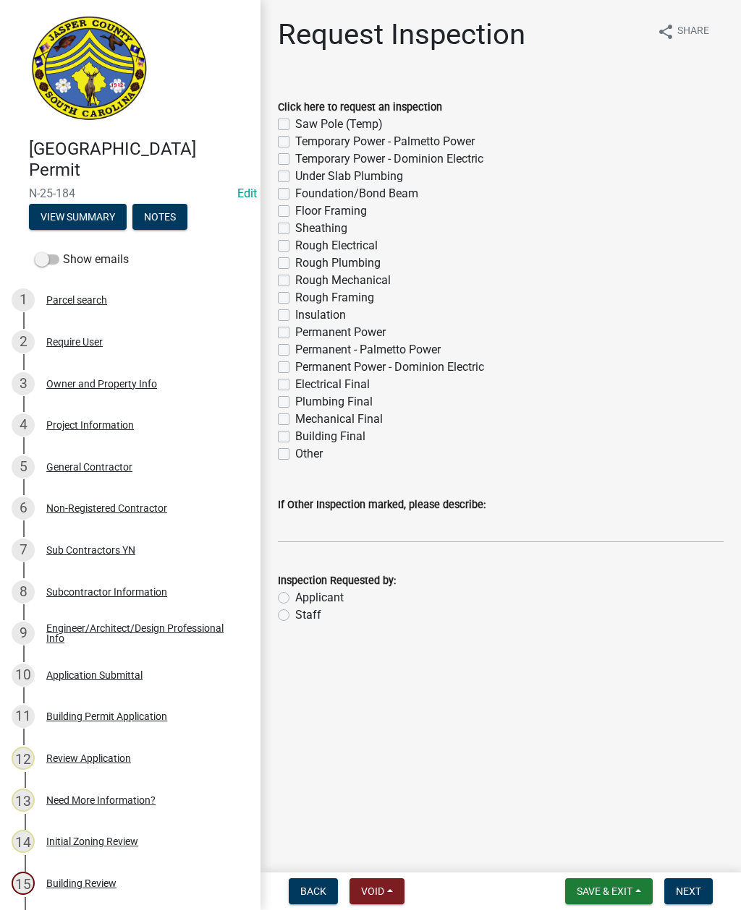
click at [295, 380] on label "Electrical Final" at bounding box center [332, 384] width 74 height 17
click at [295, 380] on input "Electrical Final" at bounding box center [299, 380] width 9 height 9
checkbox input "true"
checkbox input "false"
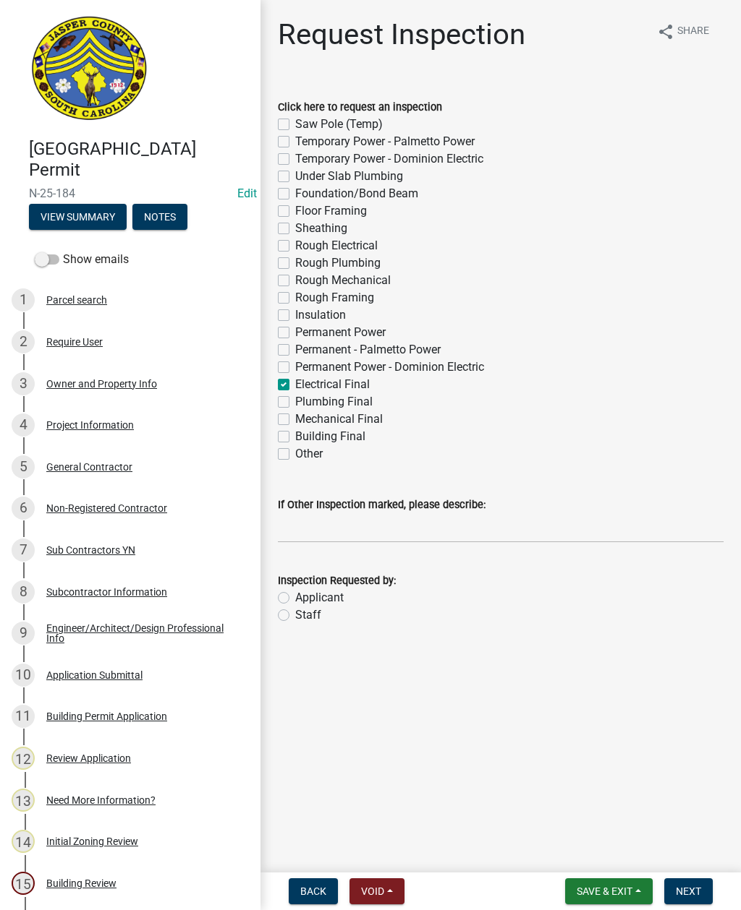
checkbox input "false"
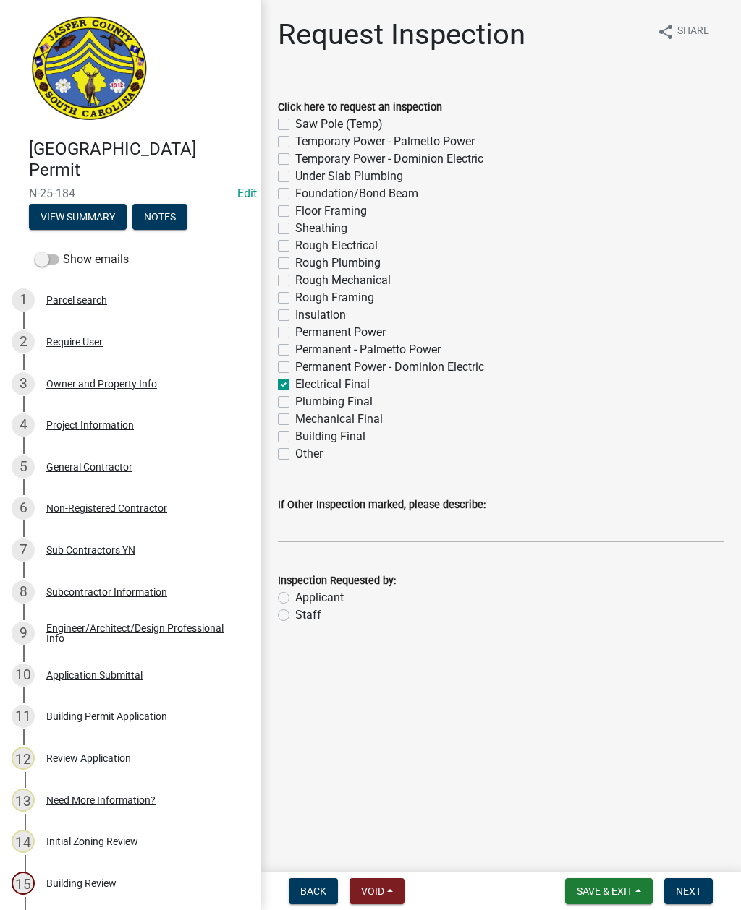
checkbox input "false"
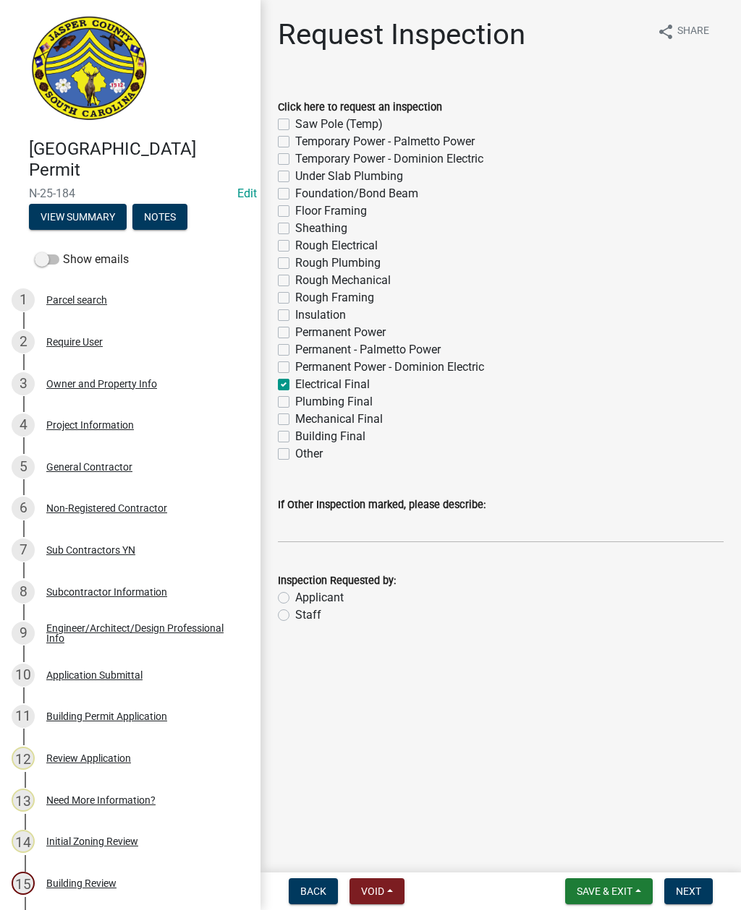
checkbox input "false"
checkbox input "true"
checkbox input "false"
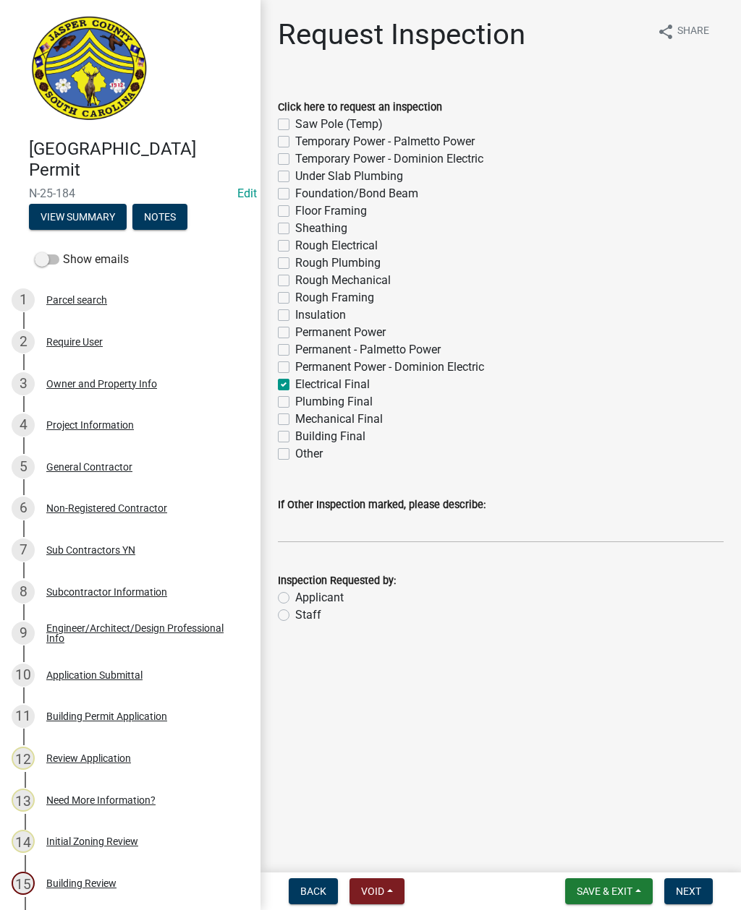
checkbox input "false"
click at [295, 398] on label "Plumbing Final" at bounding box center [333, 401] width 77 height 17
click at [295, 398] on input "Plumbing Final" at bounding box center [299, 397] width 9 height 9
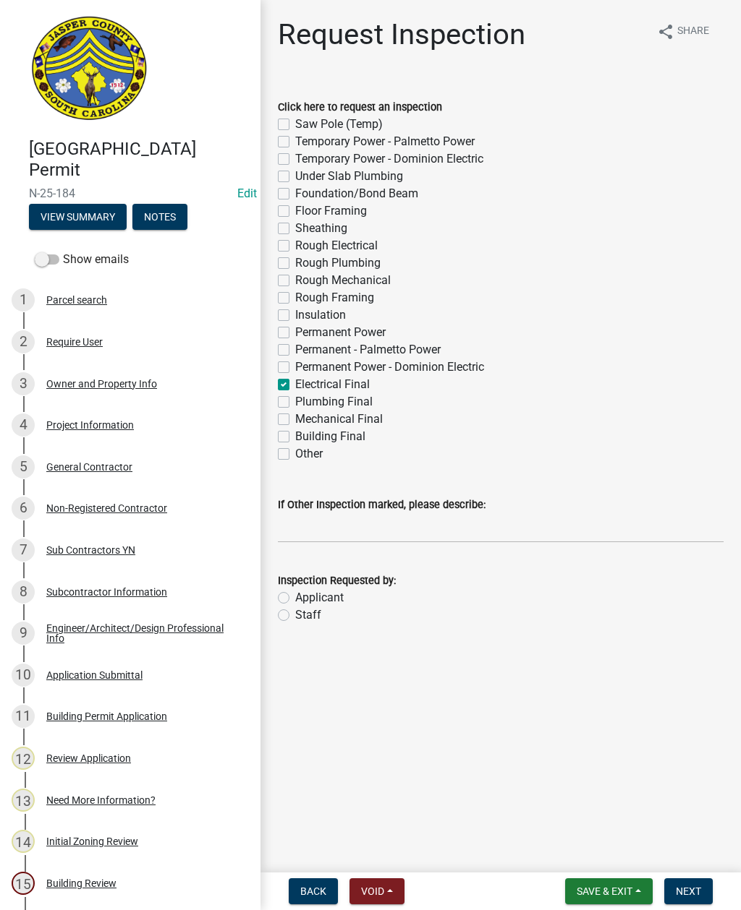
checkbox input "true"
checkbox input "false"
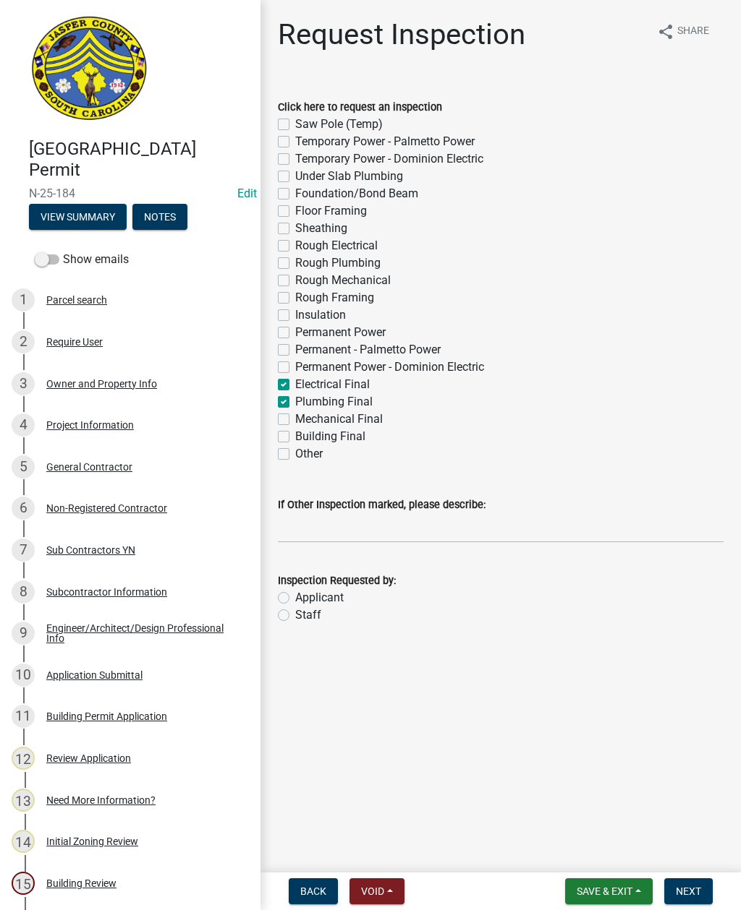
checkbox input "false"
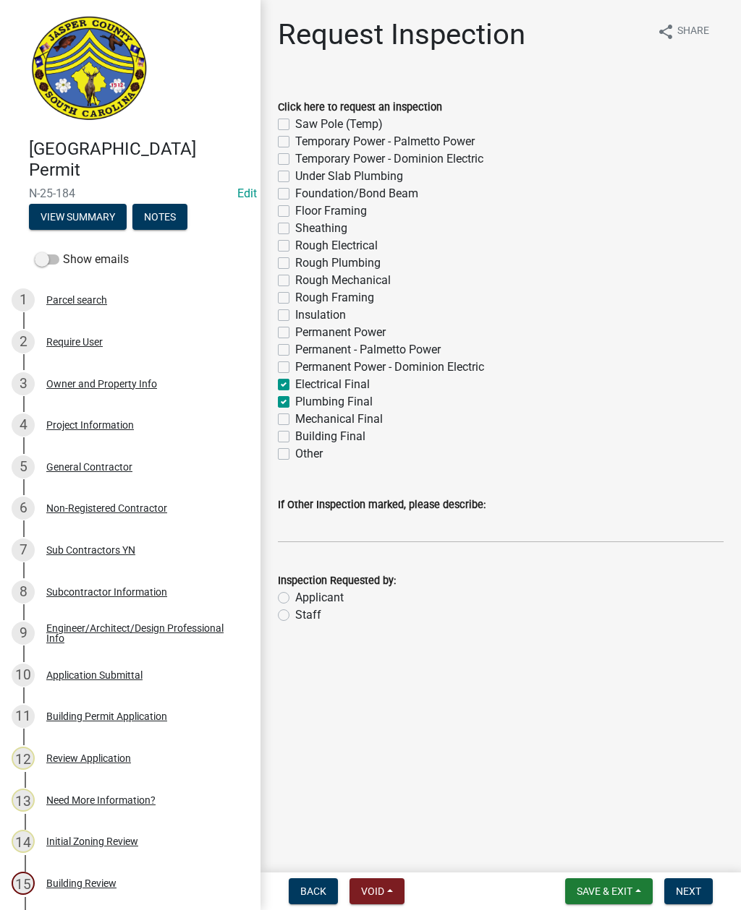
checkbox input "false"
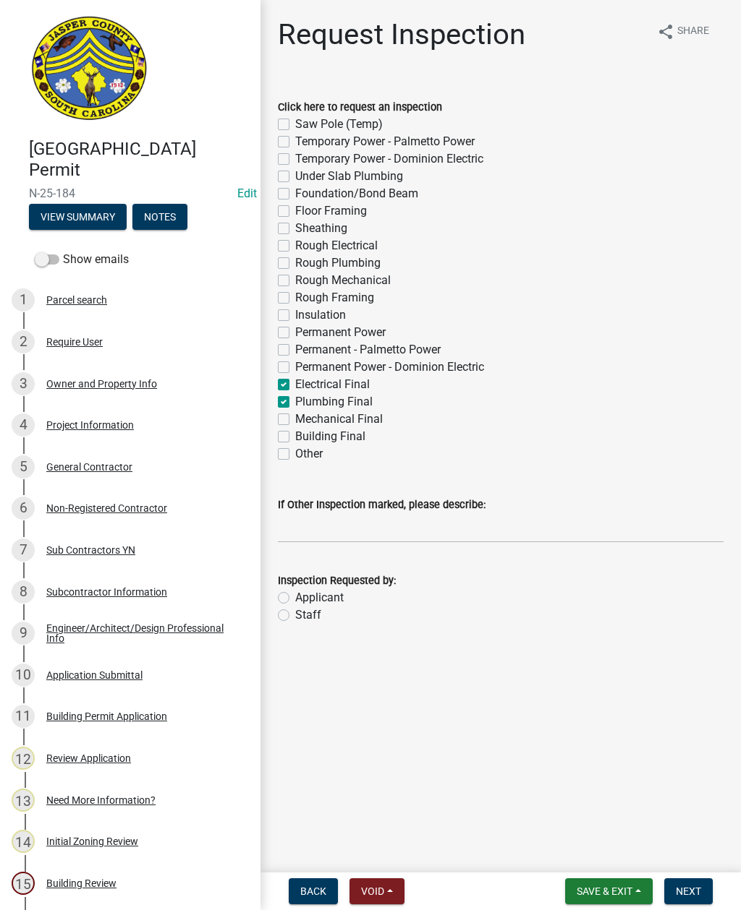
checkbox input "false"
checkbox input "true"
checkbox input "false"
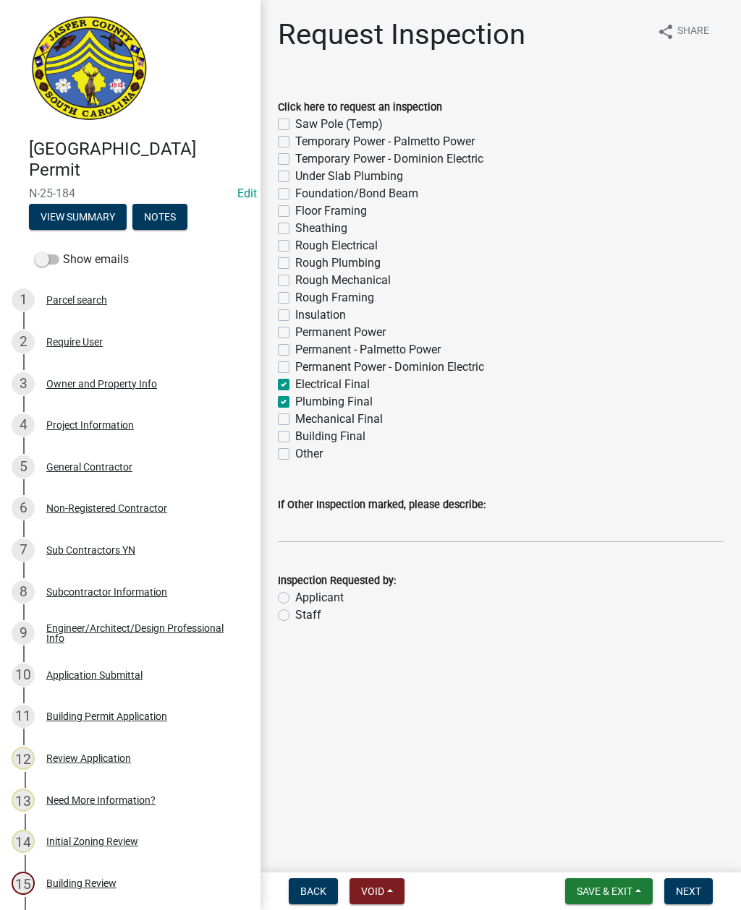
checkbox input "false"
click at [295, 422] on label "Mechanical Final" at bounding box center [339, 419] width 88 height 17
click at [295, 420] on input "Mechanical Final" at bounding box center [299, 415] width 9 height 9
checkbox input "true"
checkbox input "false"
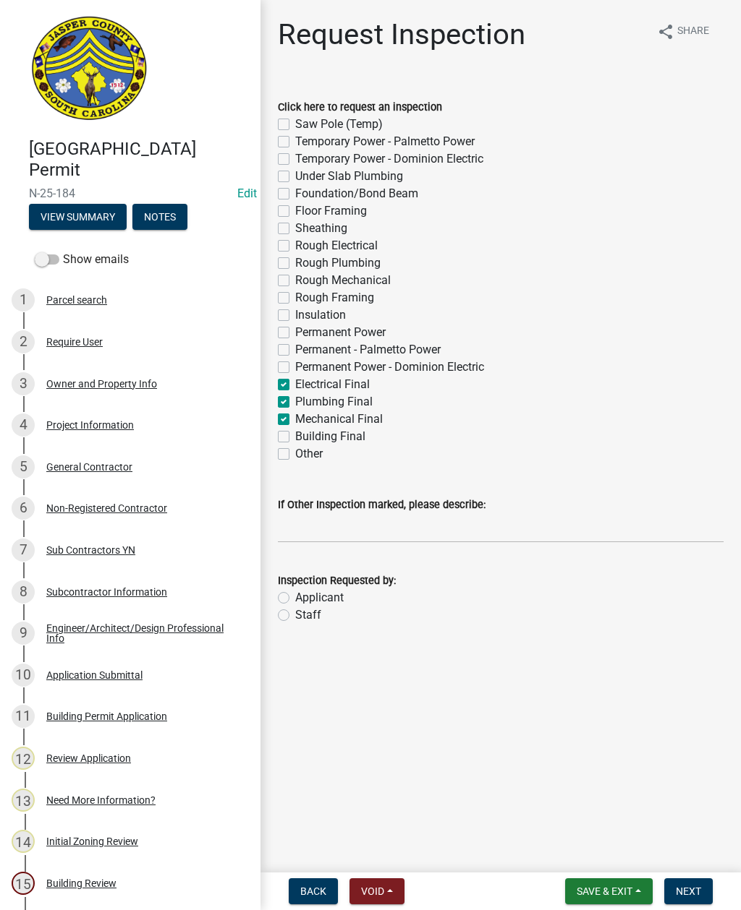
checkbox input "false"
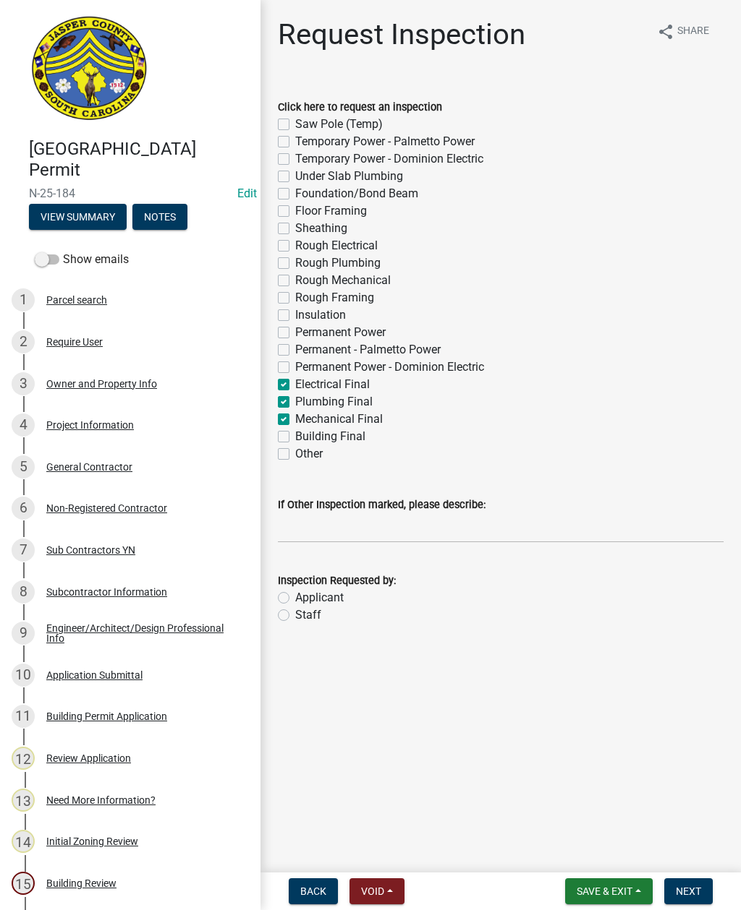
checkbox input "false"
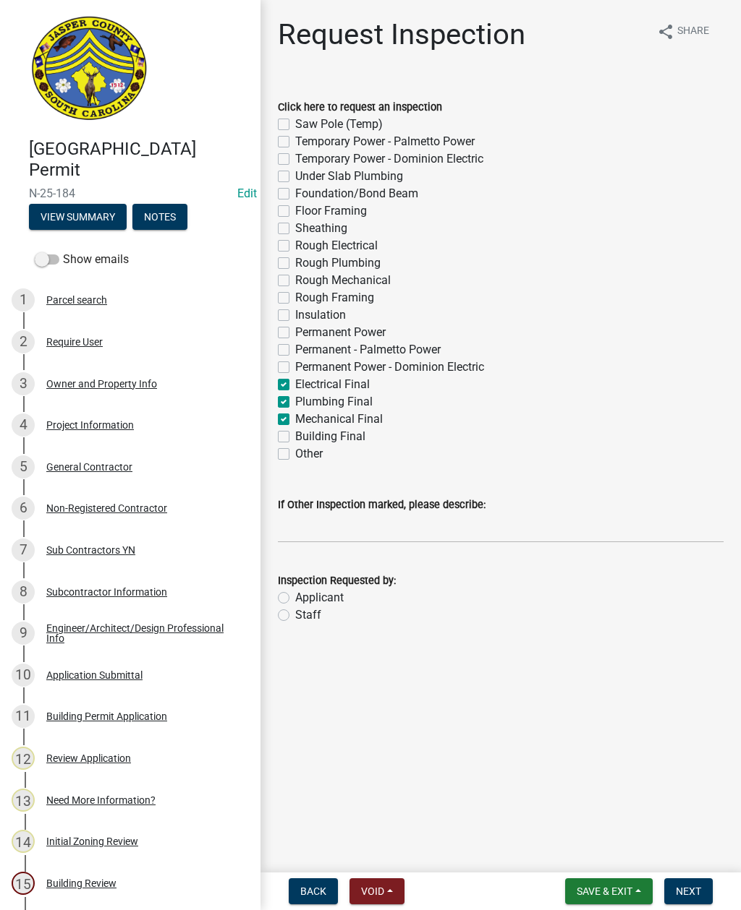
checkbox input "false"
checkbox input "true"
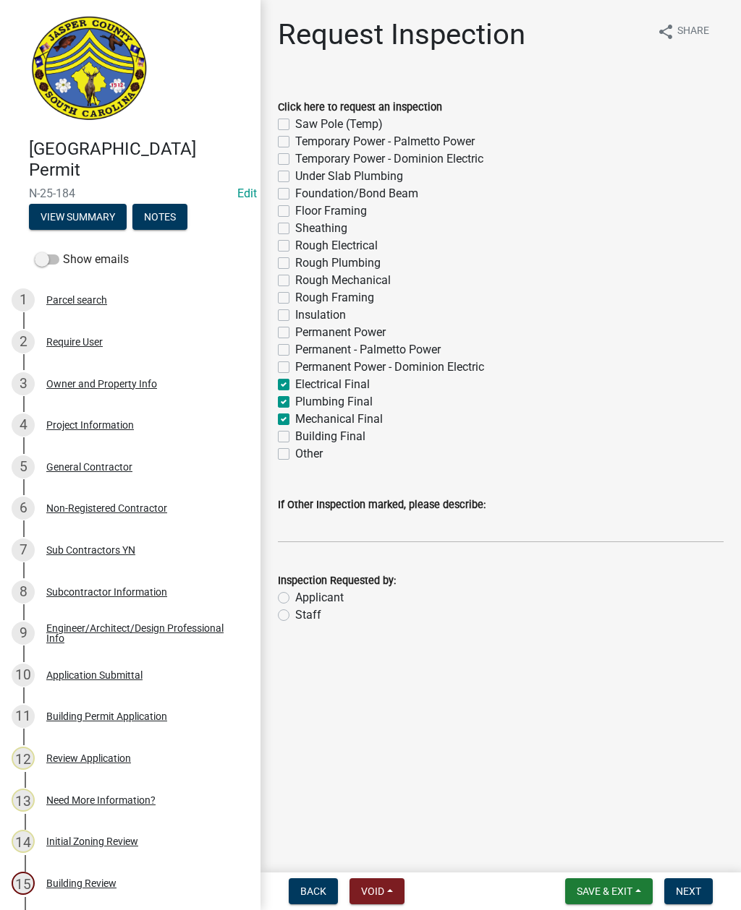
checkbox input "true"
checkbox input "false"
click at [295, 432] on label "Building Final" at bounding box center [330, 436] width 70 height 17
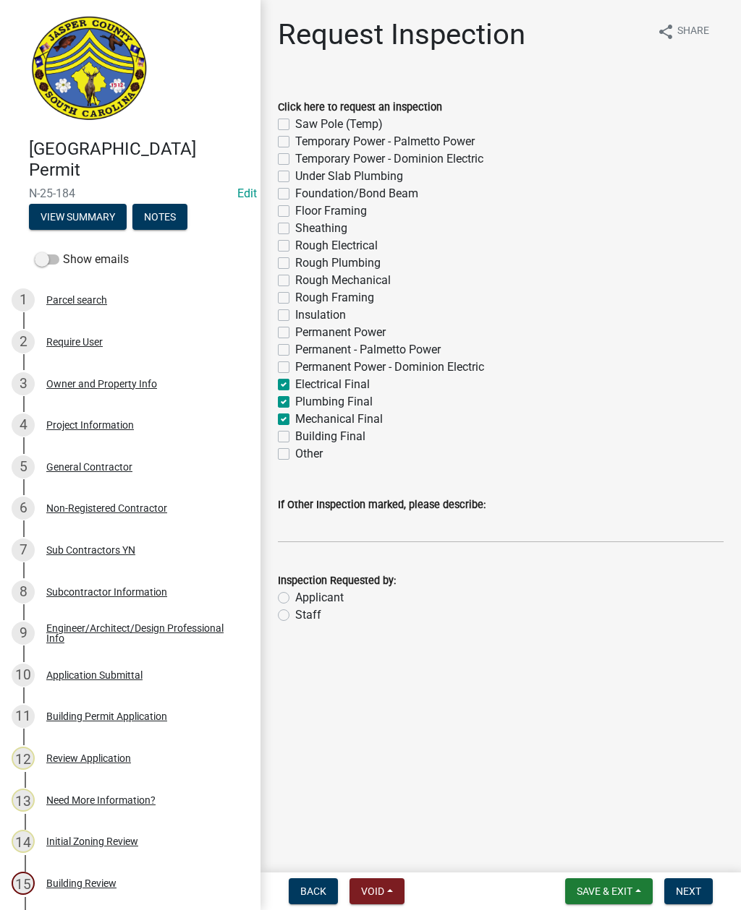
click at [295, 432] on input "Building Final" at bounding box center [299, 432] width 9 height 9
checkbox input "true"
checkbox input "false"
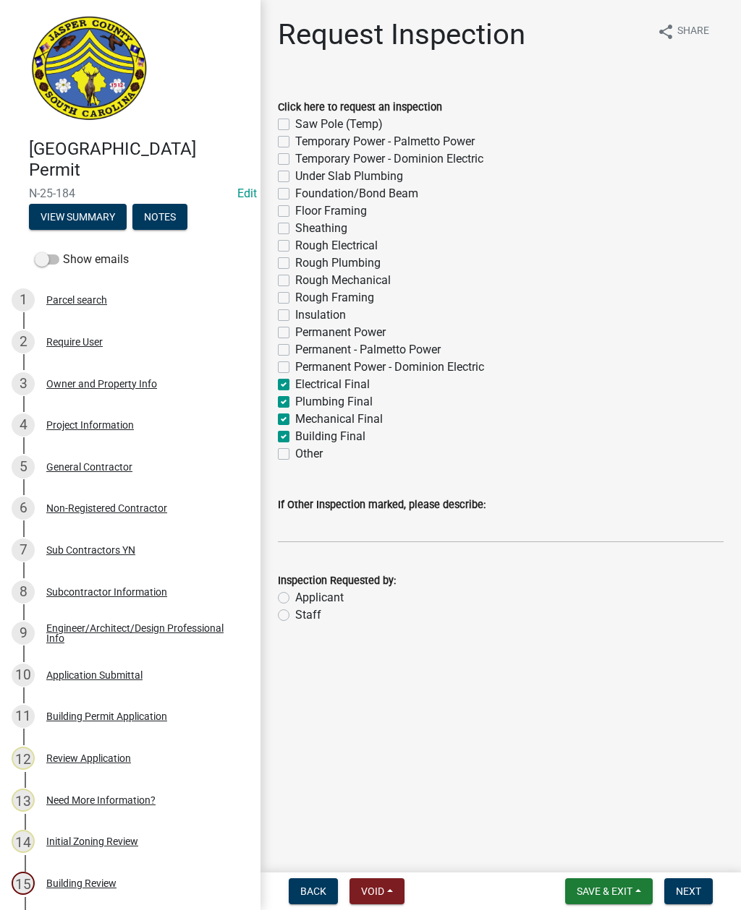
checkbox input "false"
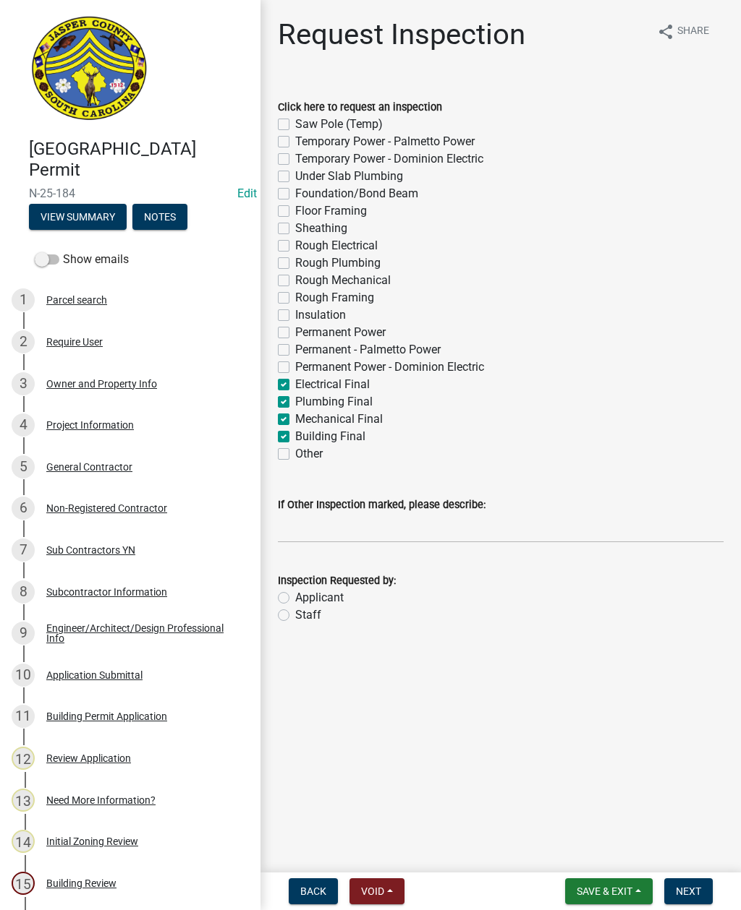
checkbox input "false"
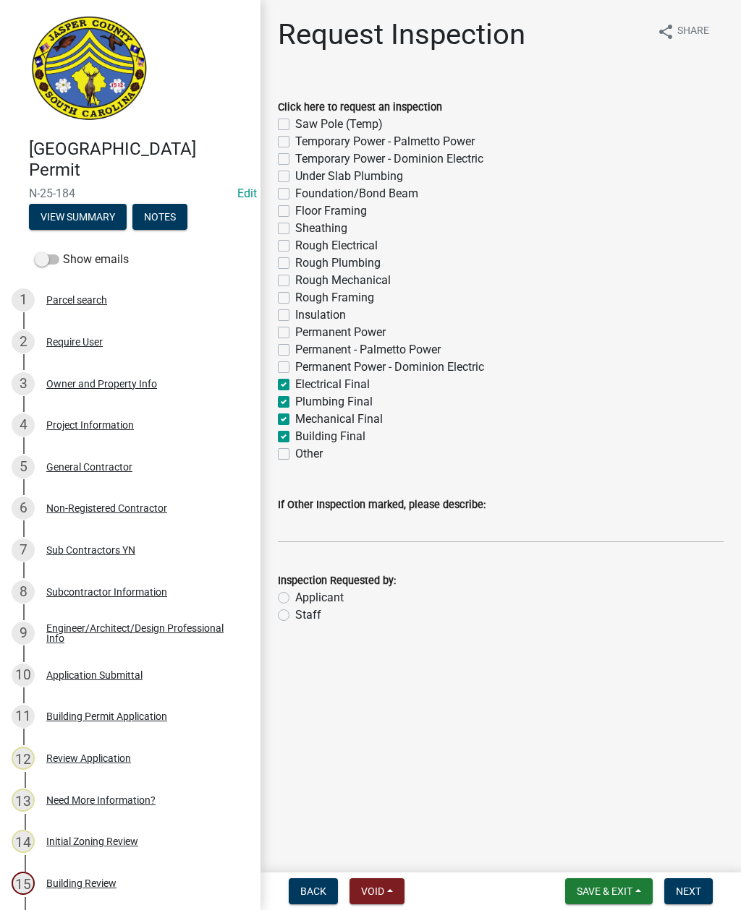
checkbox input "false"
checkbox input "true"
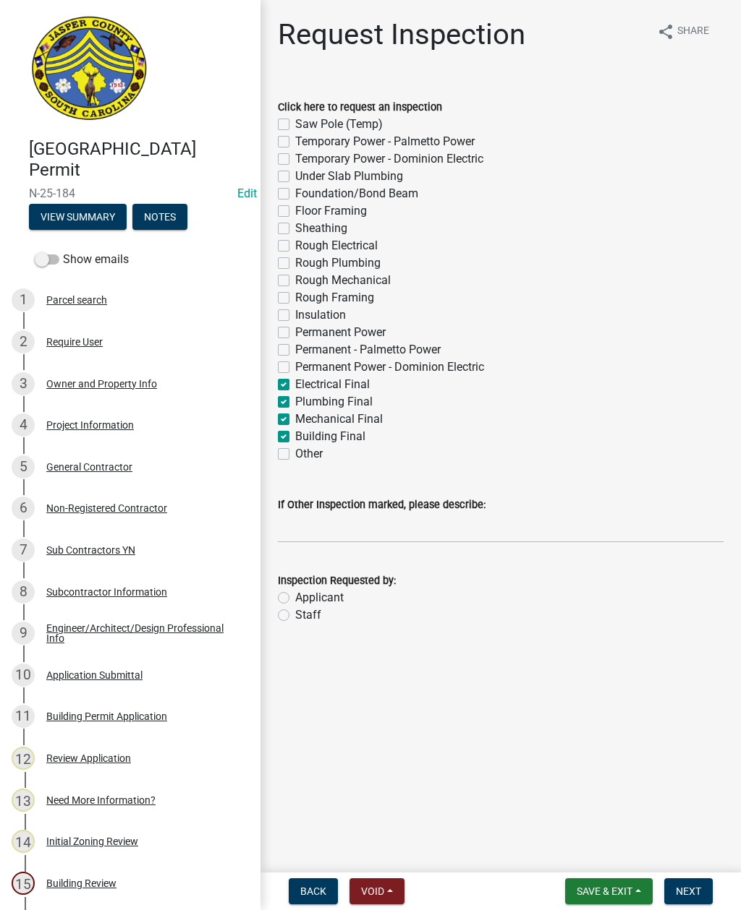
checkbox input "true"
checkbox input "false"
click at [295, 611] on label "Staff" at bounding box center [308, 615] width 26 height 17
click at [295, 611] on input "Staff" at bounding box center [299, 611] width 9 height 9
radio input "true"
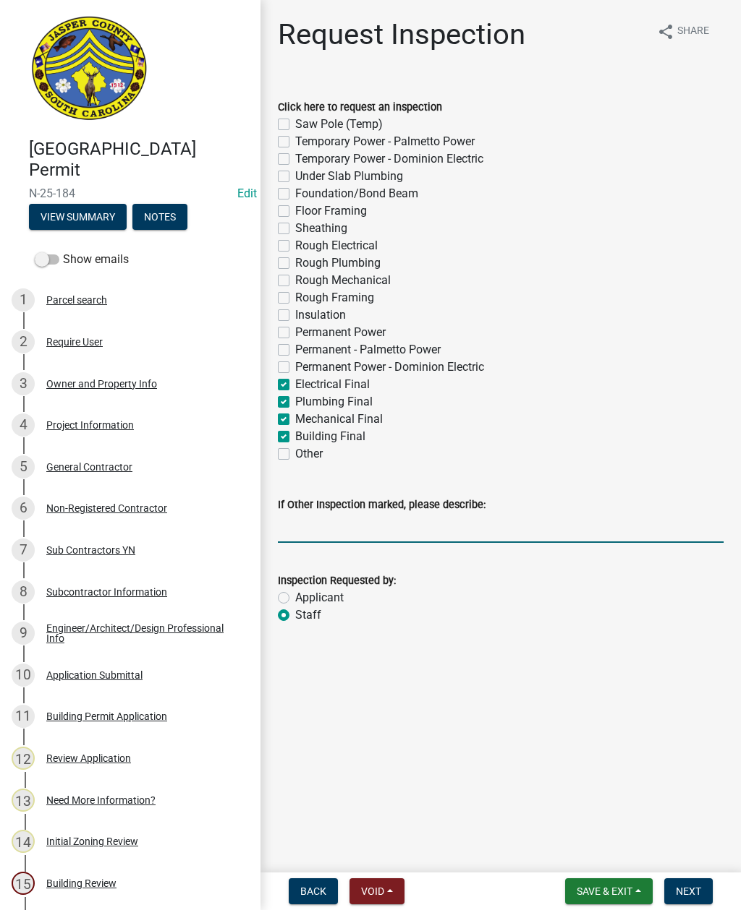
click at [354, 526] on input "If Other Inspection marked, please describe:" at bounding box center [500, 528] width 445 height 30
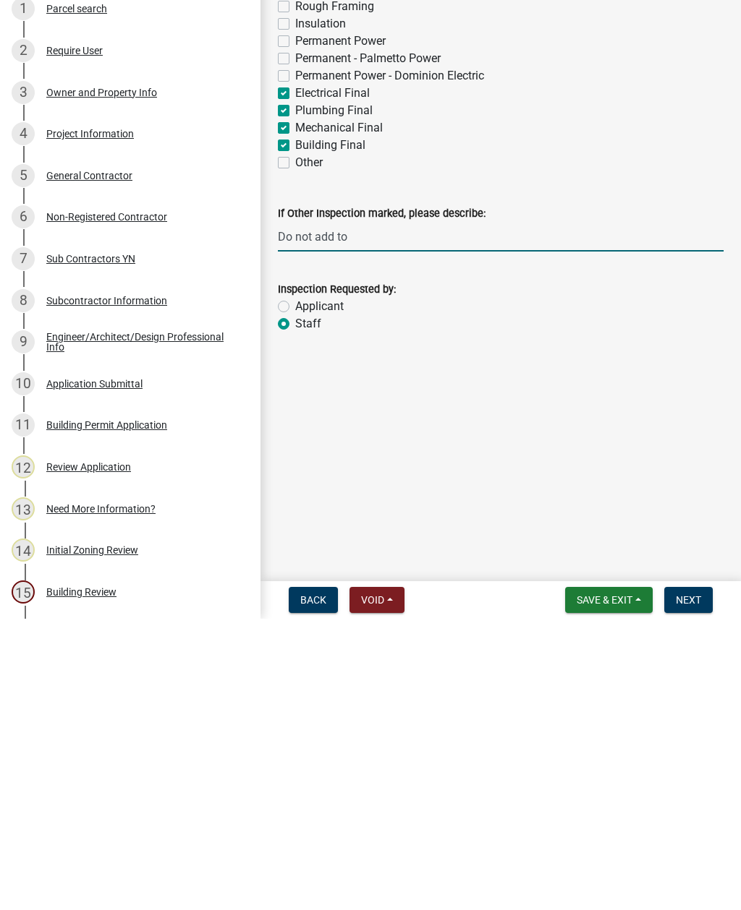
type input "Do not add to"
click at [607, 886] on span "Save & Exit" at bounding box center [604, 892] width 56 height 12
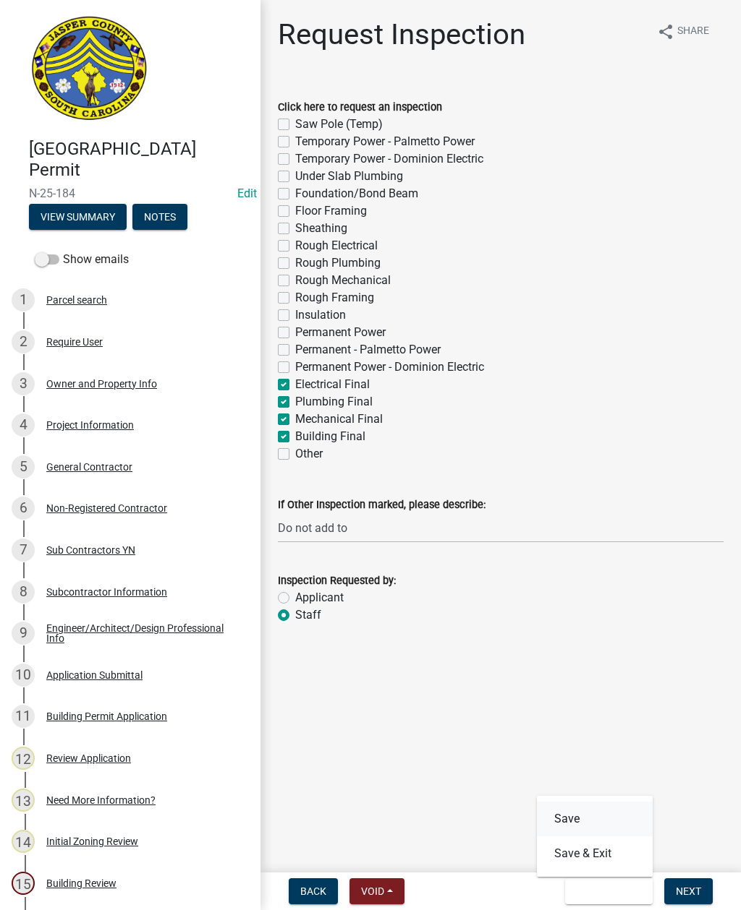
click at [566, 811] on button "Save" at bounding box center [595, 819] width 116 height 35
